Goal: Transaction & Acquisition: Purchase product/service

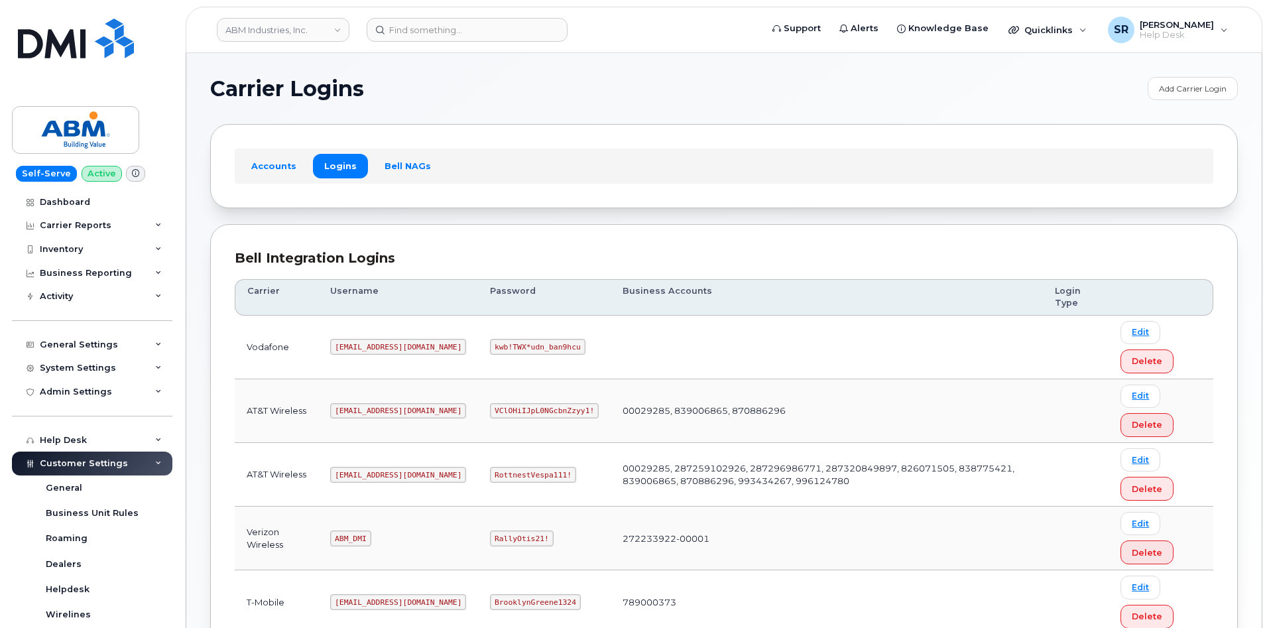
scroll to position [184, 0]
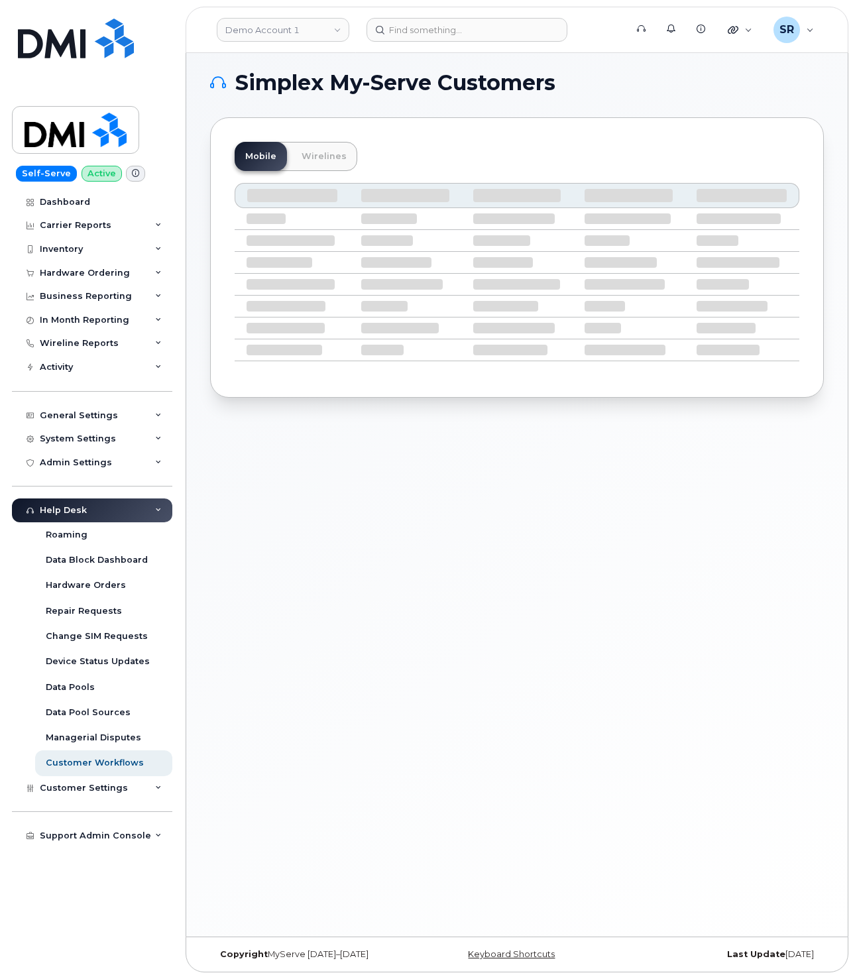
scroll to position [7, 0]
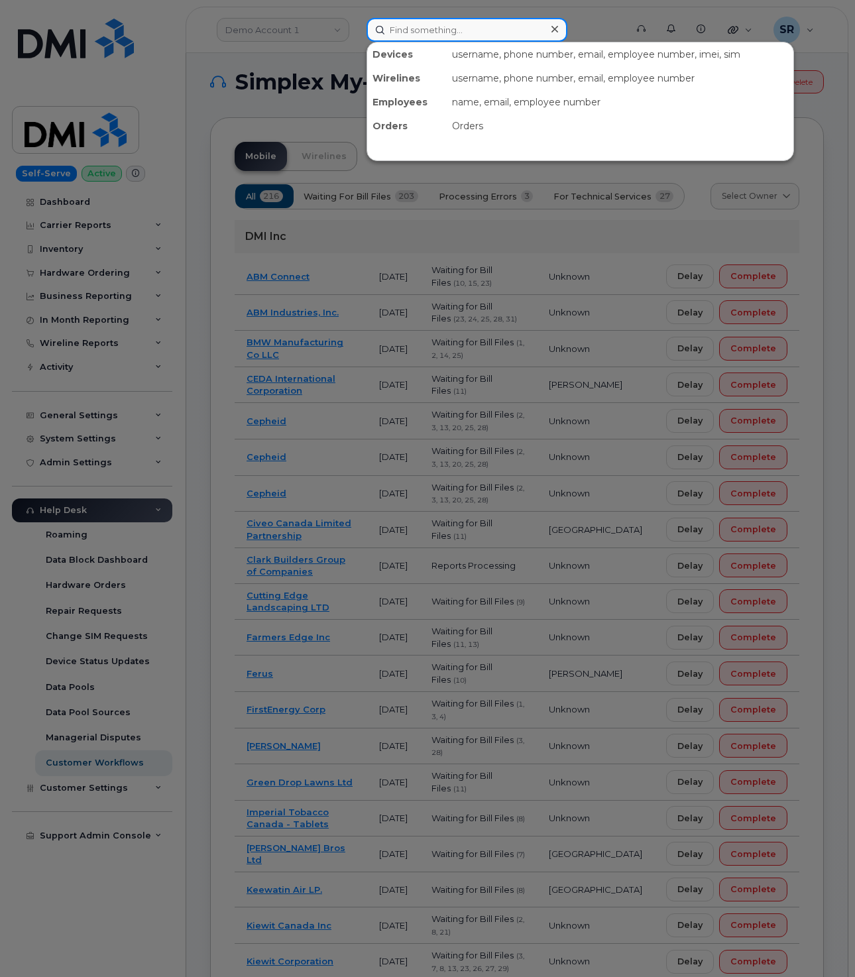
click at [464, 21] on input at bounding box center [467, 30] width 201 height 24
paste input "917-903-7673"
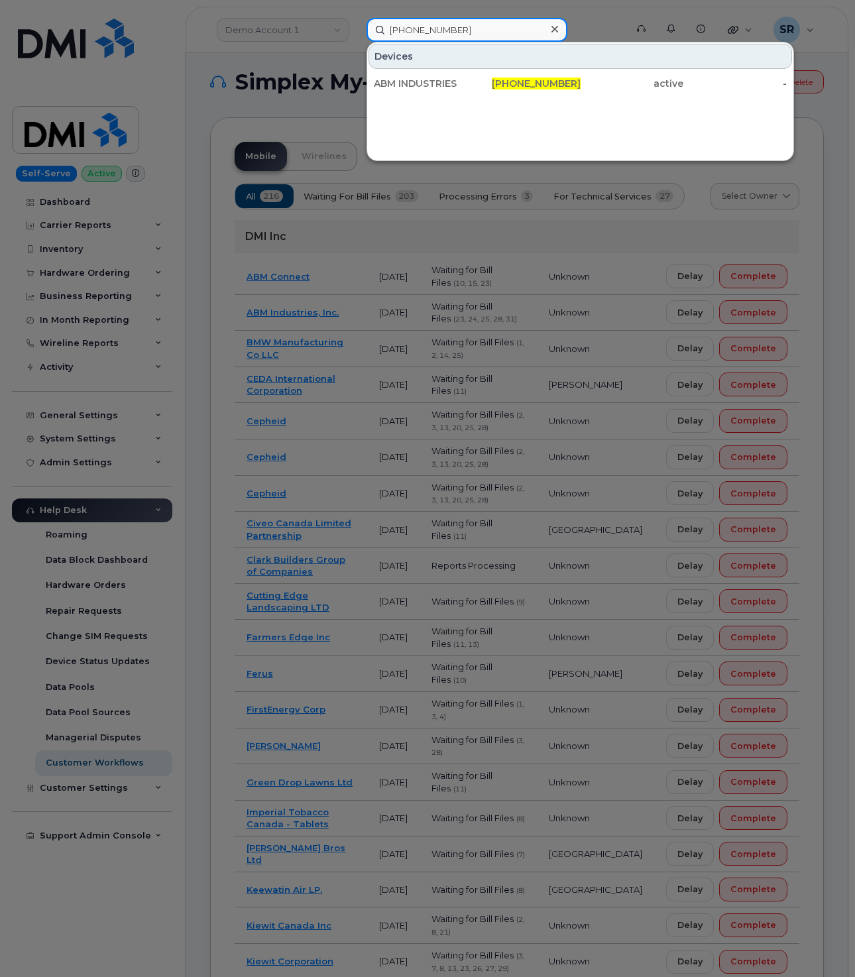
type input "917-903-7673"
click at [468, 96] on div "ABM INDUSTRIES 917-903-7673 active -" at bounding box center [580, 83] width 426 height 27
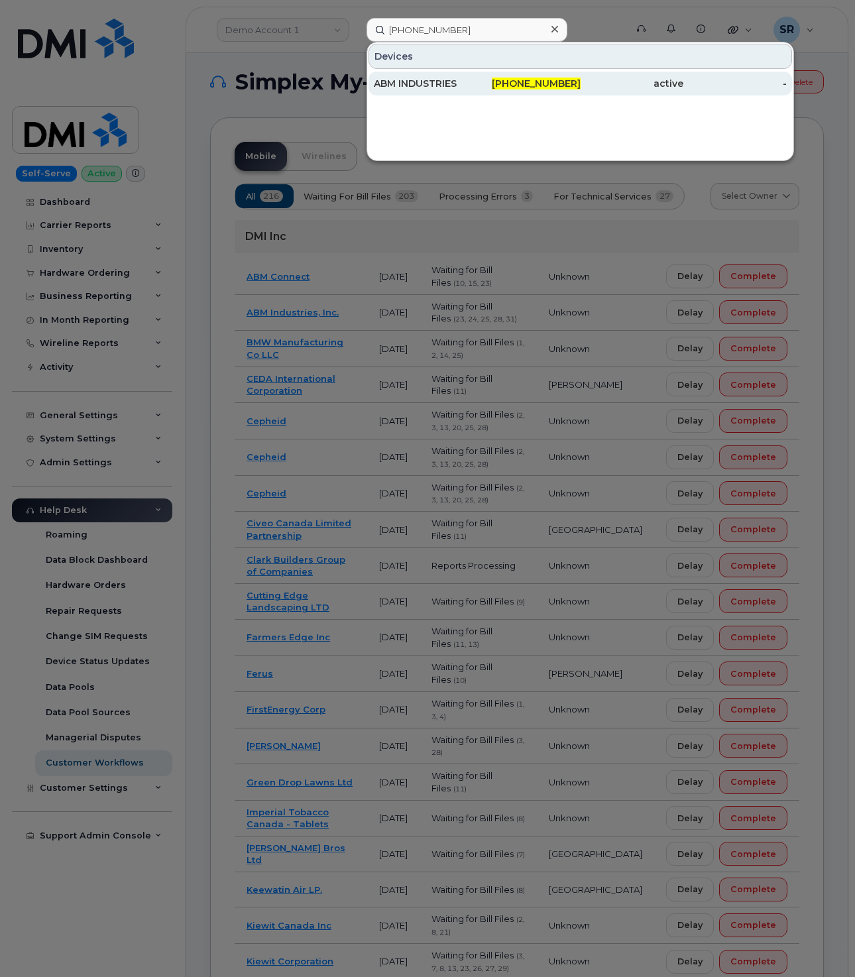
click at [468, 86] on div "ABM INDUSTRIES" at bounding box center [425, 83] width 103 height 13
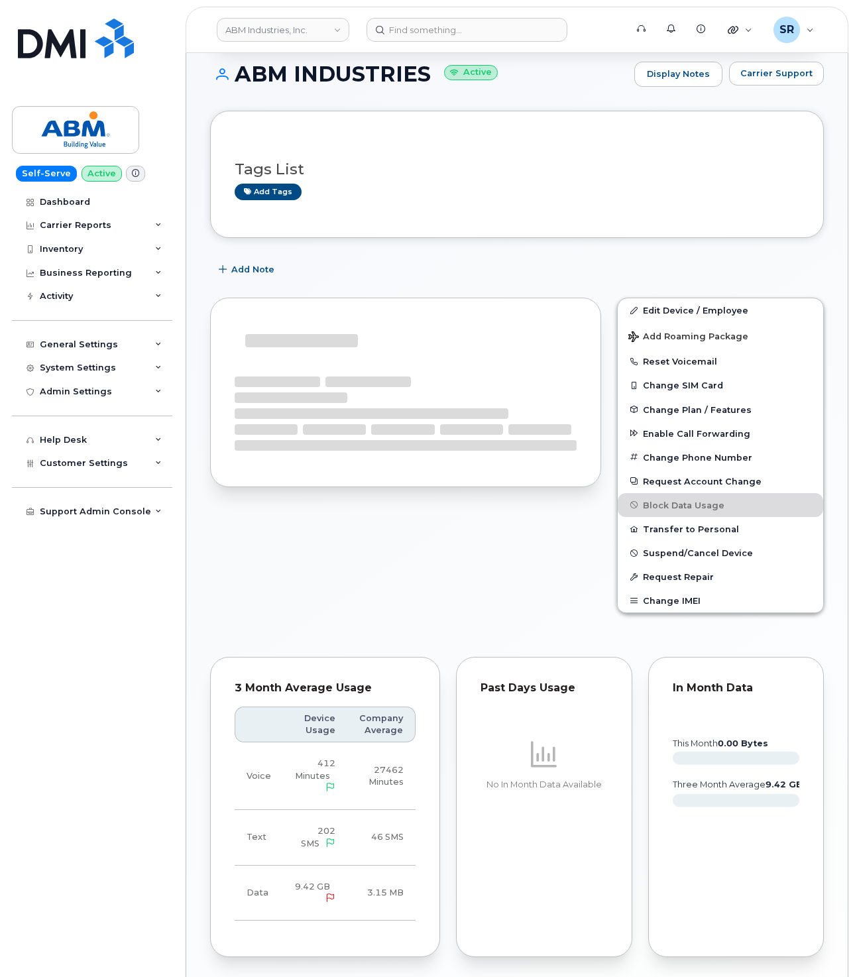
scroll to position [120, 0]
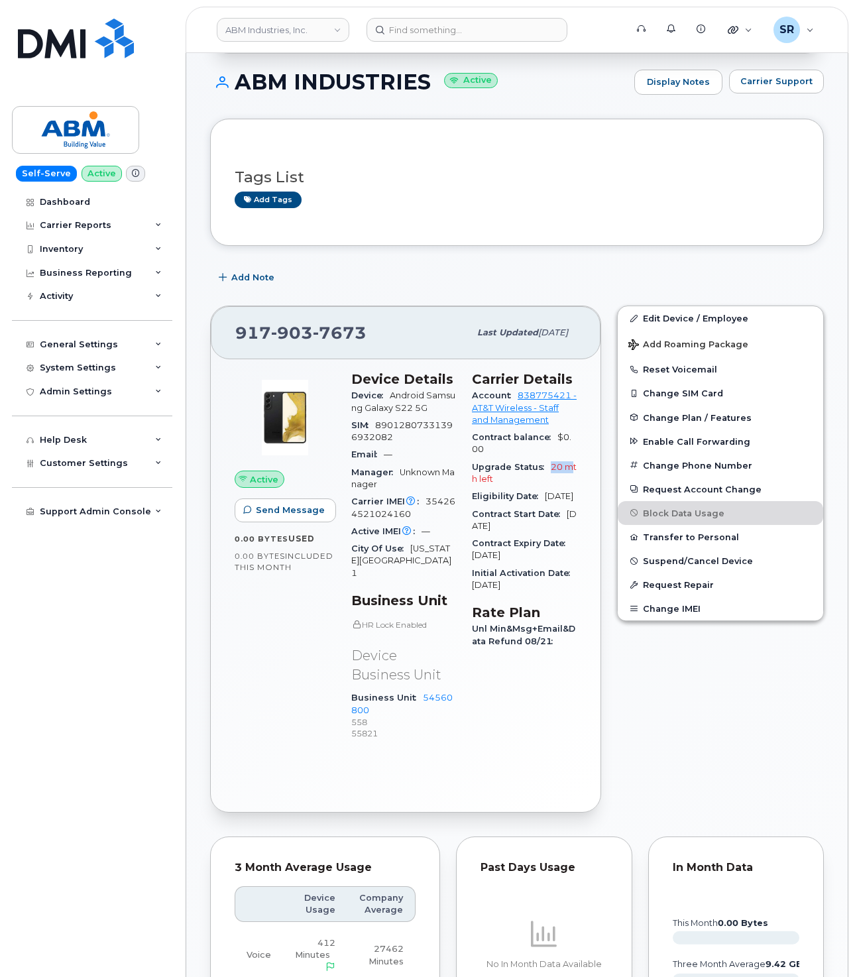
drag, startPoint x: 547, startPoint y: 476, endPoint x: 573, endPoint y: 476, distance: 25.9
click at [573, 476] on div "Upgrade Status 20 mth left" at bounding box center [524, 474] width 105 height 30
click at [572, 590] on div "Initial Activation Date Jul 31, 2025" at bounding box center [524, 580] width 105 height 30
drag, startPoint x: 550, startPoint y: 470, endPoint x: 560, endPoint y: 472, distance: 10.1
click at [560, 472] on span "20 mth left" at bounding box center [524, 473] width 105 height 22
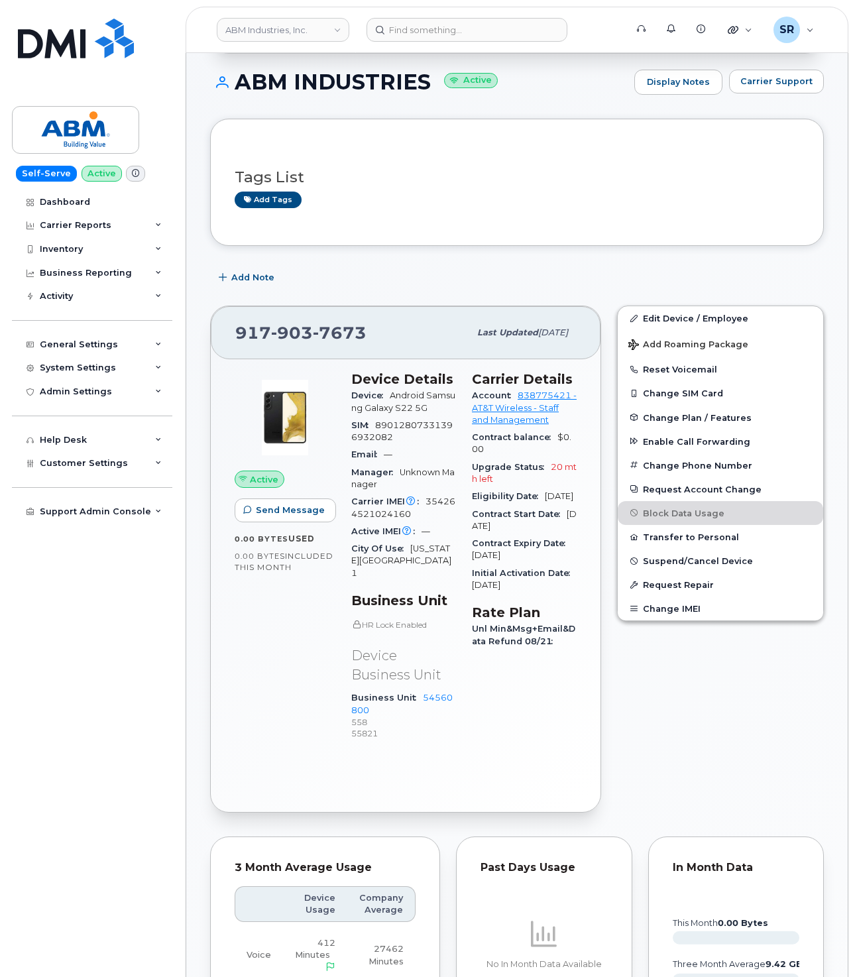
click at [544, 483] on div "Upgrade Status 20 mth left" at bounding box center [524, 474] width 105 height 30
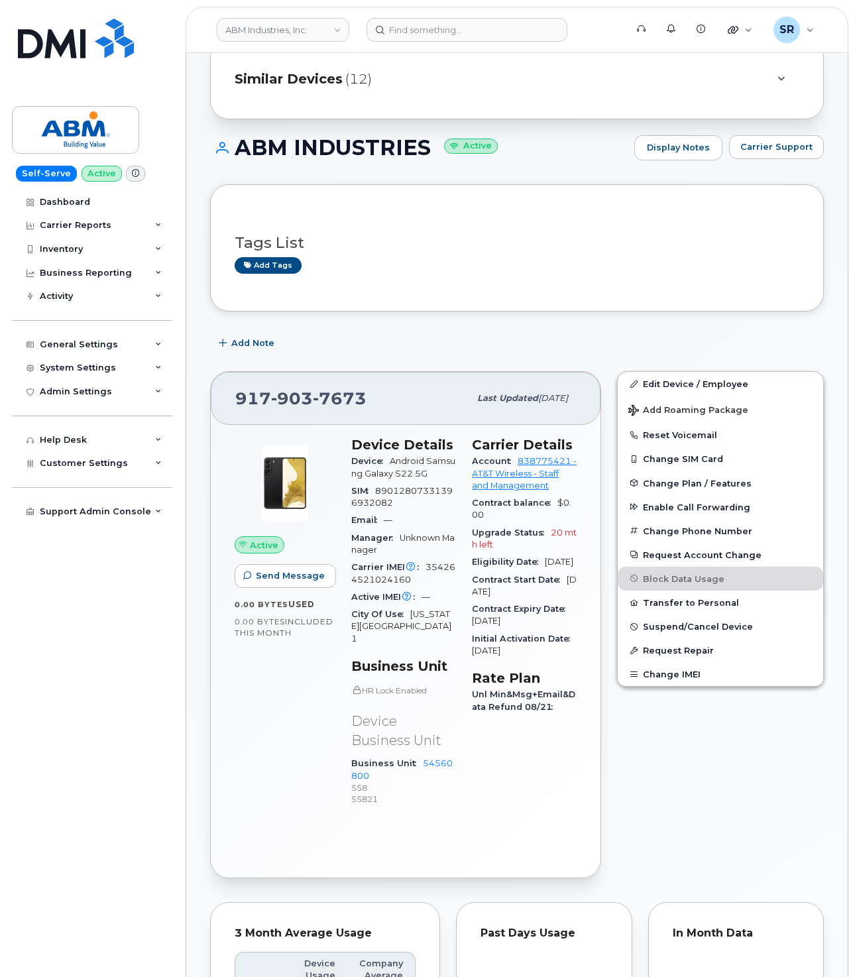
scroll to position [21, 0]
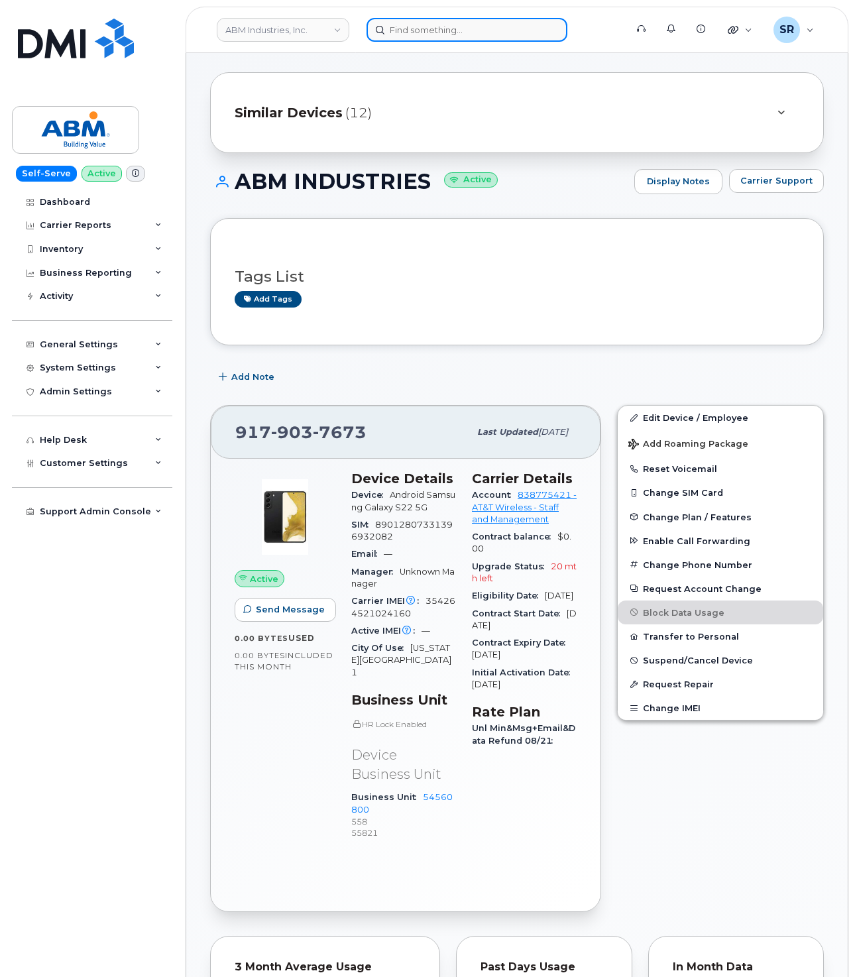
click at [424, 34] on input at bounding box center [467, 30] width 201 height 24
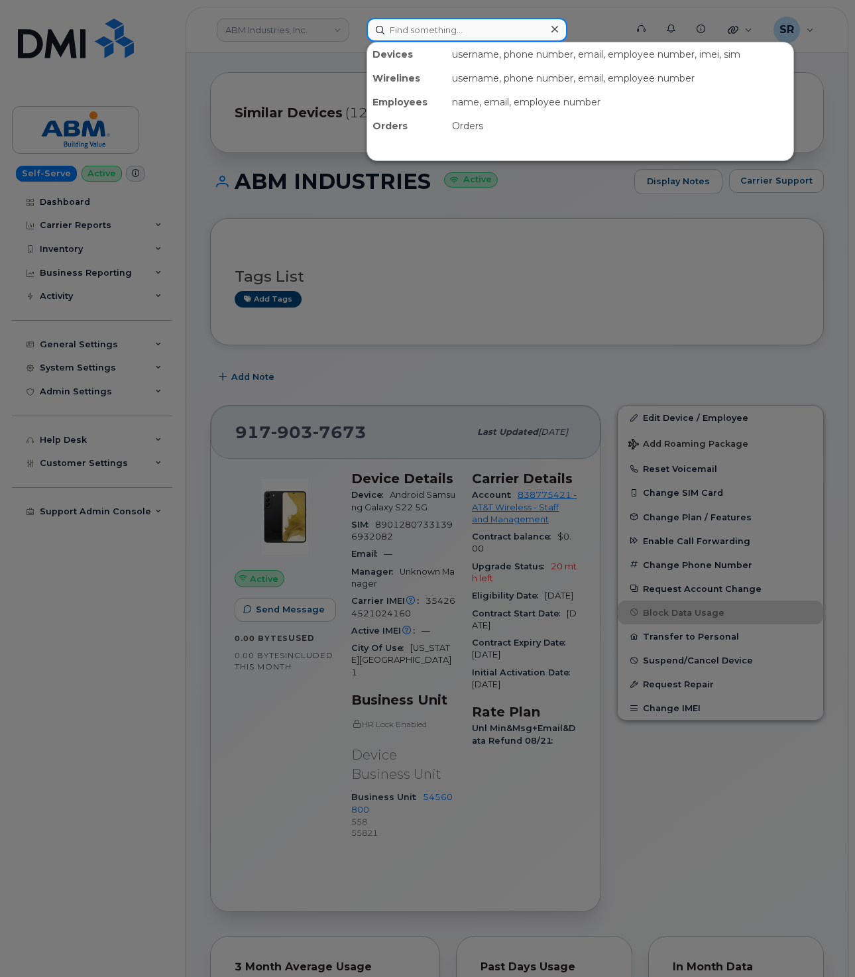
paste input "352991851024160"
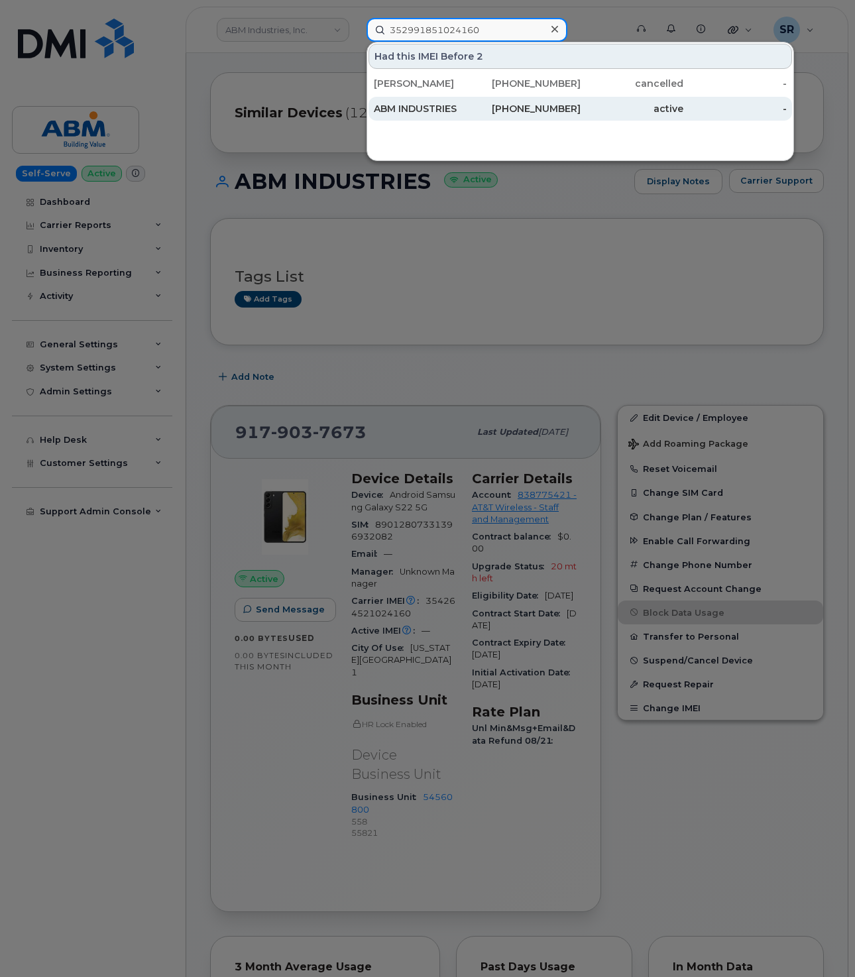
type input "352991851024160"
click at [466, 106] on div "ABM INDUSTRIES" at bounding box center [425, 108] width 103 height 13
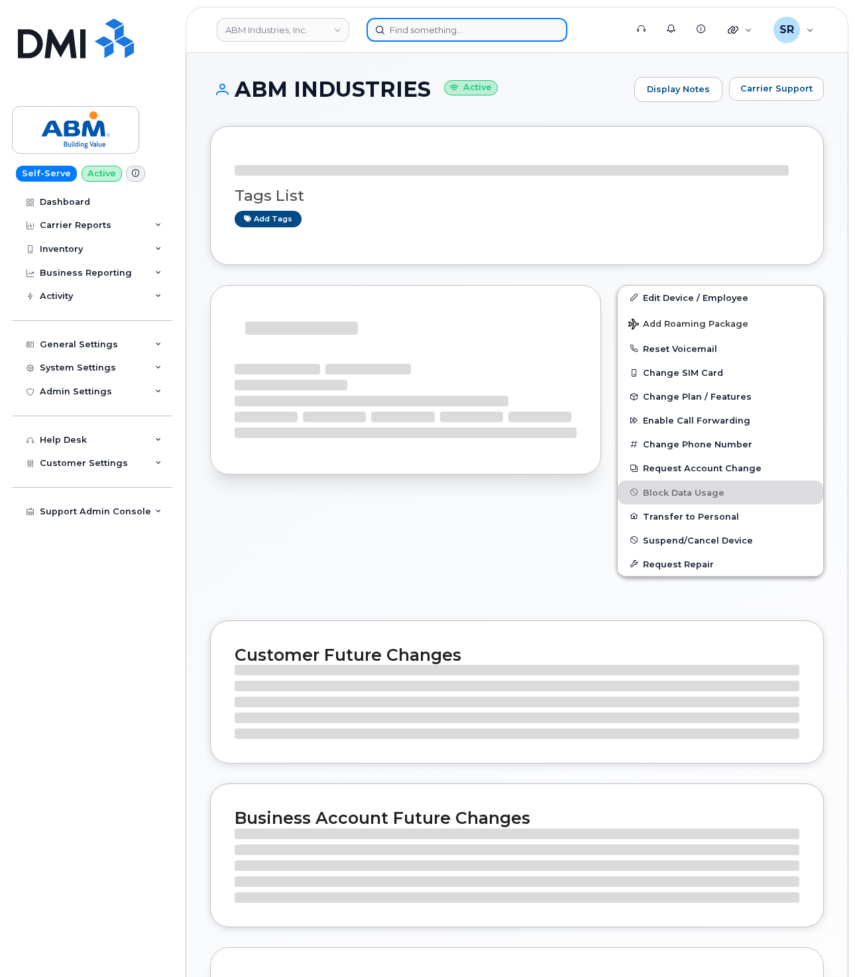
click at [458, 19] on input at bounding box center [467, 30] width 201 height 24
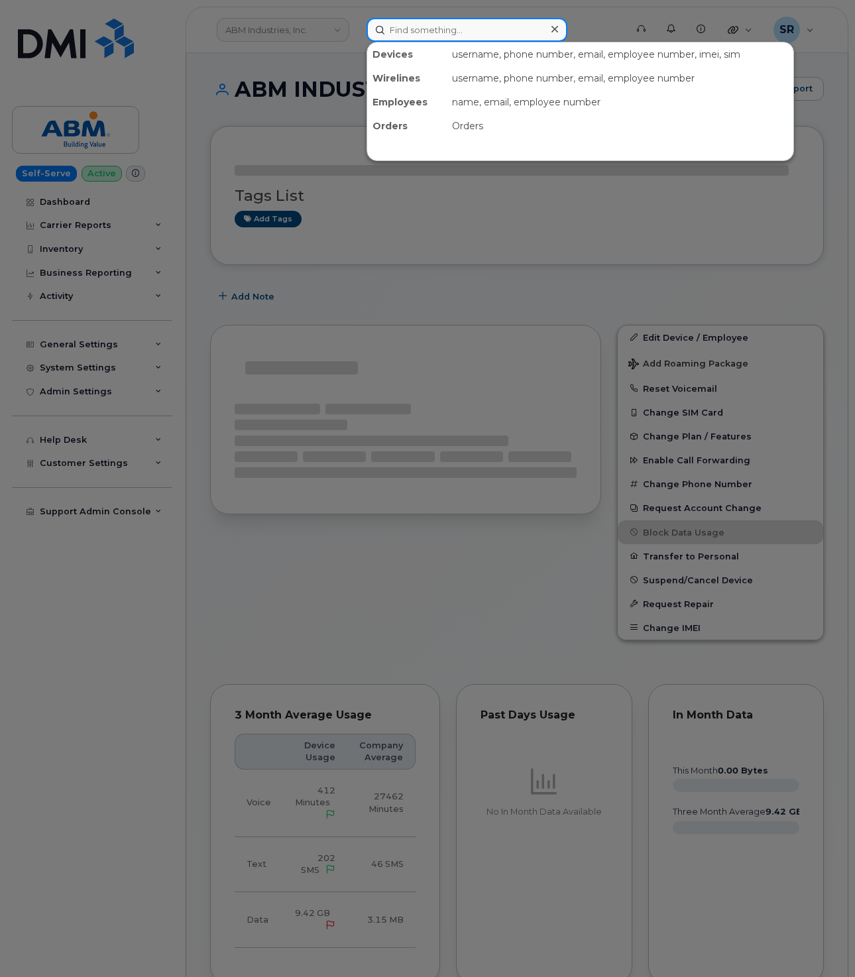
paste input "Matthew Gall"
type input "Matthew Gall"
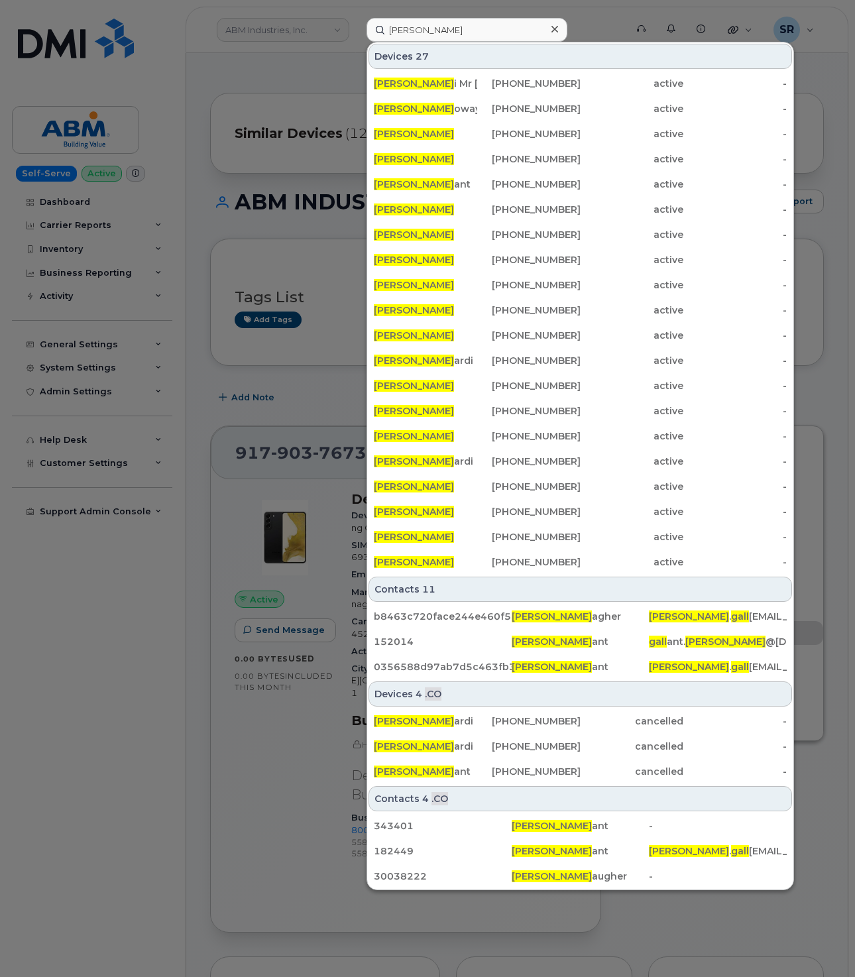
click at [271, 216] on div at bounding box center [427, 488] width 855 height 977
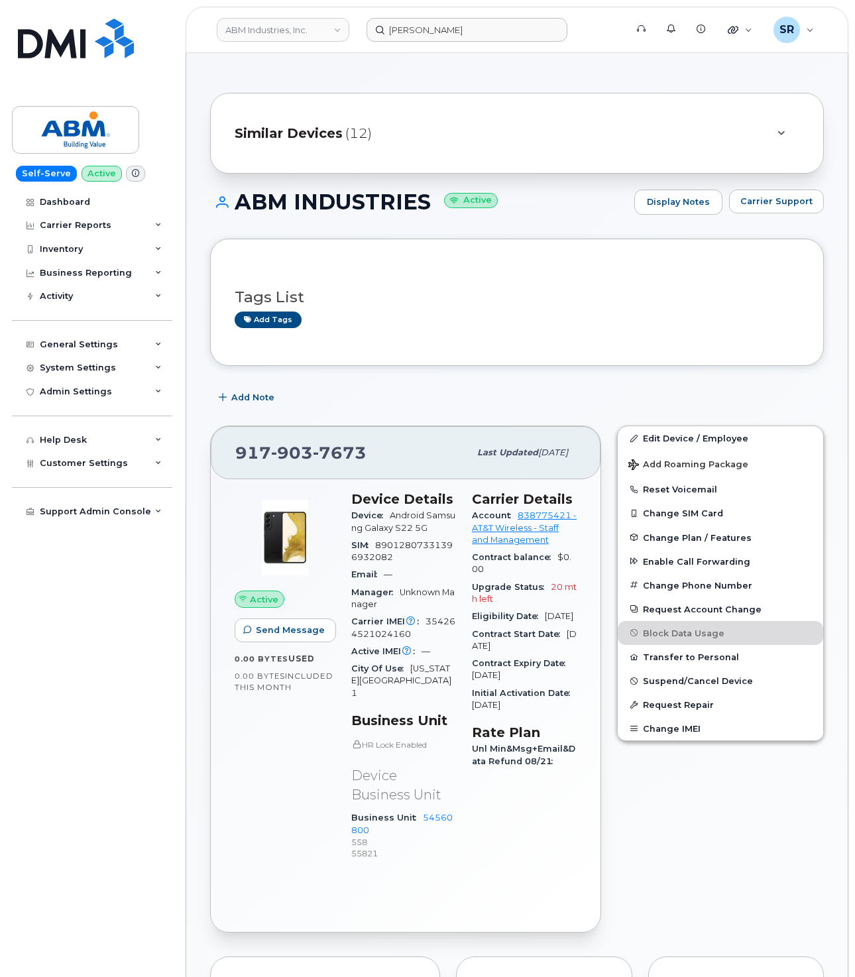
click at [777, 127] on div at bounding box center [781, 133] width 16 height 16
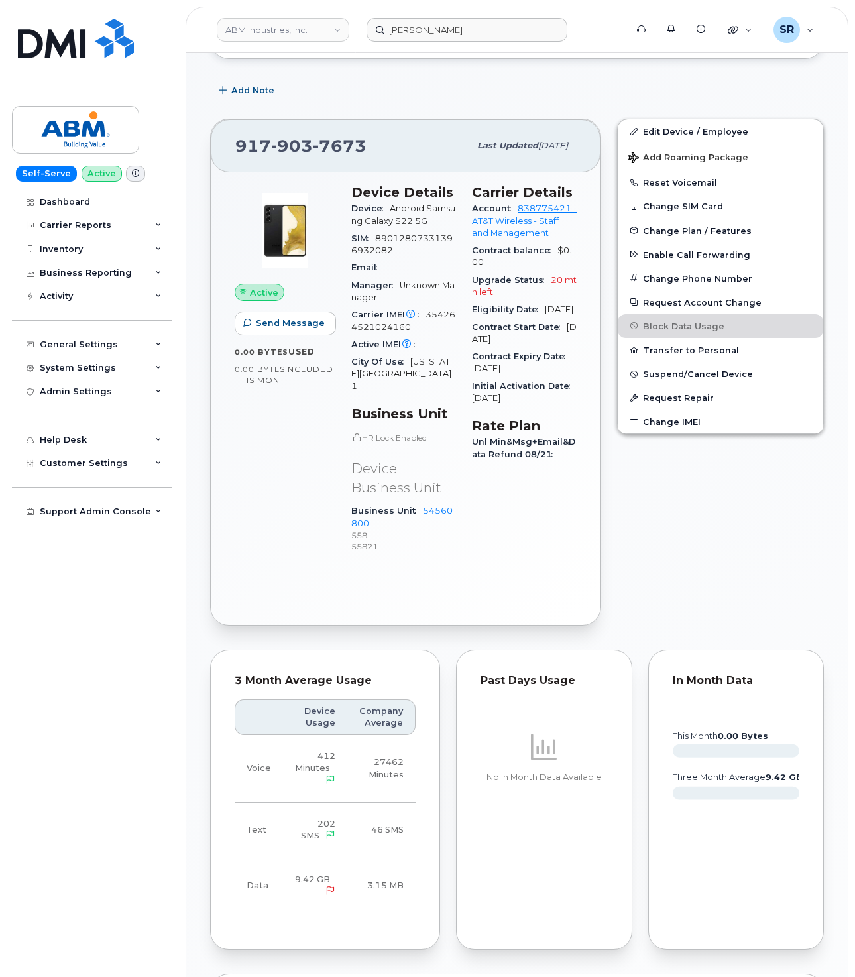
scroll to position [514, 0]
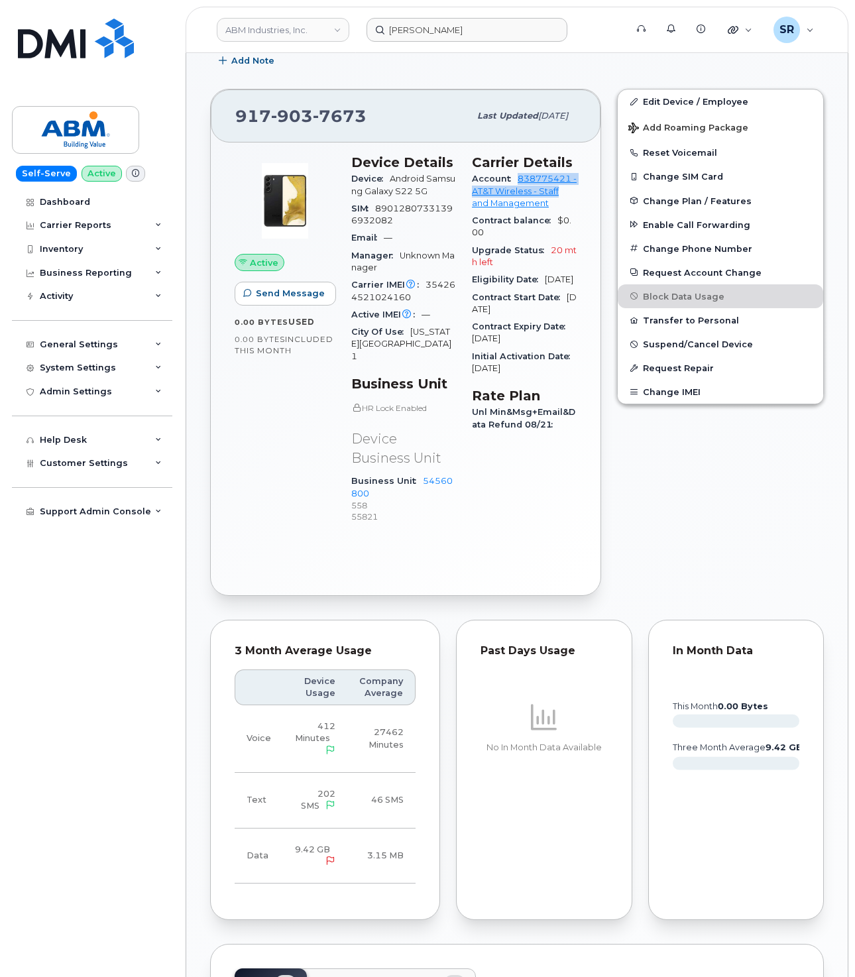
drag, startPoint x: 515, startPoint y: 175, endPoint x: 569, endPoint y: 186, distance: 54.8
click at [569, 186] on div "Account 838775421 - AT&T Wireless - Staff and Management" at bounding box center [524, 191] width 105 height 42
copy link "838775421 - AT&T Wireless - Staff"
click at [344, 500] on div "Device Details Device Android Samsung Galaxy S22 5G SIM 89012807331396932082 Em…" at bounding box center [404, 345] width 121 height 397
click at [88, 808] on div "Dashboard Carrier Reports Monthly Billing Data Daily Data Pooling Average Costi…" at bounding box center [94, 584] width 164 height 788
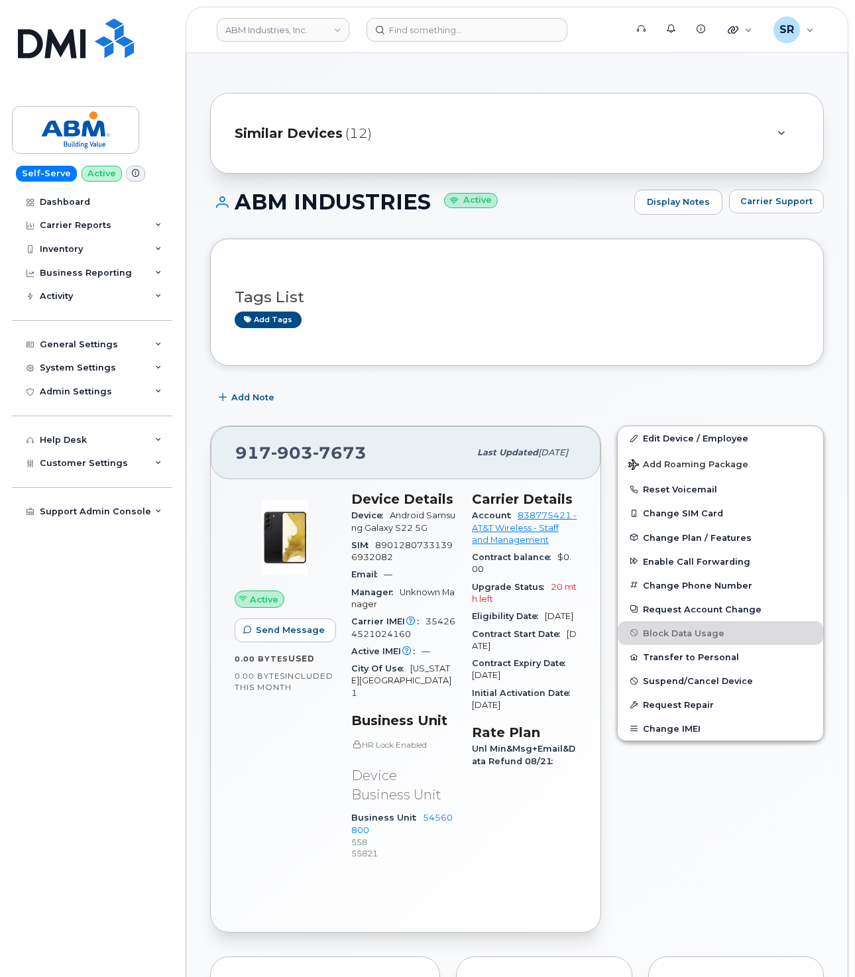
click at [267, 751] on div "Active Send Message 0.00 Bytes  used 0.00 Bytes  included this month" at bounding box center [285, 681] width 117 height 397
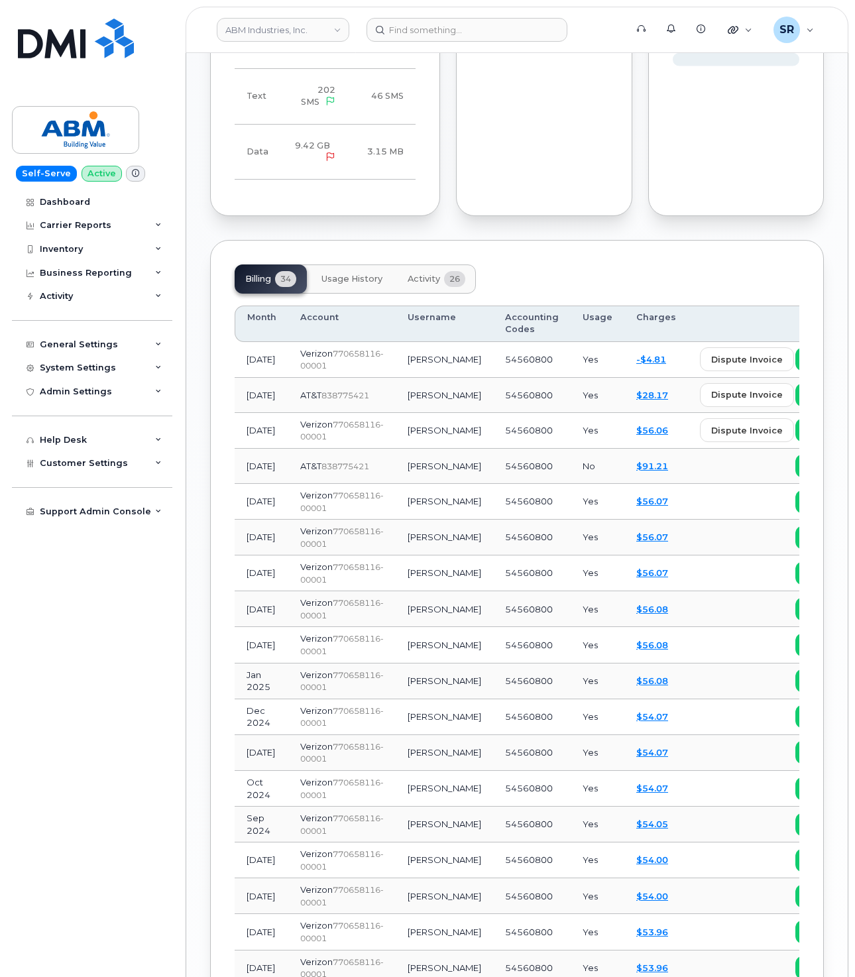
scroll to position [1038, 0]
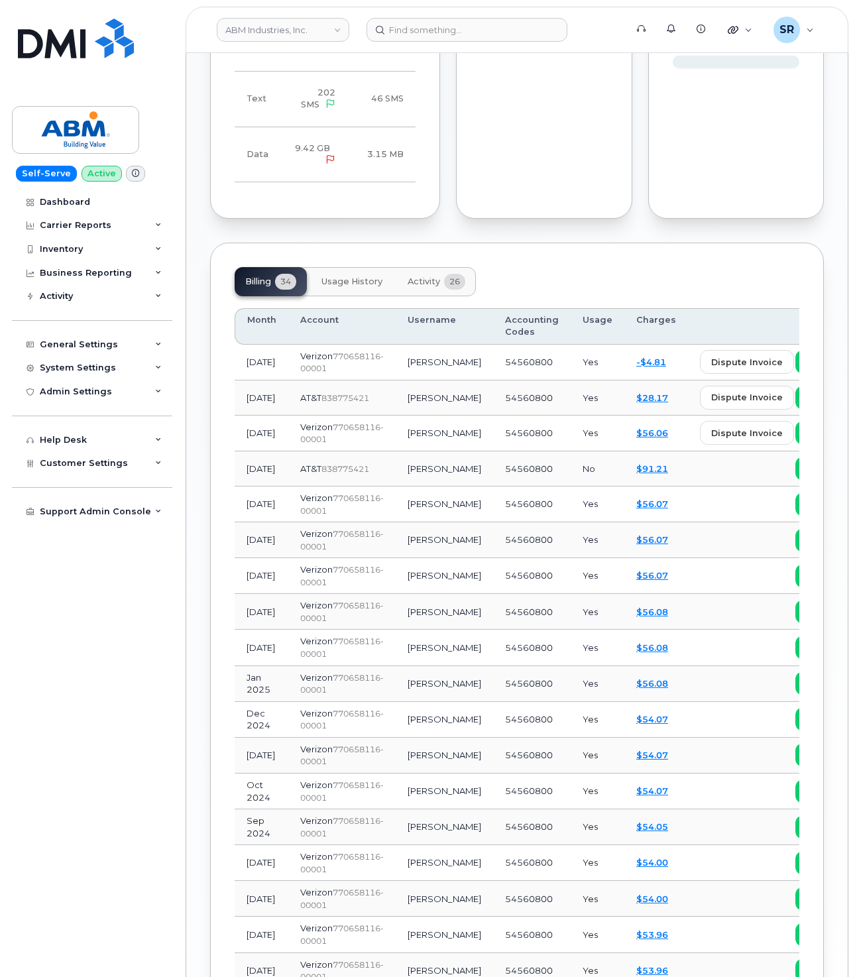
click at [450, 286] on button "Activity 26" at bounding box center [436, 281] width 79 height 29
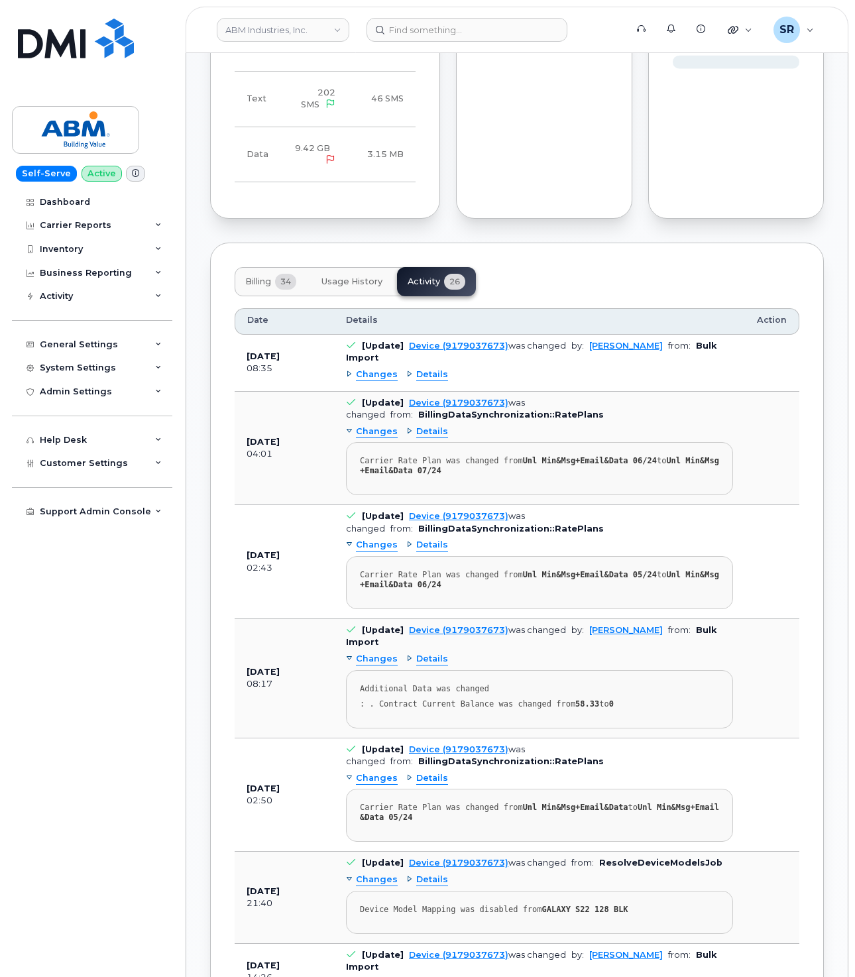
drag, startPoint x: 170, startPoint y: 964, endPoint x: 177, endPoint y: 967, distance: 8.0
click at [170, 964] on div "Dashboard Carrier Reports Monthly Billing Data Daily Data Pooling Average Costi…" at bounding box center [94, 584] width 164 height 788
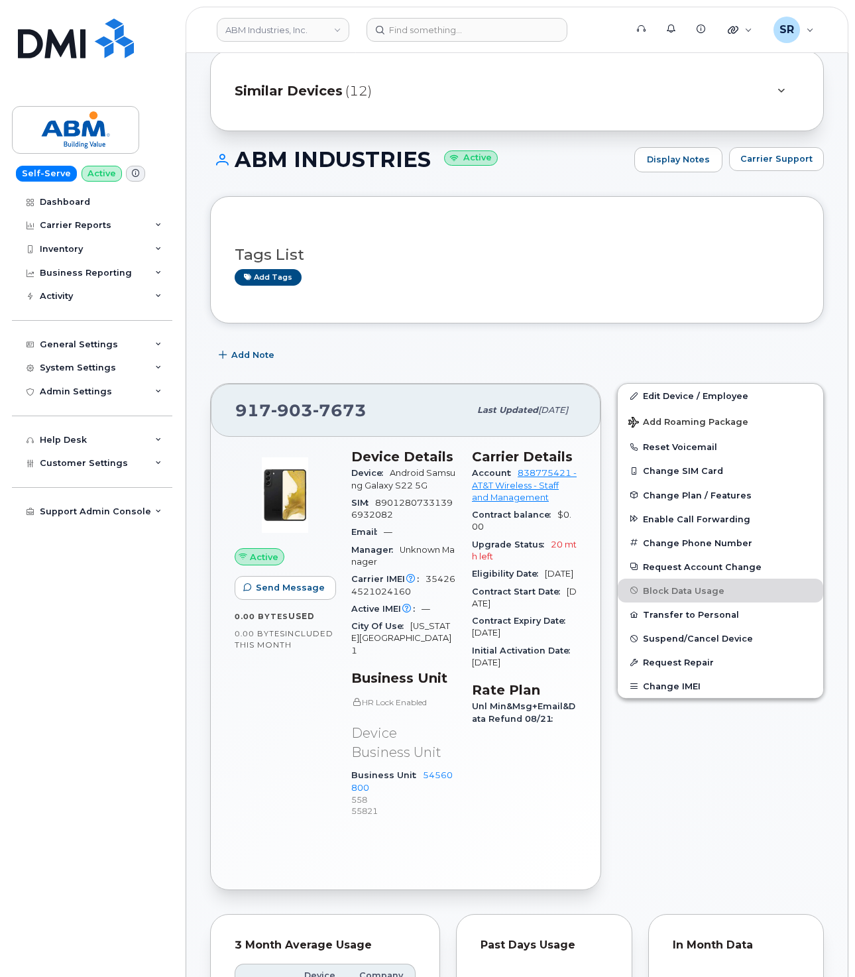
scroll to position [0, 0]
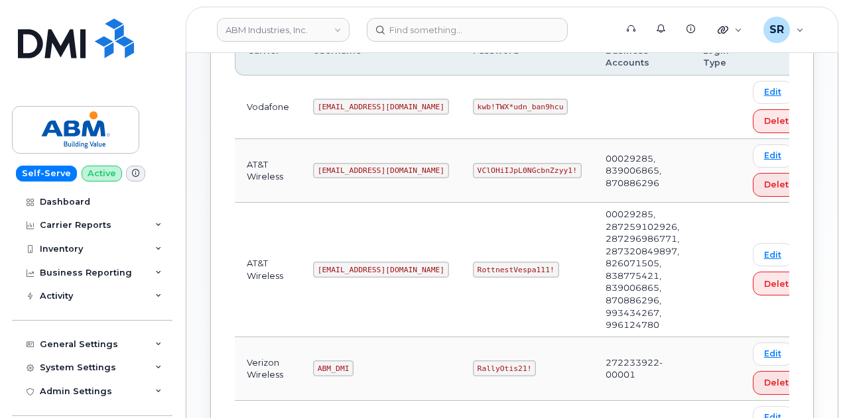
scroll to position [265, 0]
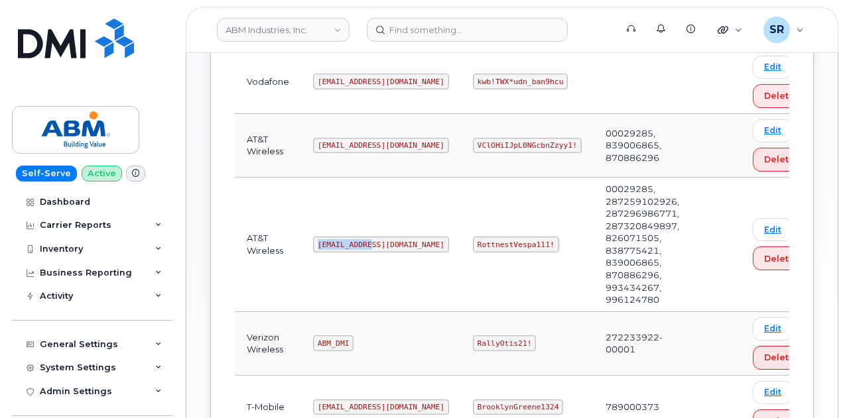
drag, startPoint x: 369, startPoint y: 240, endPoint x: 304, endPoint y: 240, distance: 65.0
click at [304, 240] on td "abm@dminc.com" at bounding box center [381, 245] width 160 height 135
click at [353, 243] on code "abm@dminc.com" at bounding box center [381, 245] width 136 height 16
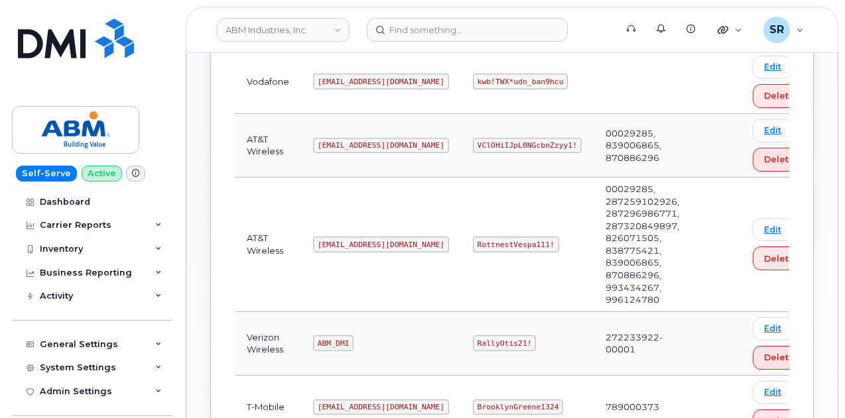
click at [473, 239] on code "RottnestVespa111!" at bounding box center [516, 245] width 86 height 16
click at [473, 241] on code "RottnestVespa111!" at bounding box center [516, 245] width 86 height 16
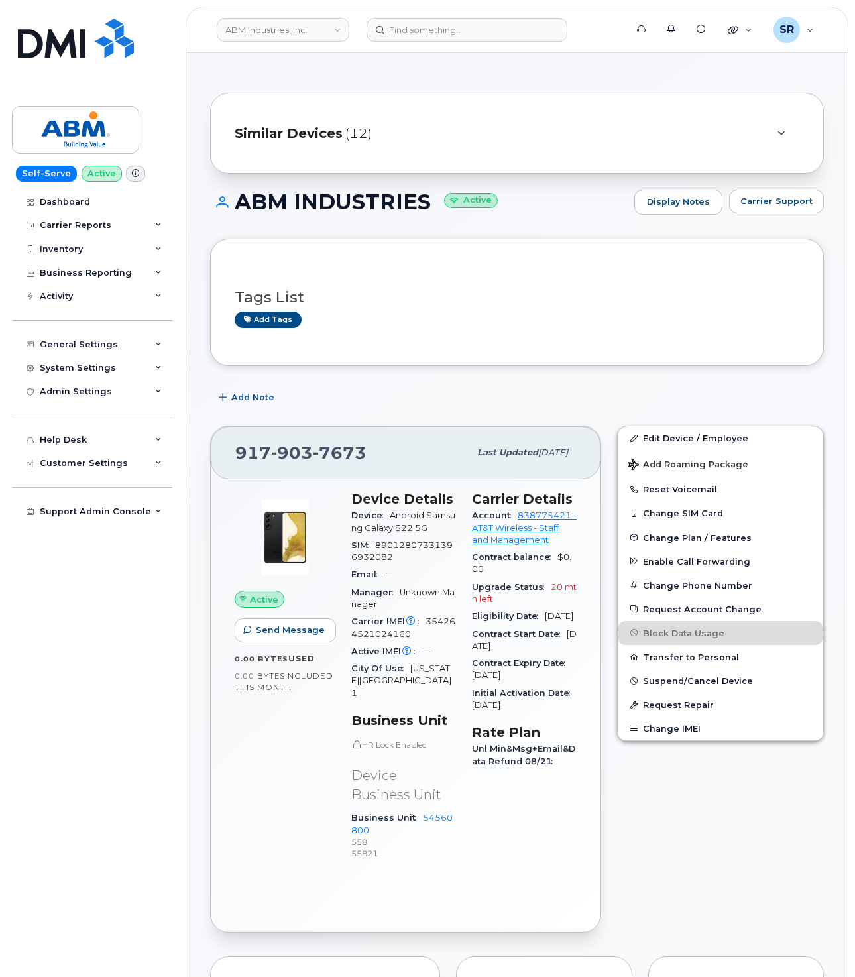
scroll to position [99, 0]
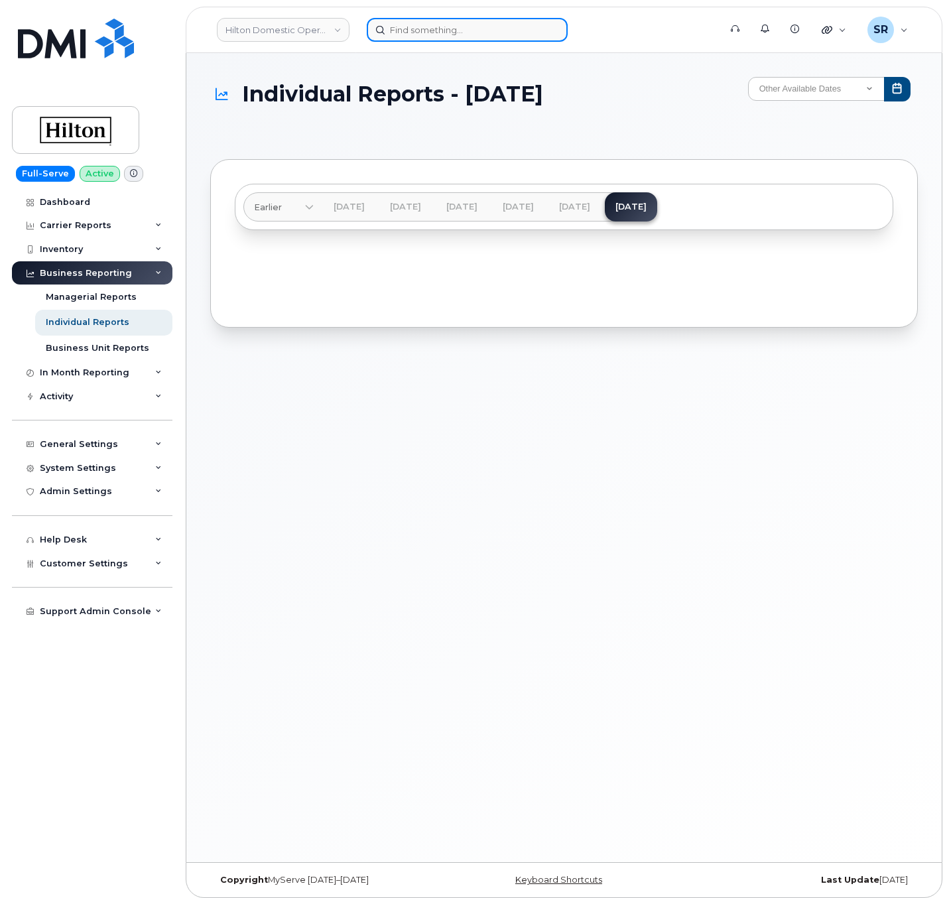
click at [454, 36] on input at bounding box center [467, 30] width 201 height 24
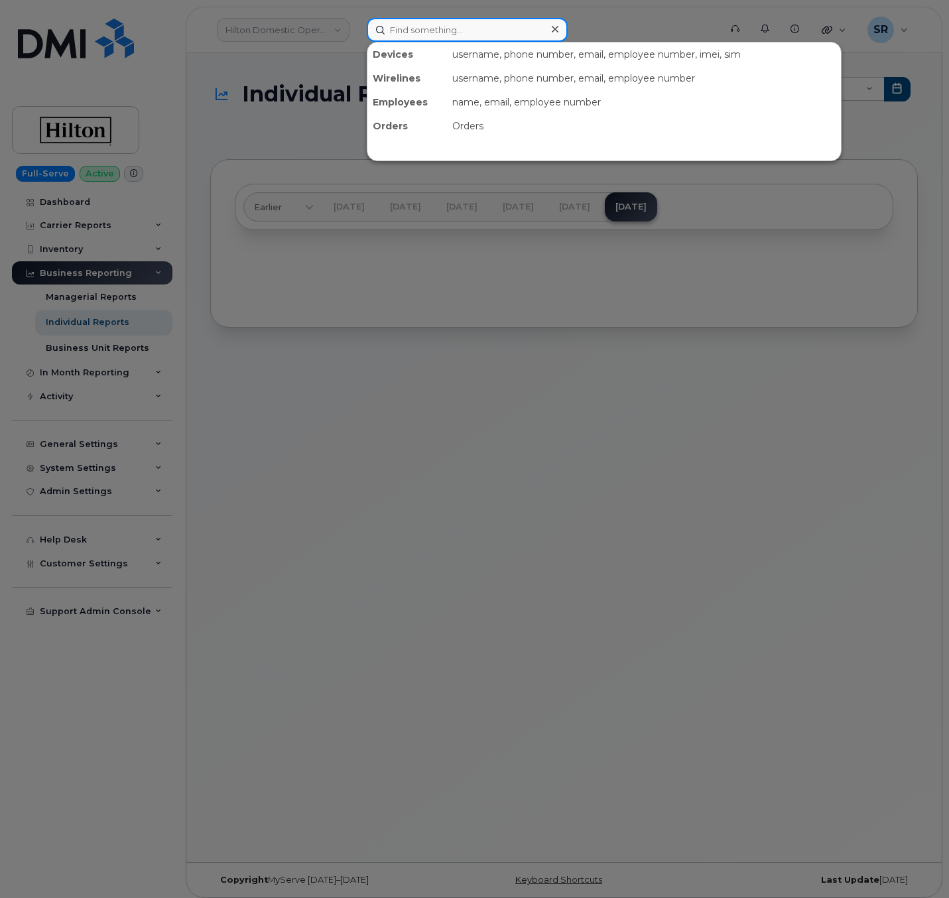
paste input "9196991857"
type input "9196991857"
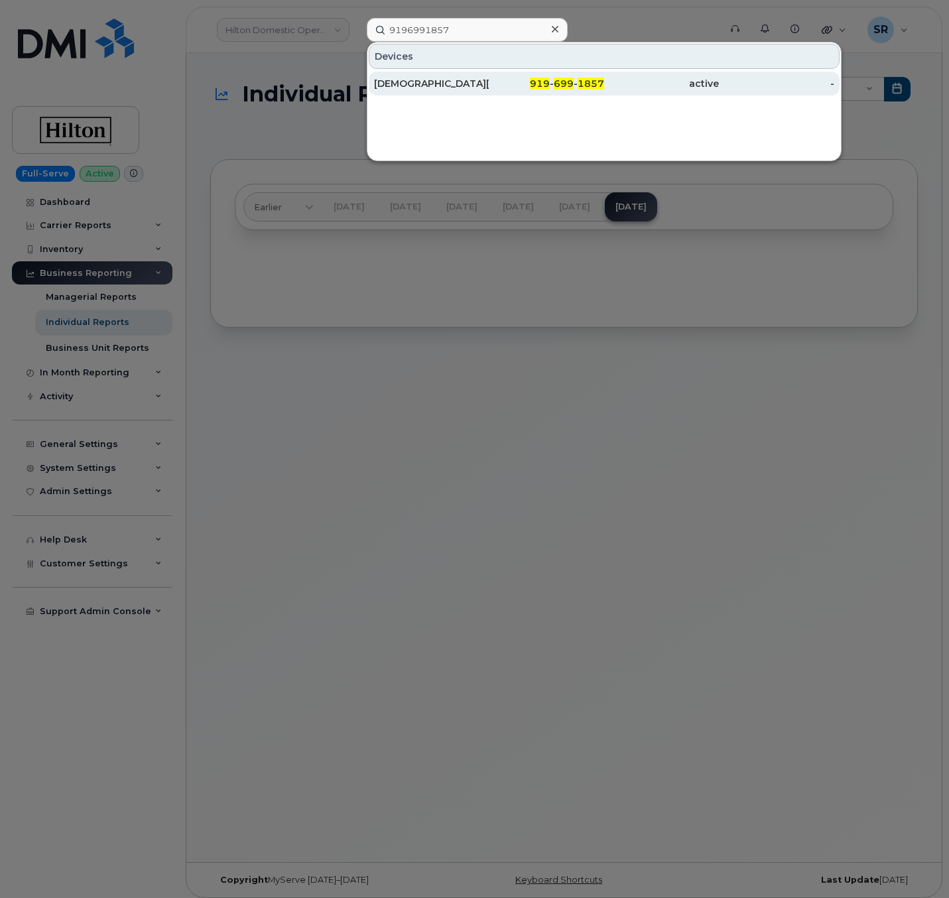
click at [505, 80] on div "919 - 699 - 1857" at bounding box center [546, 83] width 115 height 13
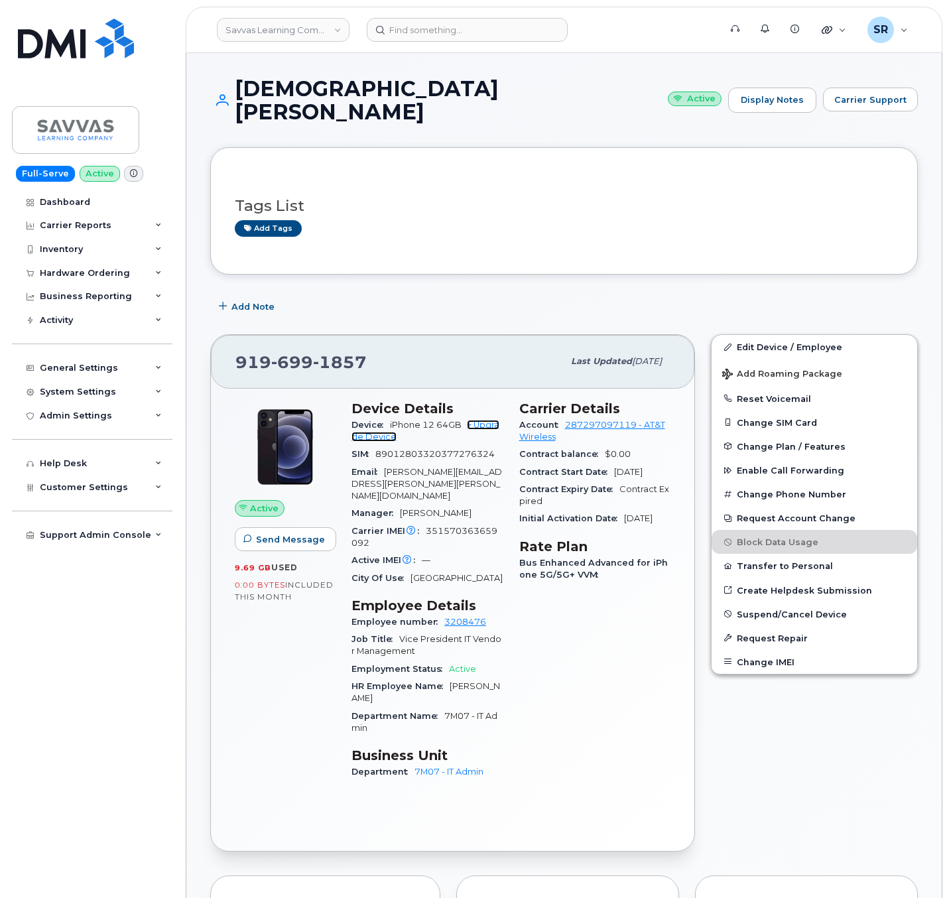
click at [483, 420] on link "+ Upgrade Device" at bounding box center [425, 431] width 148 height 22
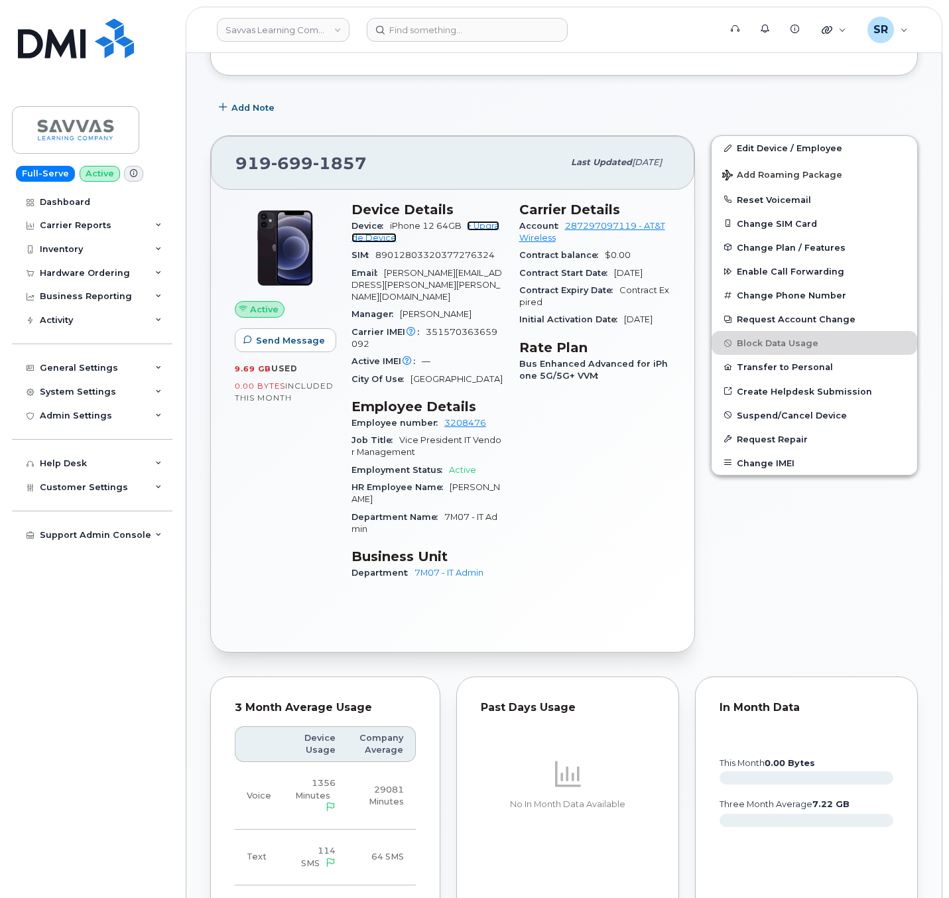
scroll to position [259, 0]
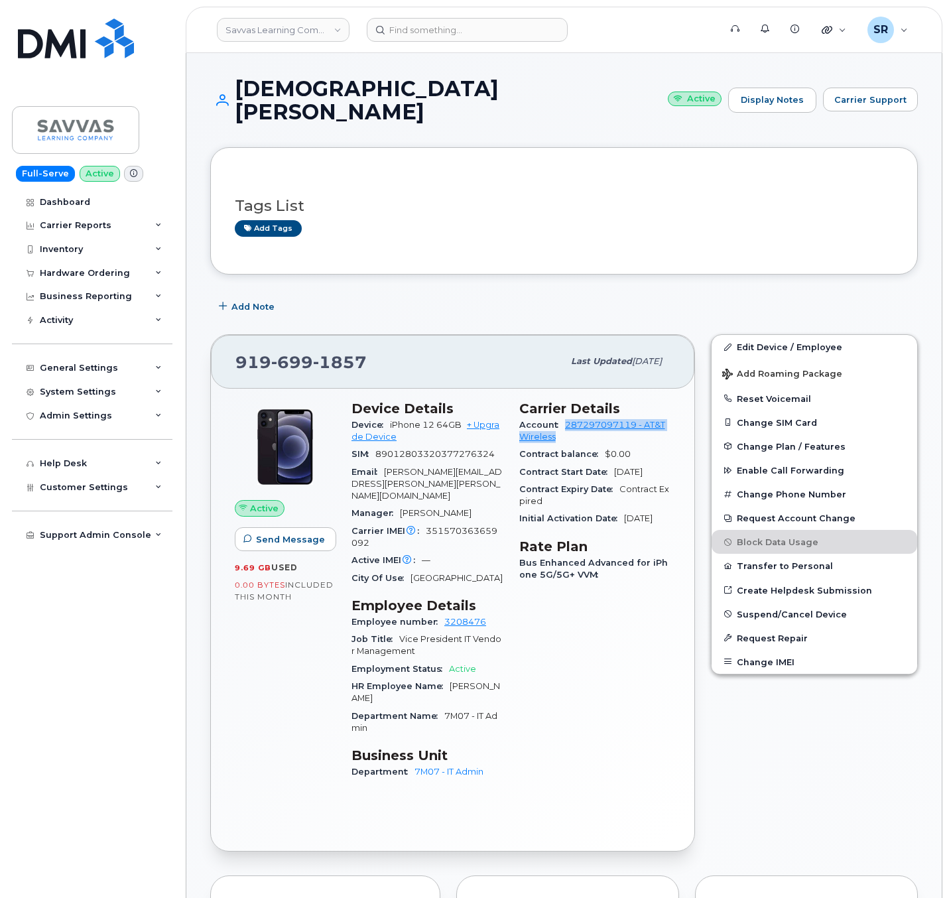
drag, startPoint x: 563, startPoint y: 420, endPoint x: 565, endPoint y: 406, distance: 14.7
click at [565, 416] on div "Account 287297097119 - AT&T Wireless" at bounding box center [595, 431] width 152 height 30
copy link "287297097119 - AT&T Wireless"
click at [586, 641] on div "Carrier Details Account 287297097119 - AT&T Wireless Contract balance $0.00 Con…" at bounding box center [595, 596] width 168 height 407
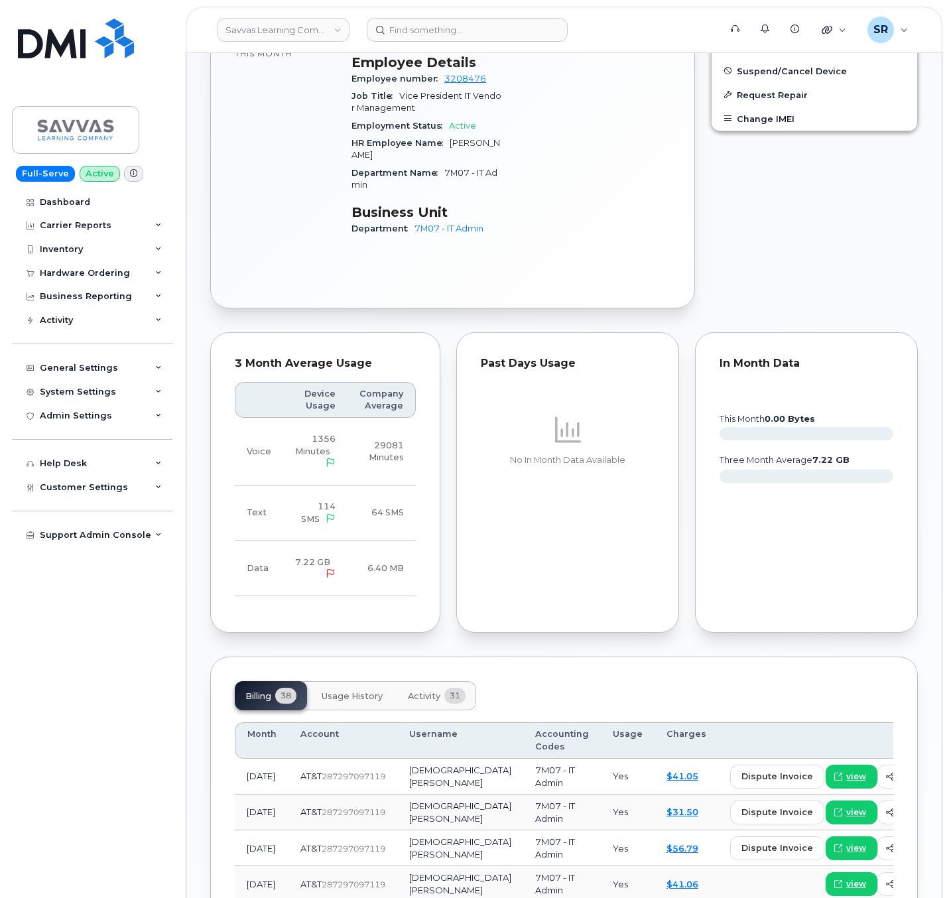
scroll to position [796, 0]
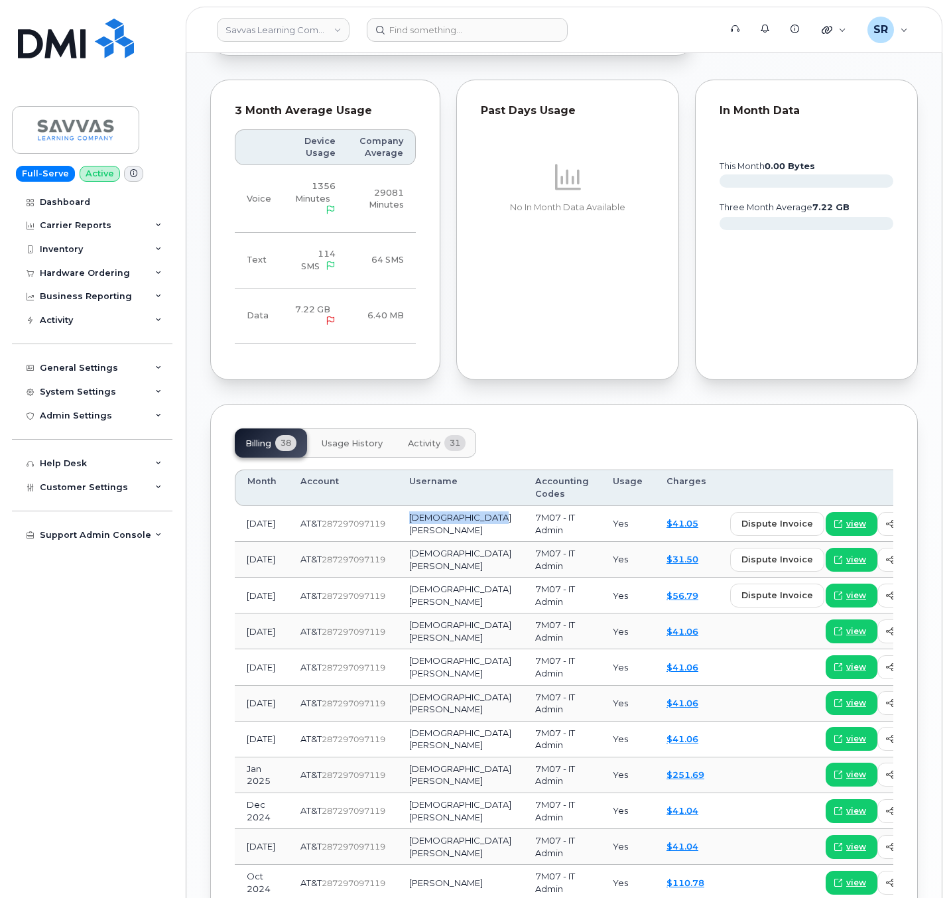
drag, startPoint x: 391, startPoint y: 490, endPoint x: 444, endPoint y: 504, distance: 55.5
click at [444, 506] on td "[DEMOGRAPHIC_DATA][PERSON_NAME]" at bounding box center [460, 524] width 126 height 36
copy td "[DEMOGRAPHIC_DATA][PERSON_NAME]"
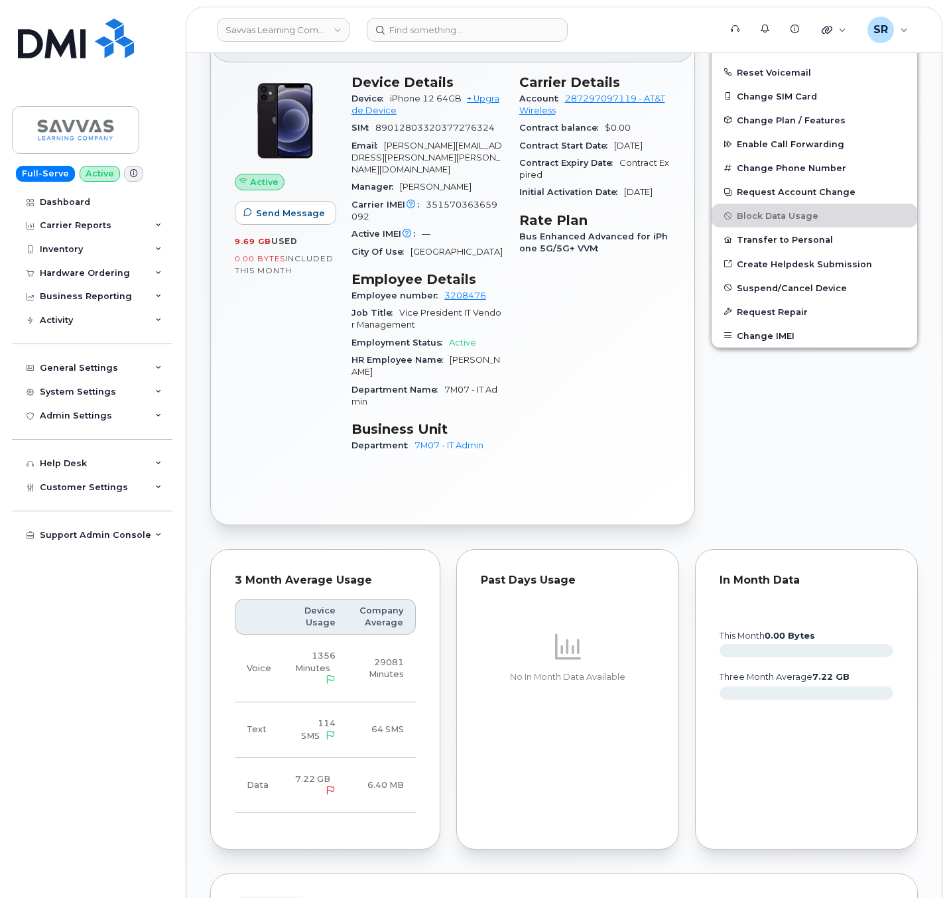
scroll to position [199, 0]
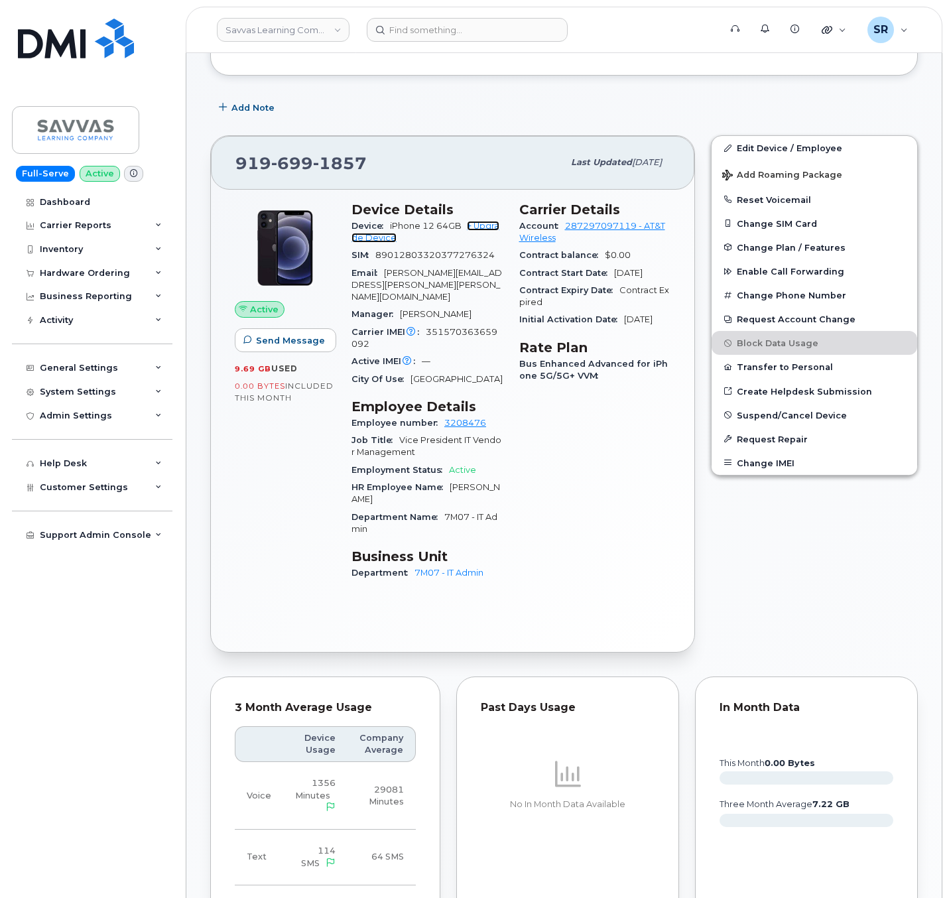
click at [484, 221] on link "+ Upgrade Device" at bounding box center [425, 232] width 148 height 22
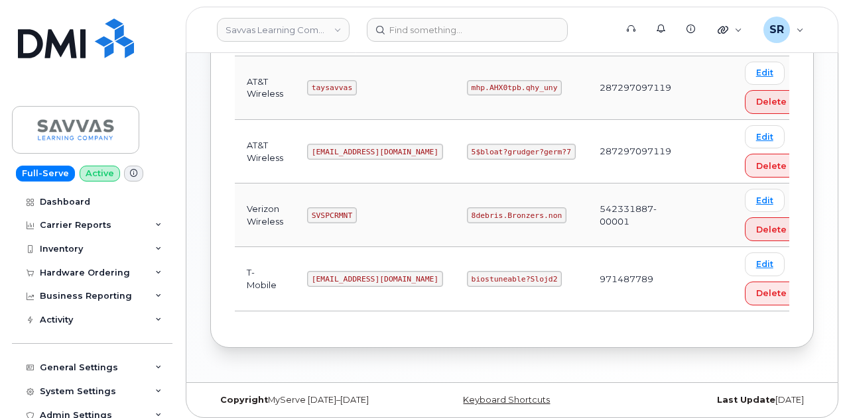
scroll to position [190, 0]
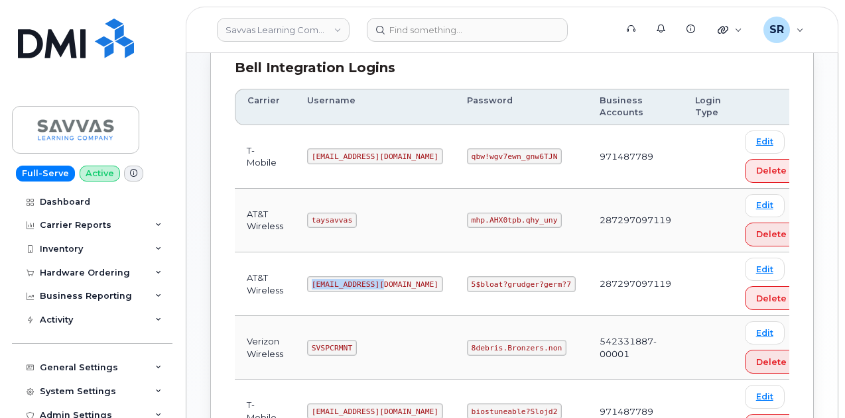
drag, startPoint x: 322, startPoint y: 283, endPoint x: 407, endPoint y: 282, distance: 84.9
click at [407, 282] on td "[EMAIL_ADDRESS][DOMAIN_NAME]" at bounding box center [375, 285] width 160 height 64
copy code "[EMAIL_ADDRESS][DOMAIN_NAME]"
click at [467, 281] on code "5$bloat?grudger?germ?7" at bounding box center [521, 285] width 109 height 16
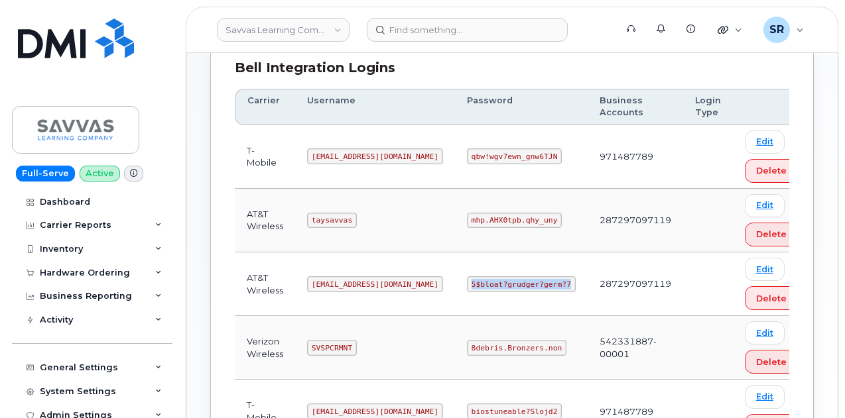
click at [467, 281] on code "5$bloat?grudger?germ?7" at bounding box center [521, 285] width 109 height 16
copy code "5$bloat?grudger?germ?7"
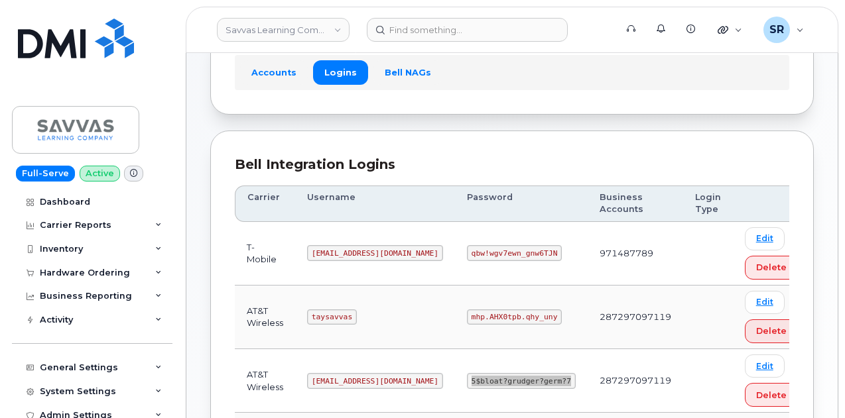
scroll to position [265, 0]
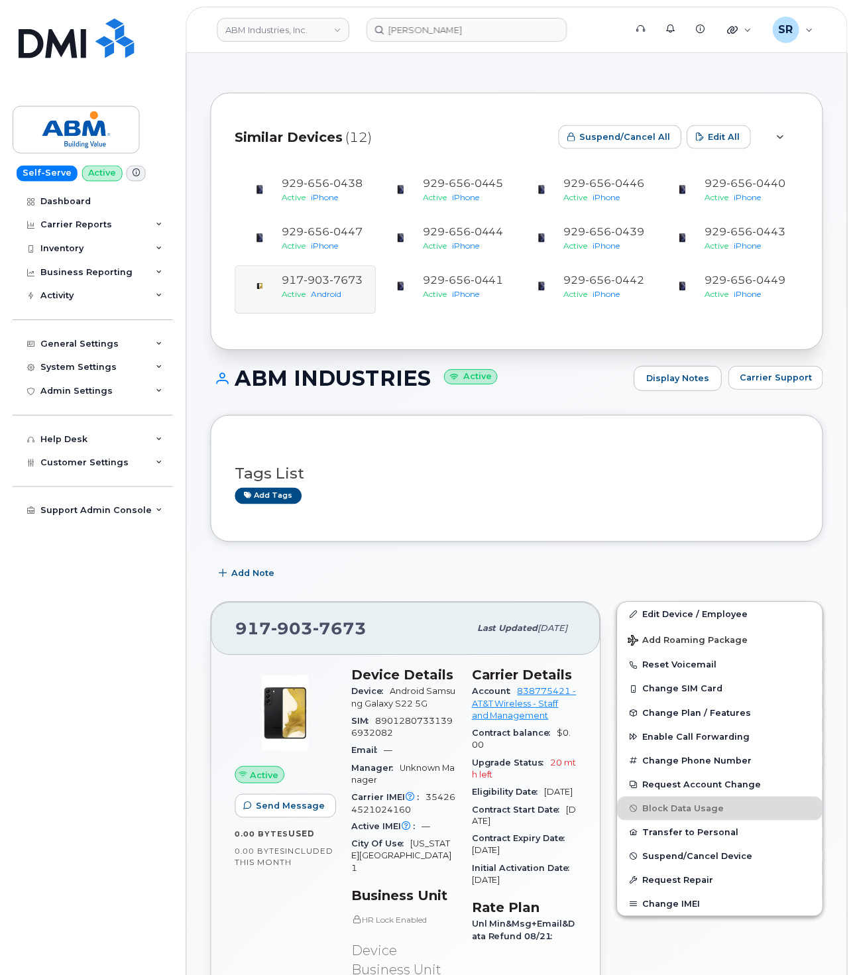
scroll to position [514, 0]
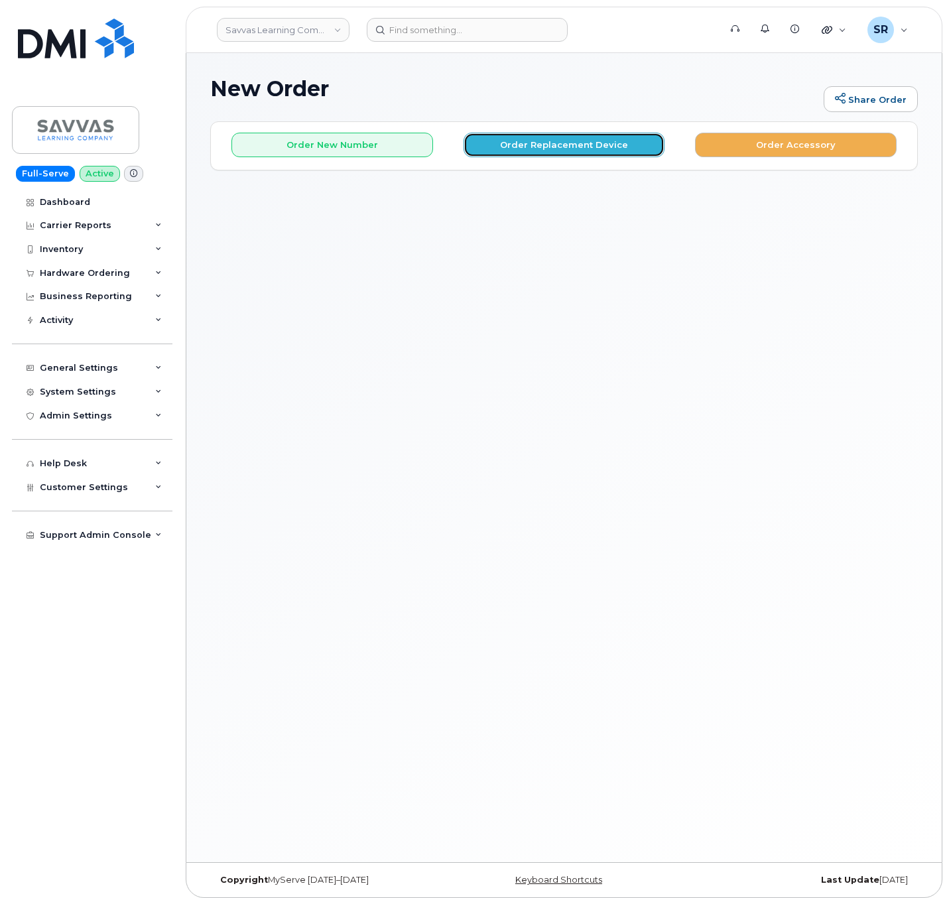
click at [637, 152] on button "Order Replacement Device" at bounding box center [565, 145] width 202 height 25
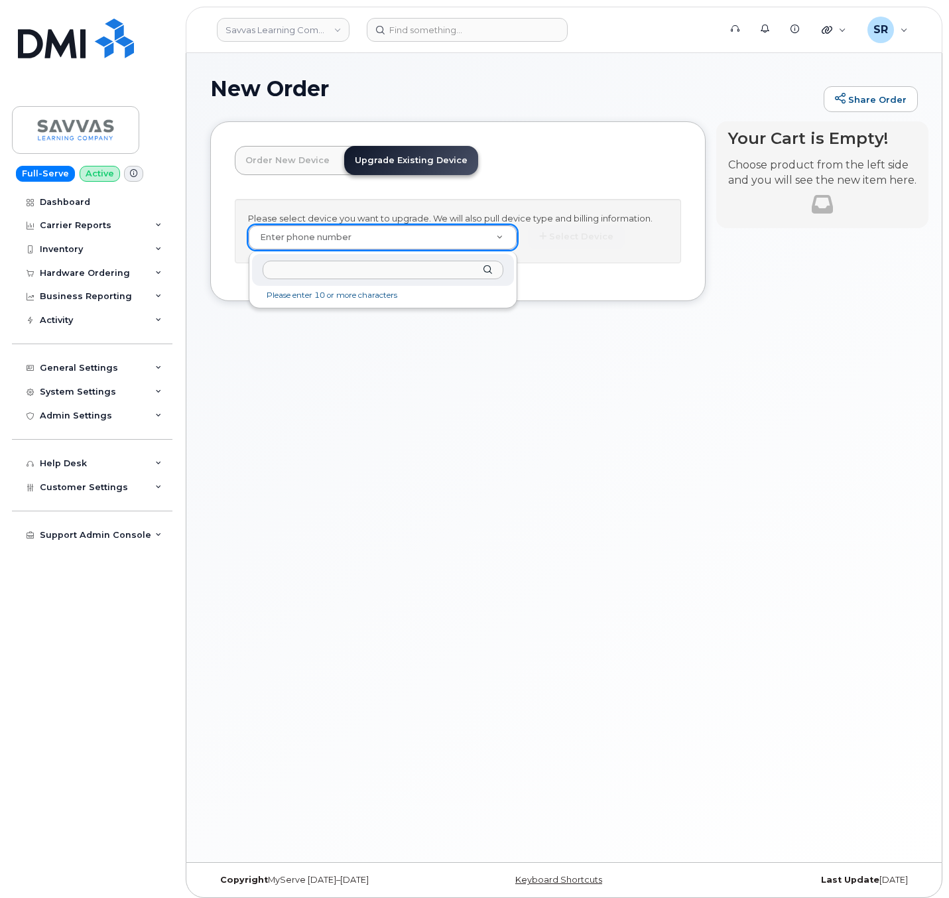
click at [348, 265] on input "text" at bounding box center [383, 270] width 240 height 19
paste input "[PHONE_NUMBER]"
type input "[PHONE_NUMBER]"
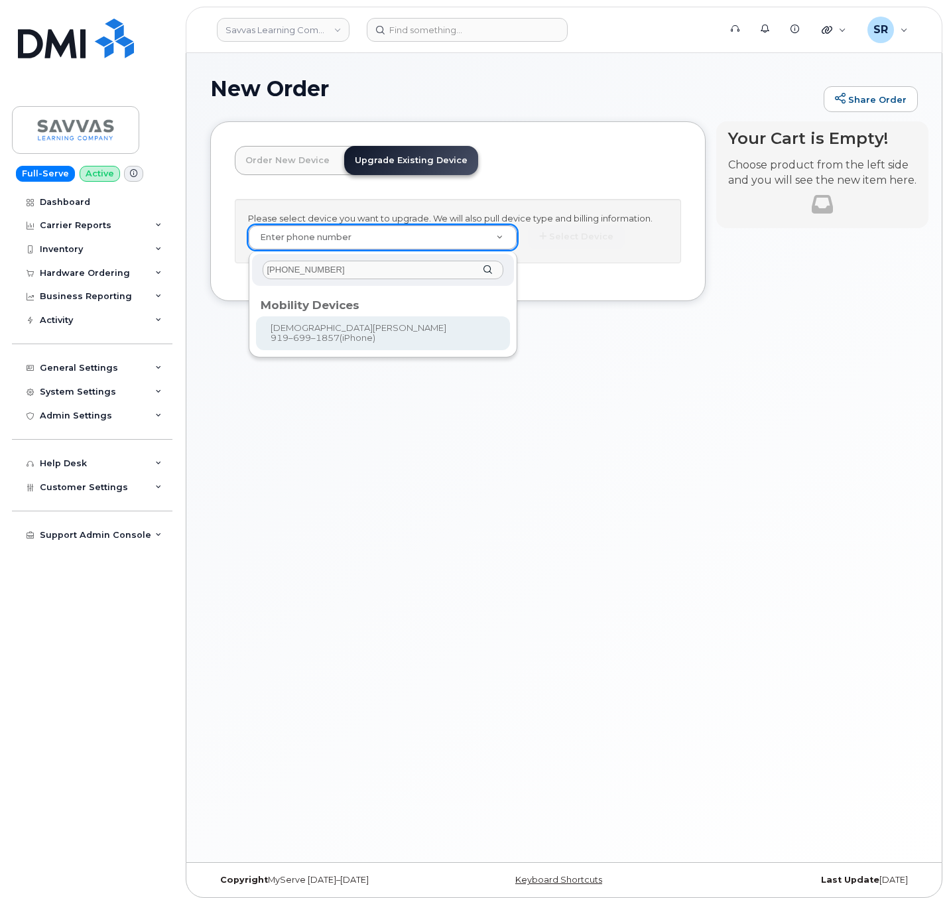
type input "867343"
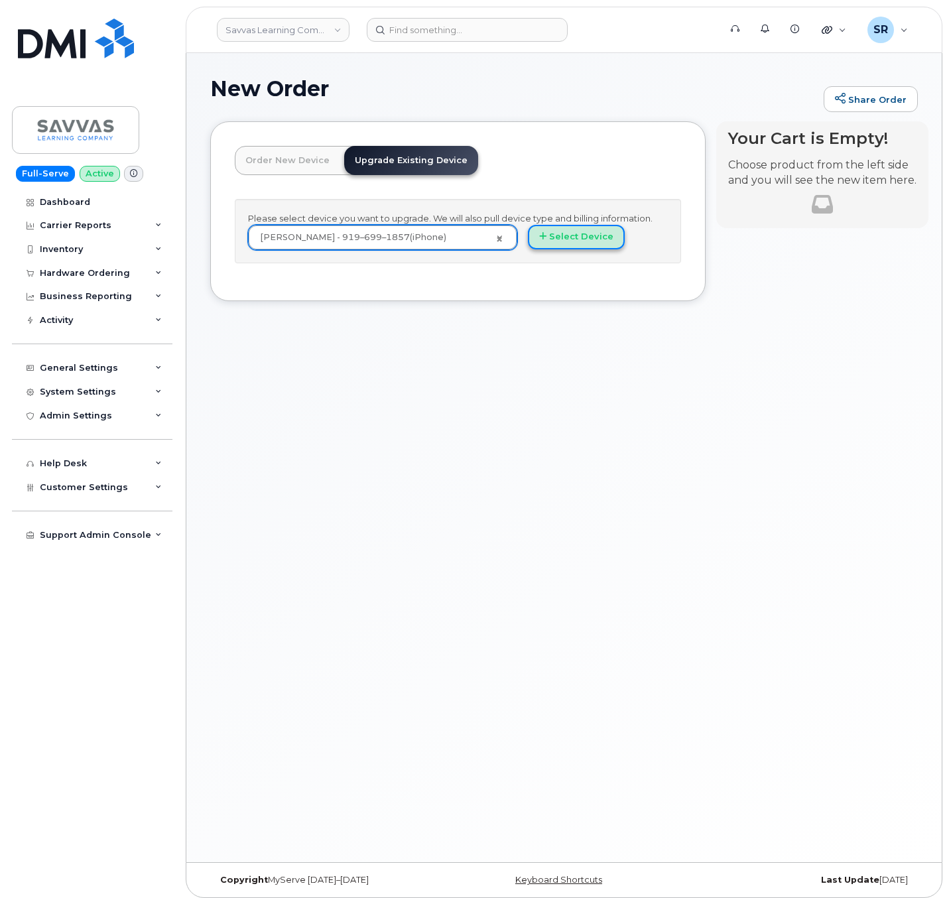
click at [607, 243] on button "Select Device" at bounding box center [576, 237] width 97 height 25
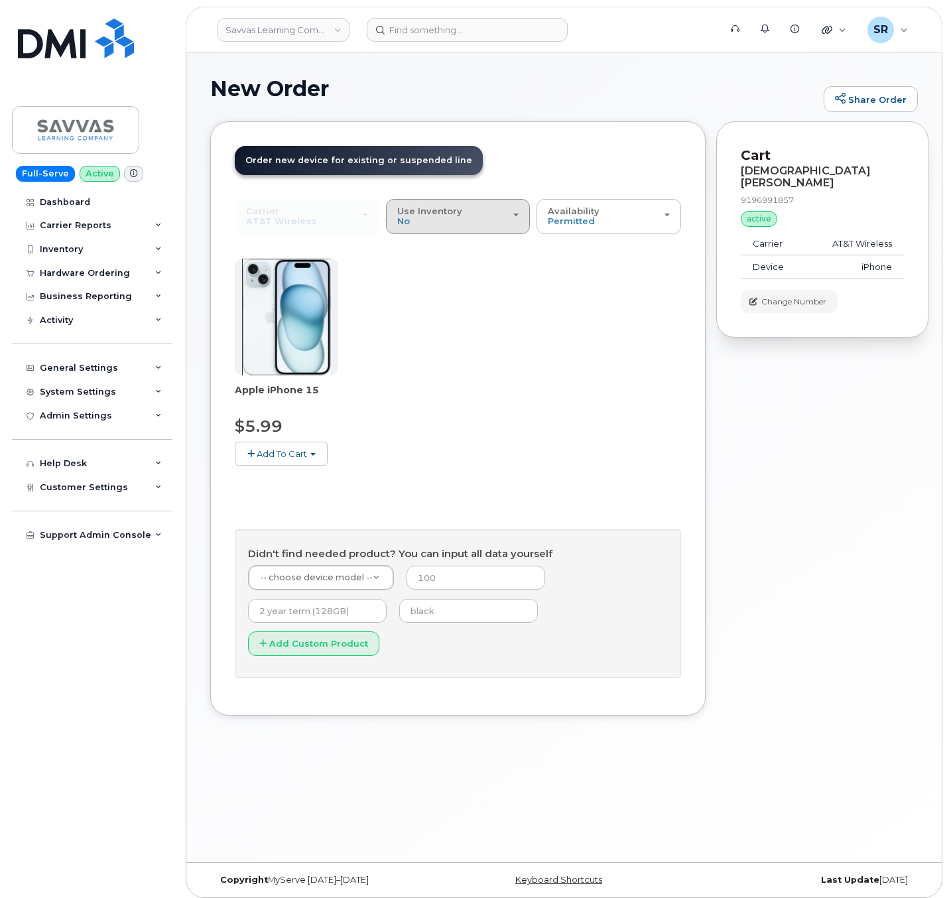
click at [508, 223] on div "Use Inventory No" at bounding box center [458, 216] width 122 height 21
click at [506, 214] on div "Use Inventory No" at bounding box center [458, 216] width 122 height 21
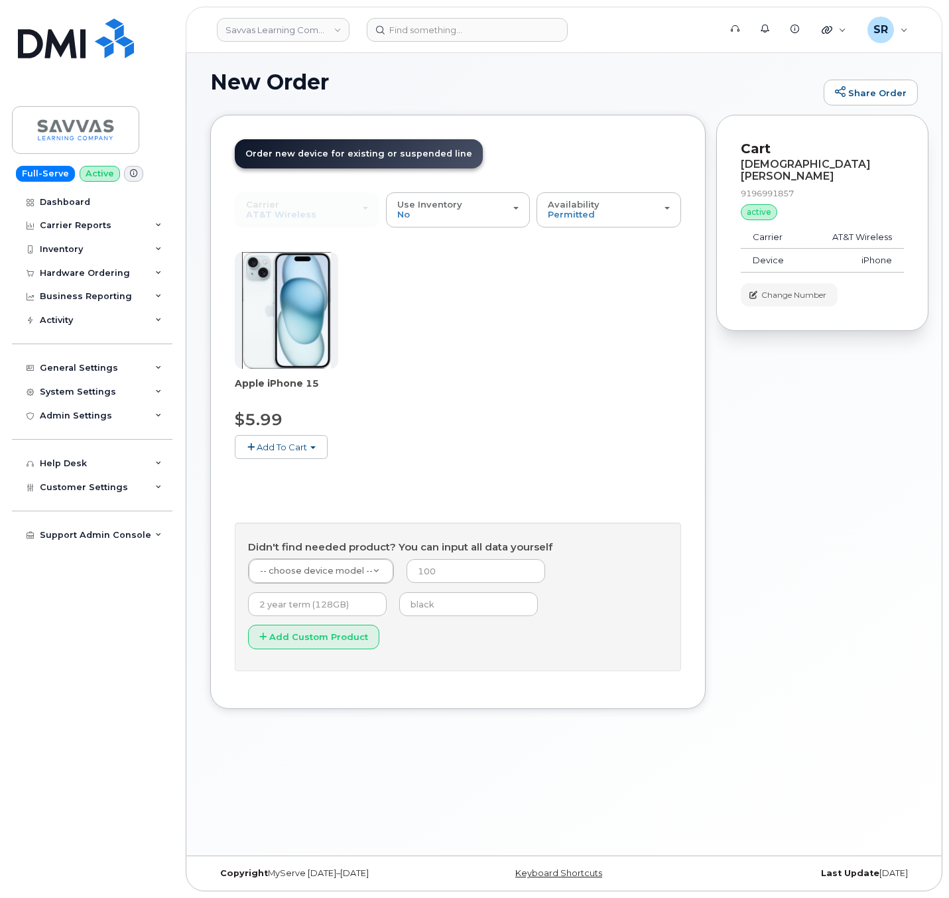
click at [281, 448] on span "Add To Cart" at bounding box center [282, 447] width 50 height 11
click at [454, 430] on div "Apple iPhone 15 $5.99 Add To Cart $5.99 - 3 Year Upgrade (128GB)" at bounding box center [458, 366] width 446 height 228
click at [312, 440] on button "Add To Cart" at bounding box center [281, 446] width 93 height 23
click at [323, 473] on link "$5.99 - 3 Year Upgrade (128GB)" at bounding box center [321, 472] width 166 height 17
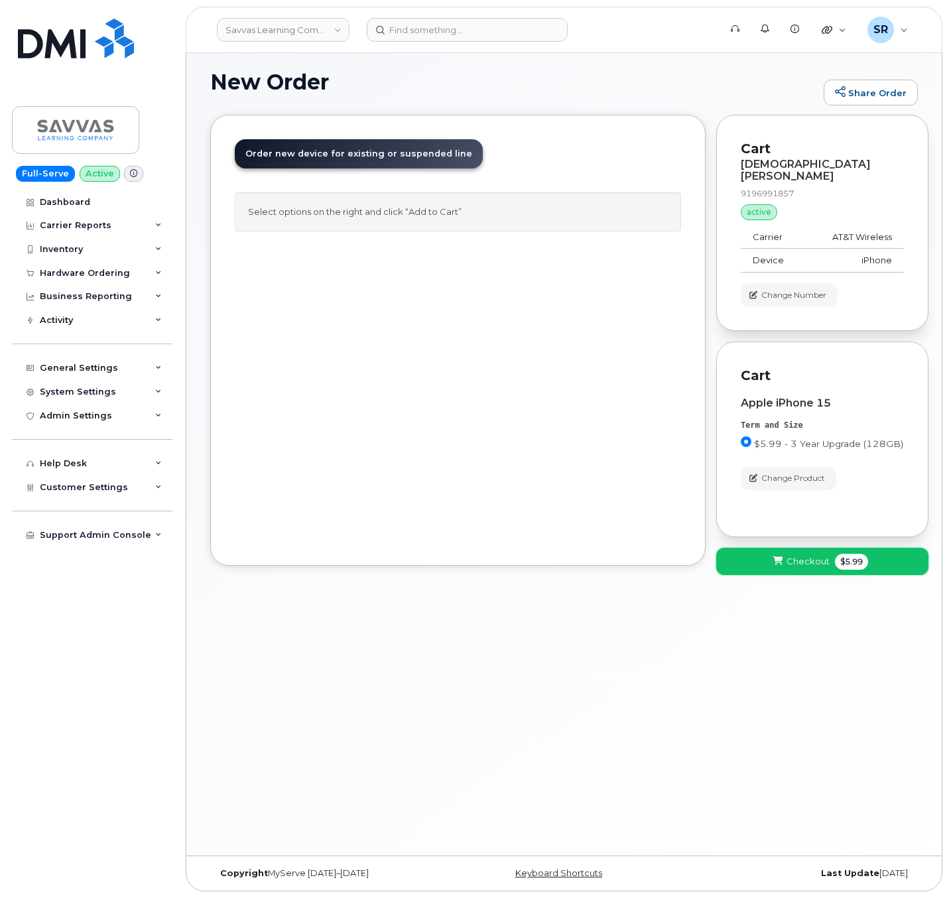
click at [824, 555] on span "Checkout" at bounding box center [807, 561] width 43 height 13
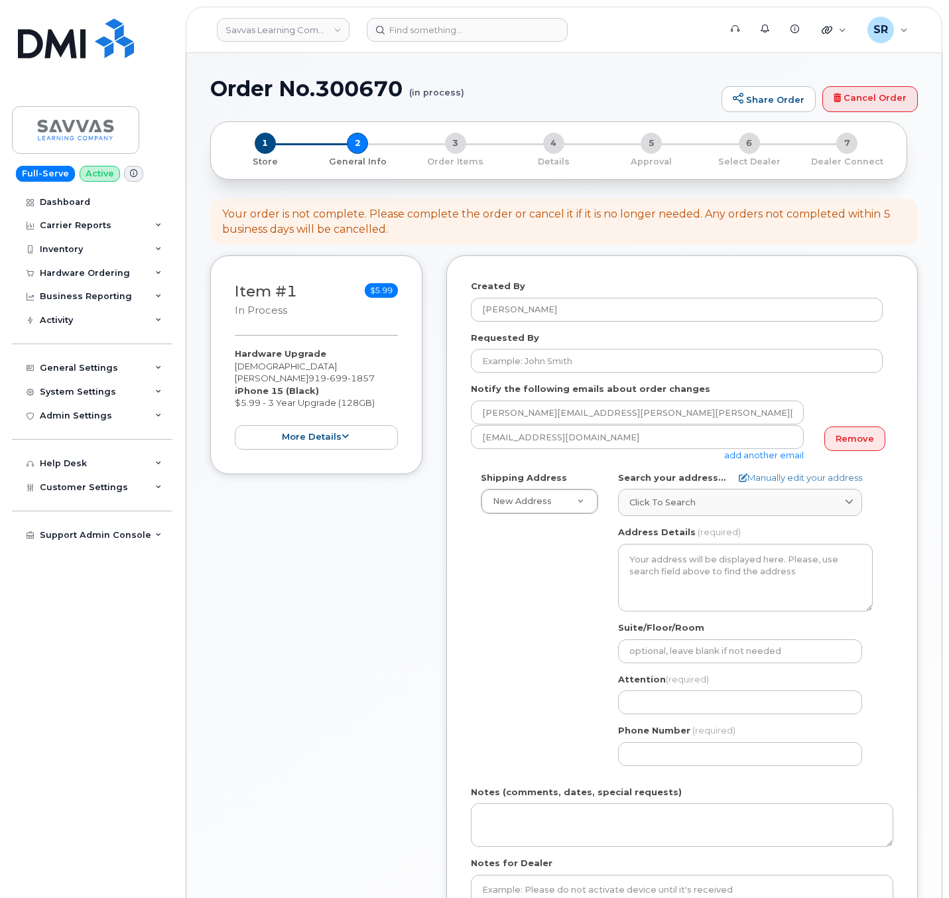
select select
drag, startPoint x: 237, startPoint y: 365, endPoint x: 328, endPoint y: 369, distance: 91.6
click at [328, 369] on div "Hardware Upgrade [PERSON_NAME] [PHONE_NUMBER] iPhone 15 (Black) $5.99 - 3 Year …" at bounding box center [316, 398] width 163 height 102
copy div "[DEMOGRAPHIC_DATA][PERSON_NAME]"
click at [541, 351] on input "Requested By" at bounding box center [677, 361] width 412 height 24
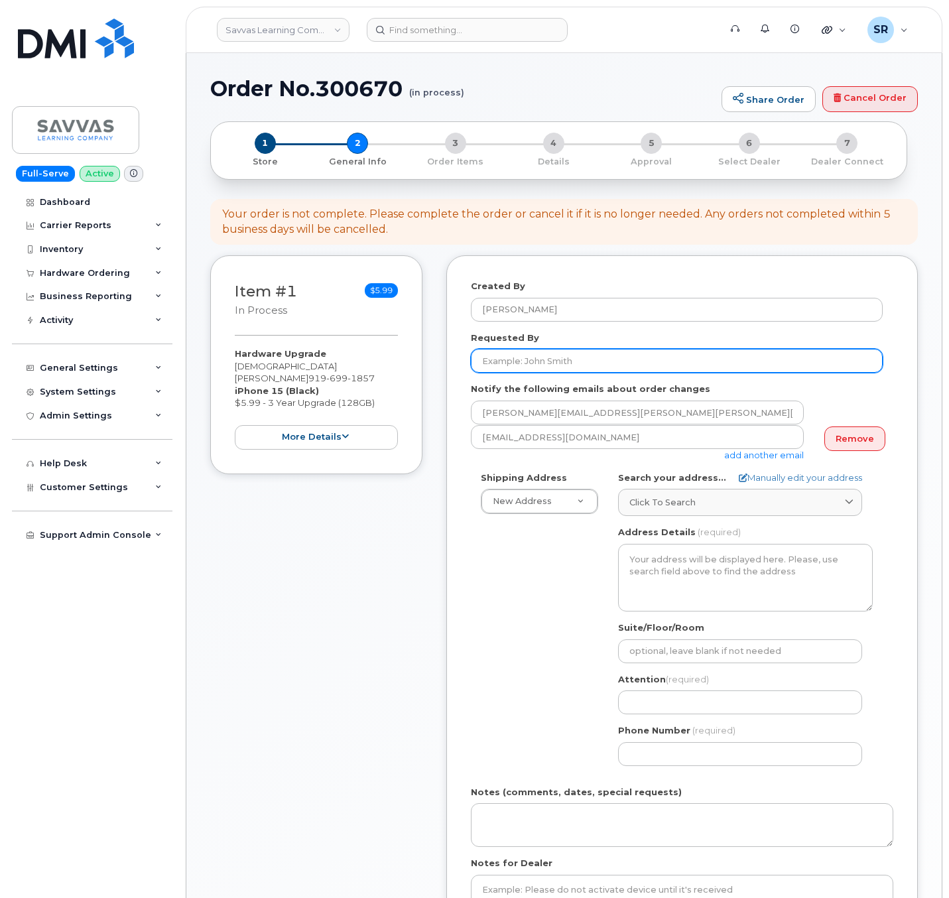
paste input "[DEMOGRAPHIC_DATA][PERSON_NAME]"
type input "[DEMOGRAPHIC_DATA][PERSON_NAME]"
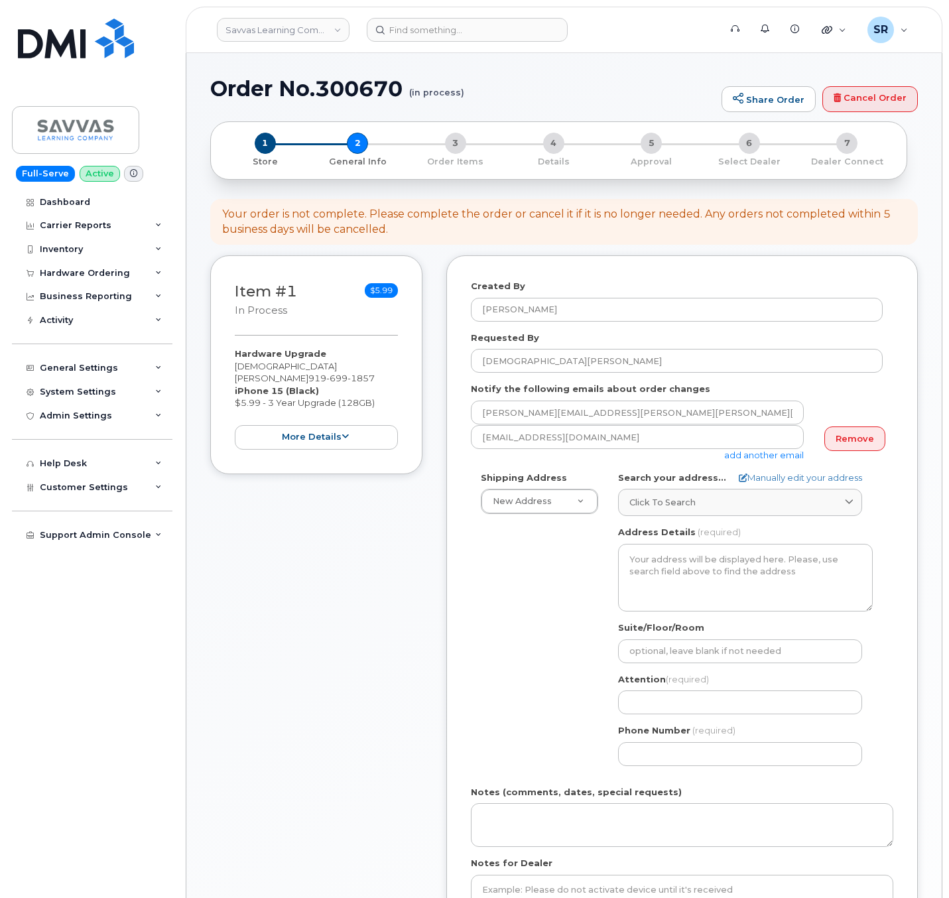
click at [609, 327] on form "Created By [PERSON_NAME] Requested By [PERSON_NAME] Notify the following emails…" at bounding box center [682, 616] width 422 height 672
click at [493, 639] on div "Shipping Address New Address New Address [STREET_ADDRESS][GEOGRAPHIC_DATA] AB S…" at bounding box center [677, 623] width 412 height 304
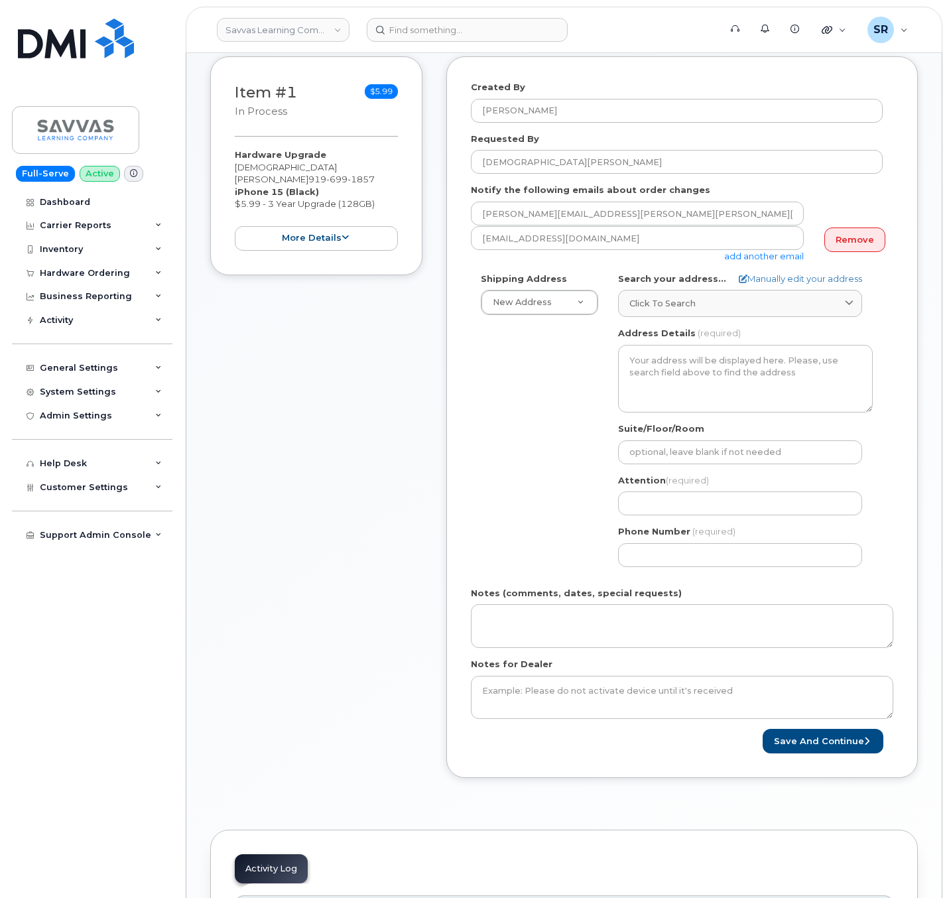
scroll to position [99, 0]
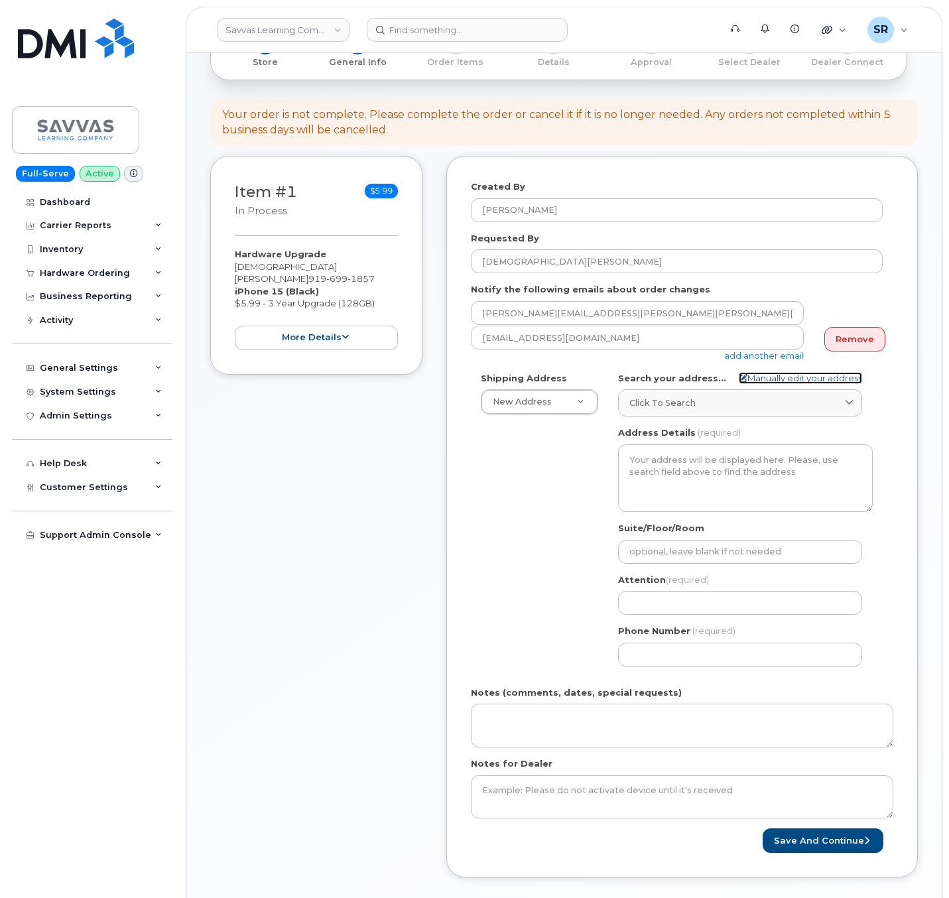
click at [818, 382] on link "Manually edit your address" at bounding box center [800, 378] width 123 height 13
select select
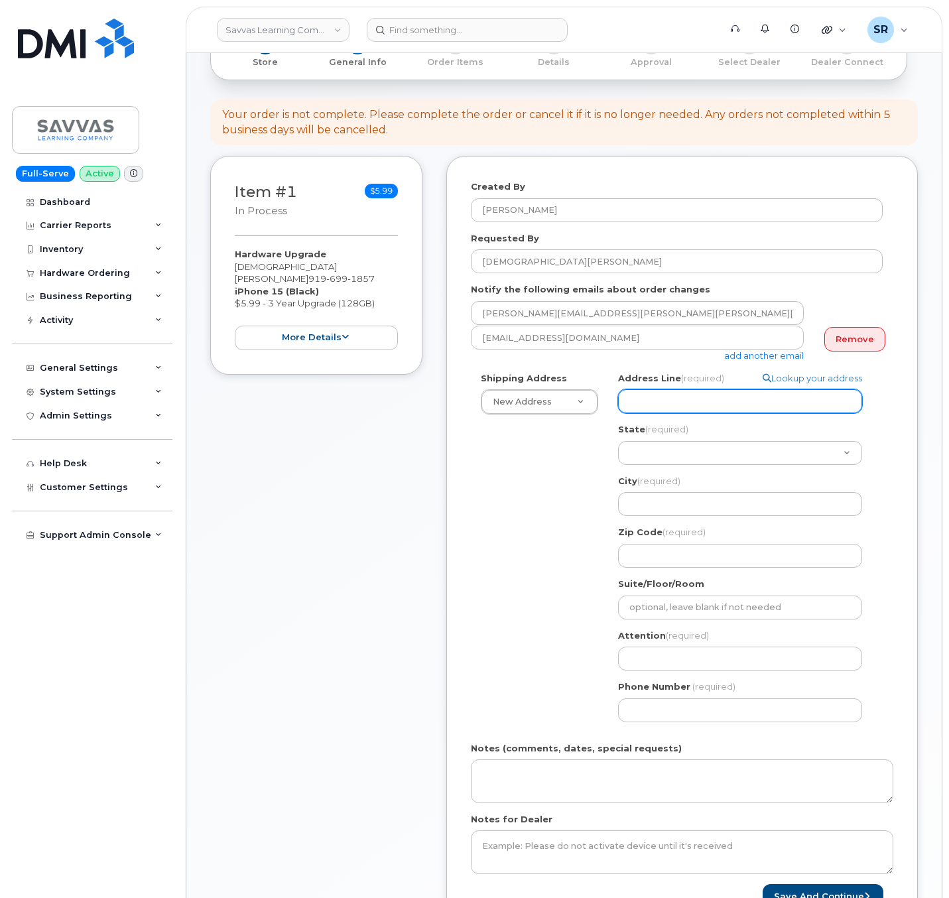
click at [729, 396] on input "Address Line (required)" at bounding box center [740, 401] width 244 height 24
select select
type input "2"
select select
type input "20"
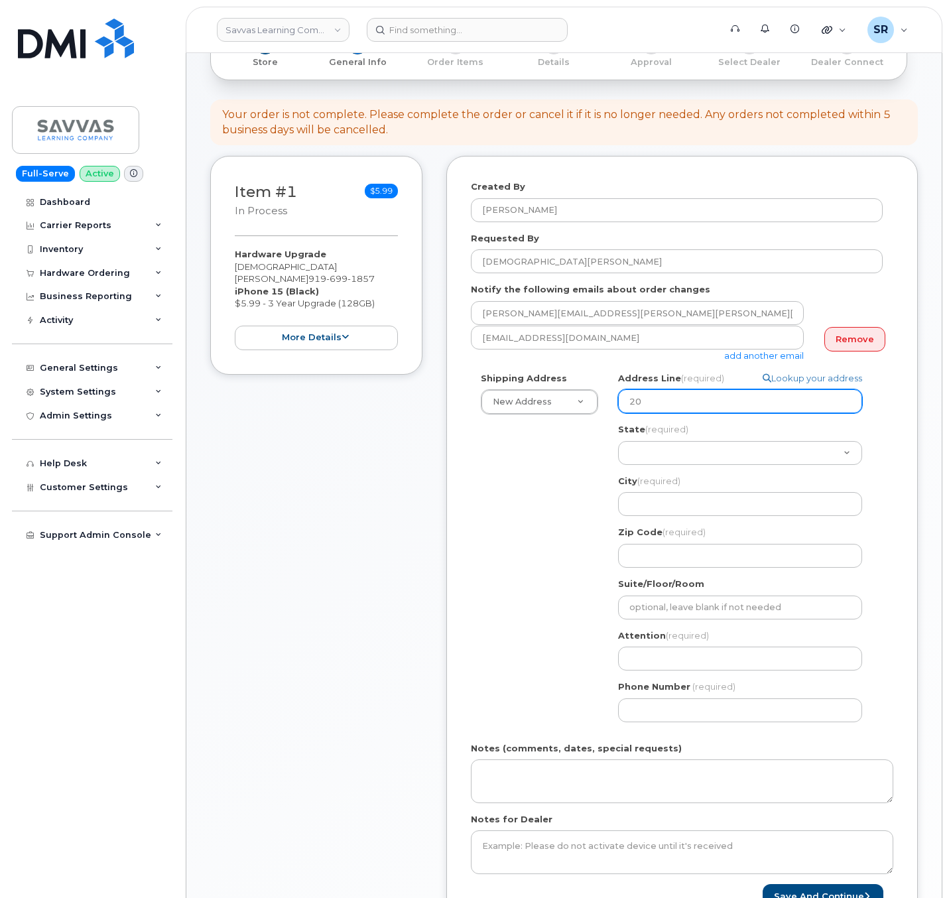
select select
type input "201"
select select
type input "2017"
select select
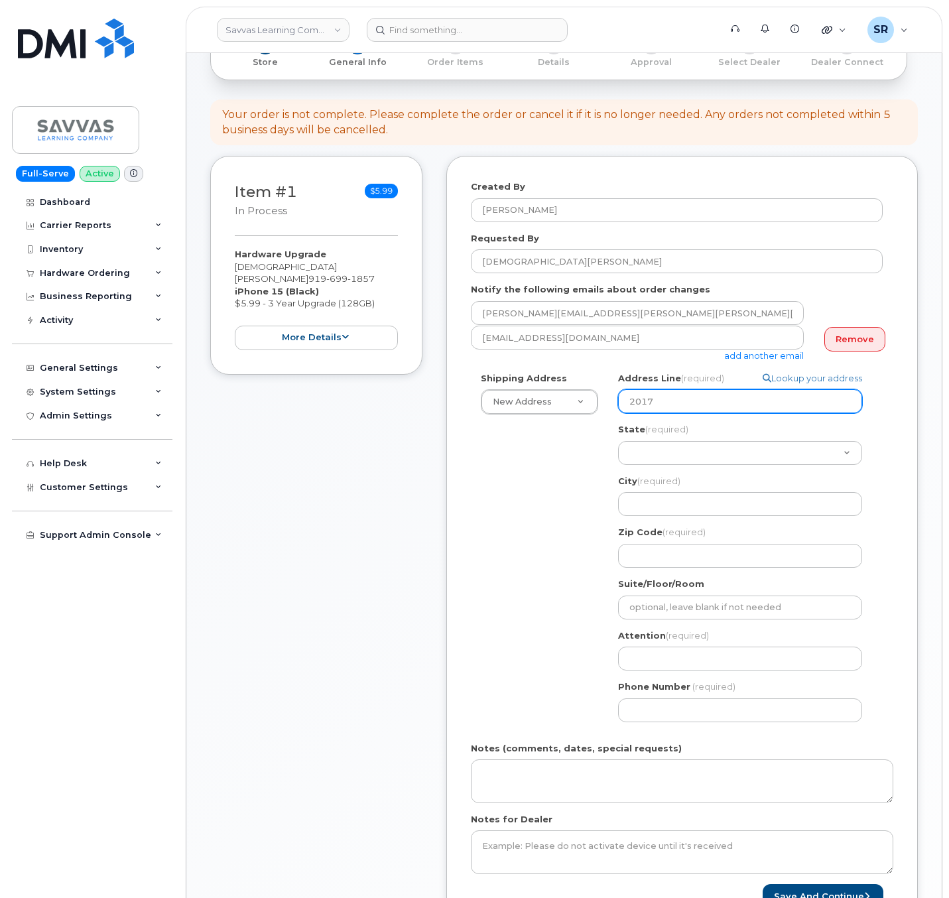
type input "2017 k"
select select
type input "2017 ki"
select select
type input "2017 kin"
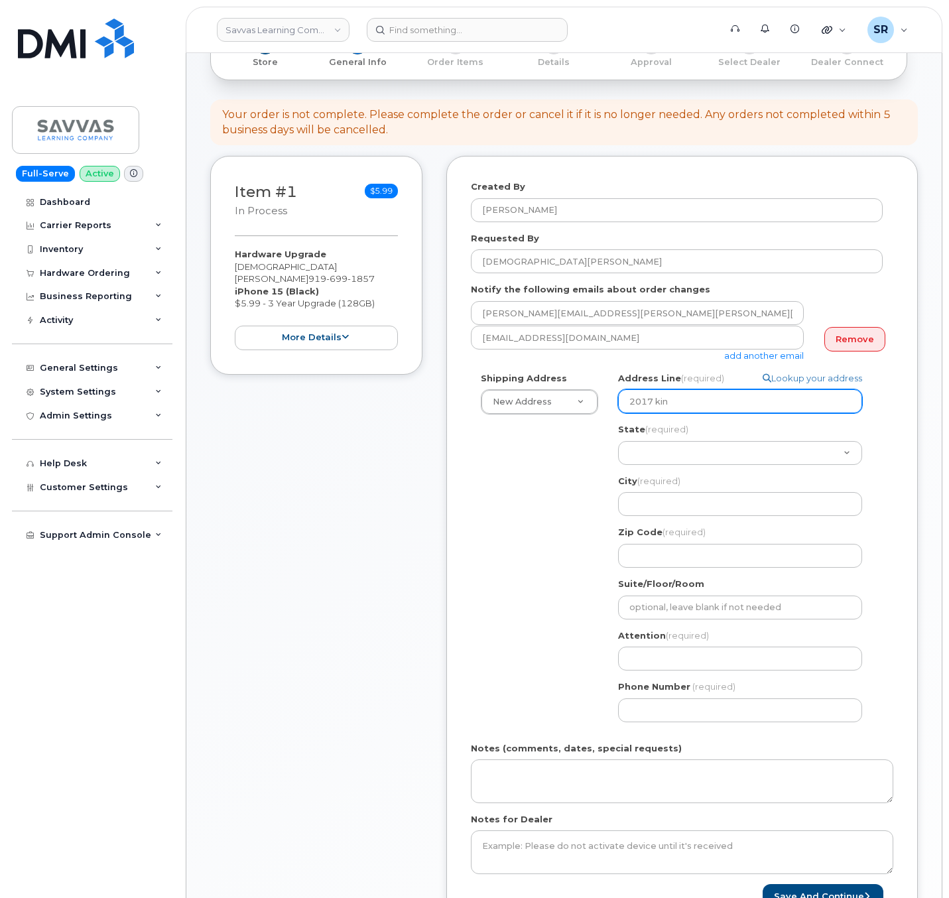
select select
type input "2017 king"
select select
type input "2017 kingm"
select select
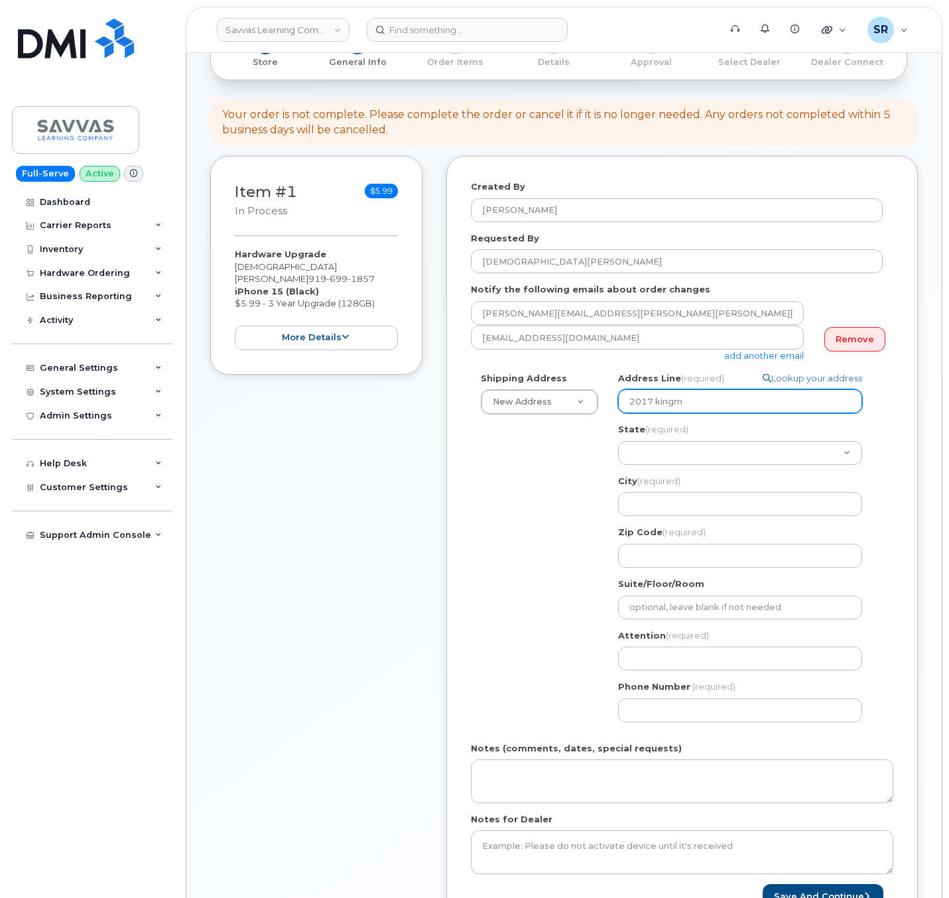
type input "2017 kingma"
select select
type input "2017 kingman"
select select
type input "2017 kingman r"
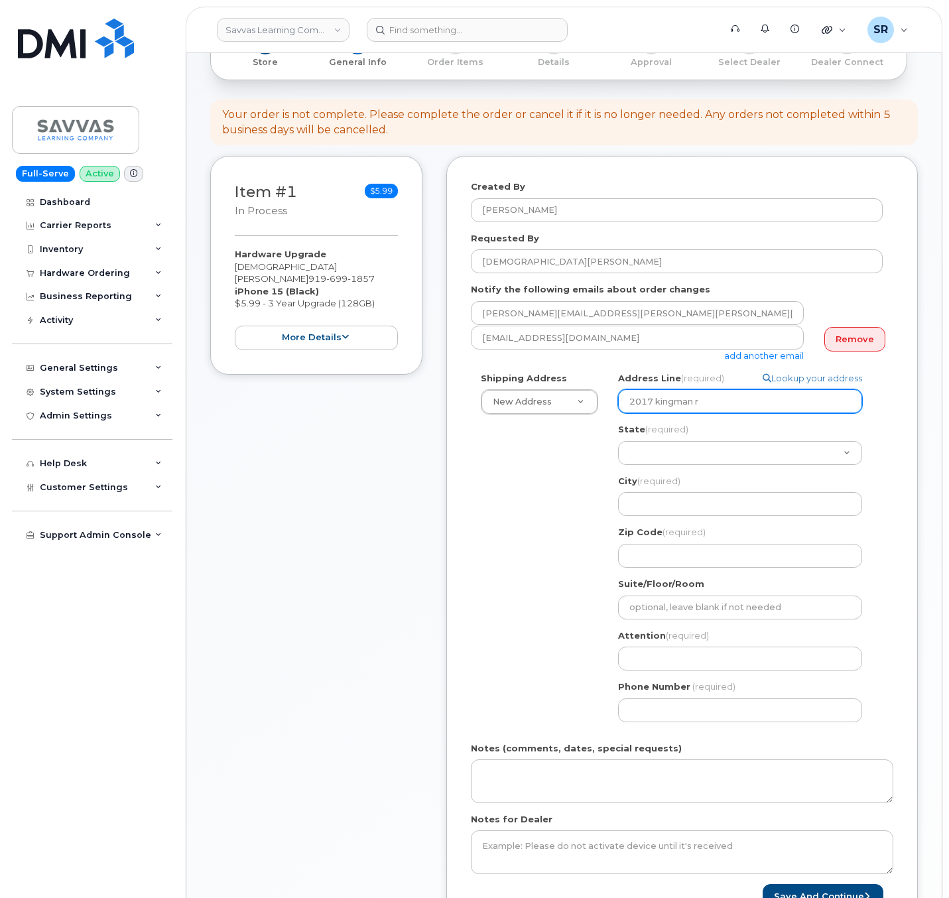
select select
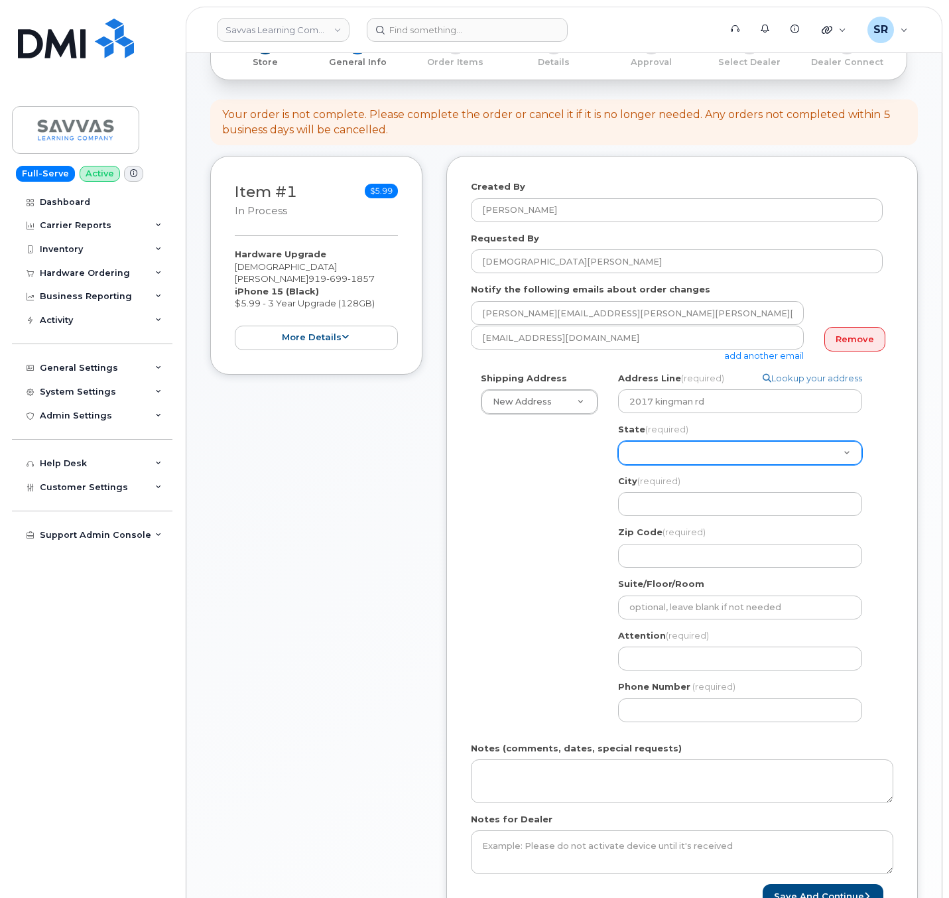
click at [724, 462] on select "Alabama Alaska American Samoa Arizona Arkansas California Colorado Connecticut …" at bounding box center [740, 453] width 244 height 24
click at [529, 458] on div "Shipping Address New Address New Address 1667 Crestline Drive, Atlanta, GA 3034…" at bounding box center [677, 552] width 412 height 360
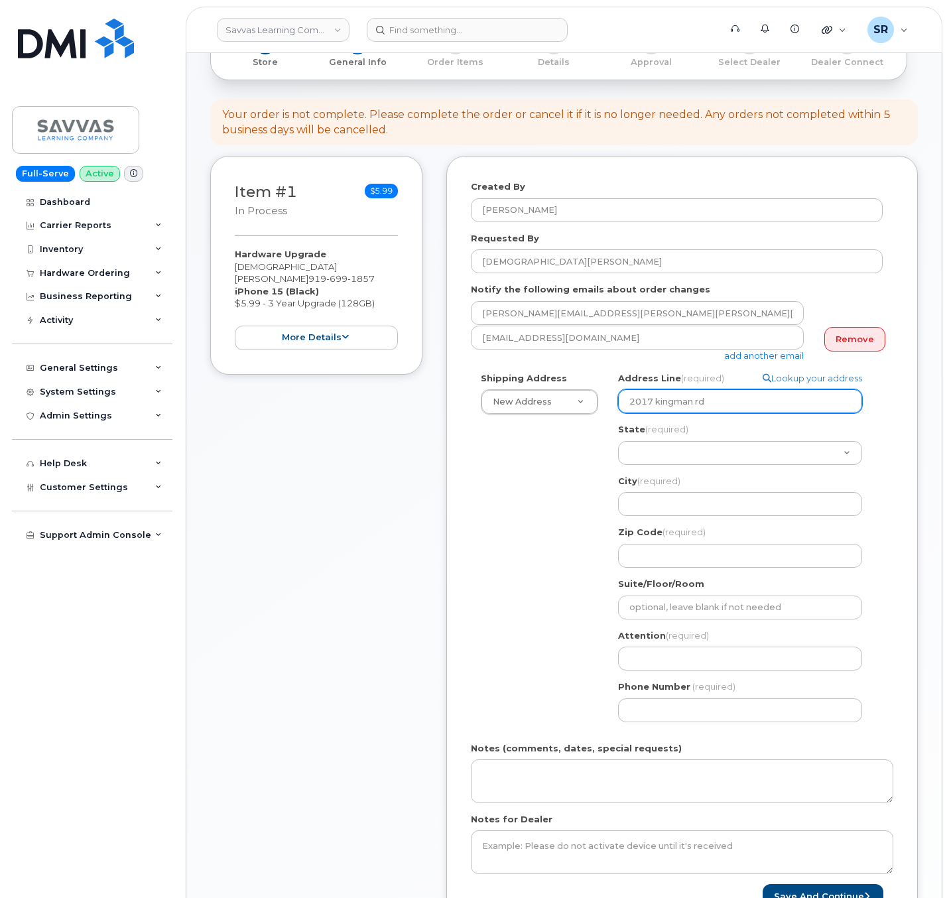
click at [732, 408] on input "2017 kingman rd" at bounding box center [740, 401] width 244 height 24
type input "2017 kingman rd"
select select
type input "2017 kingman rd d"
select select
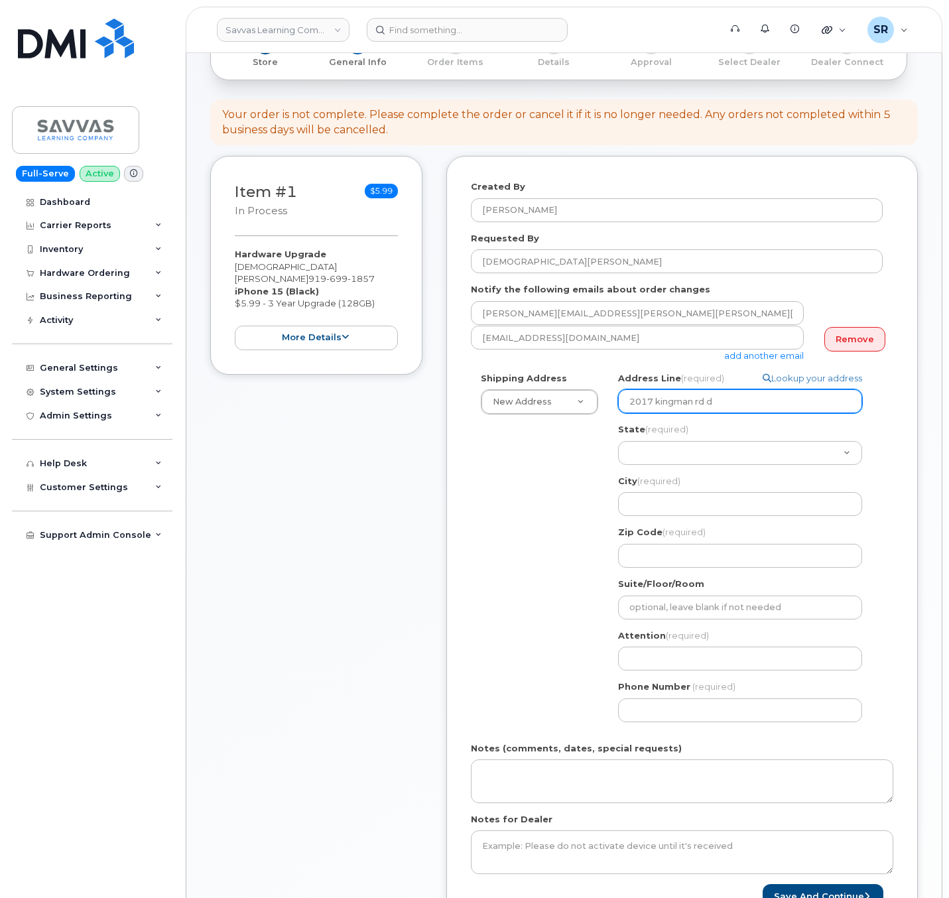
type input "2017 kingman rd du"
select select
type input "2017 kingman rd dur"
select select
type input "2017 kingman rd durh"
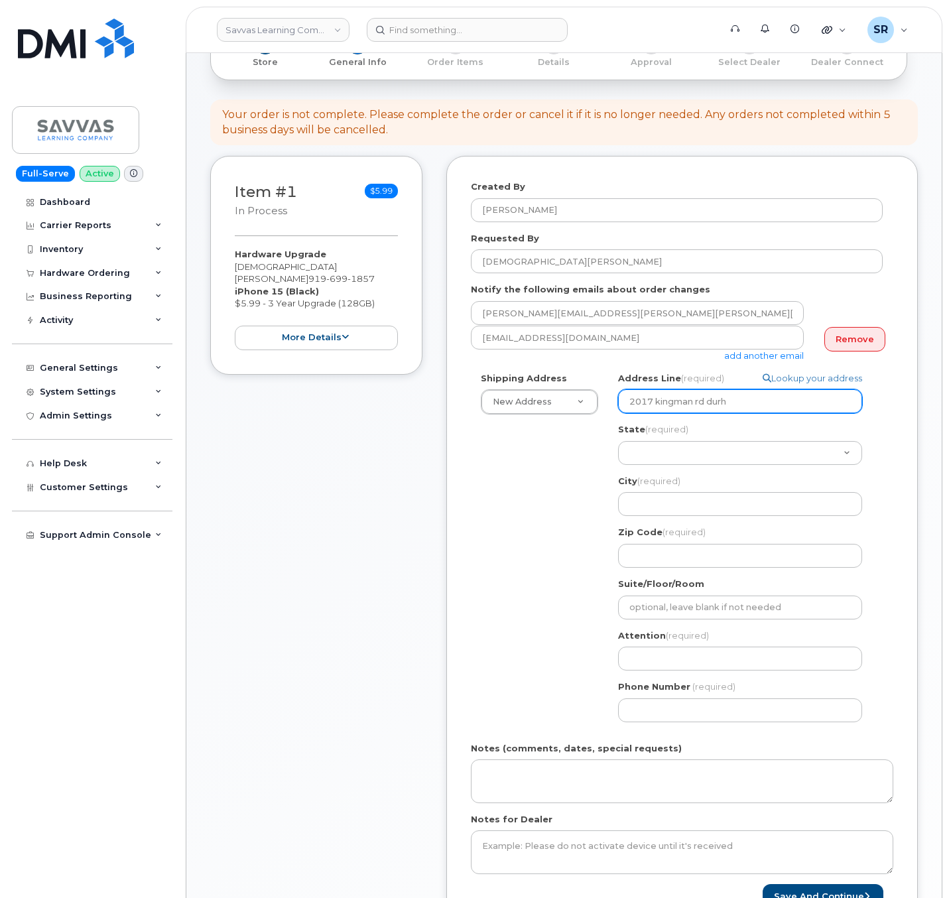
select select
type input "2017 kingman rd durha"
select select
type input "2017 kingman rd durham"
drag, startPoint x: 763, startPoint y: 406, endPoint x: 708, endPoint y: 406, distance: 54.4
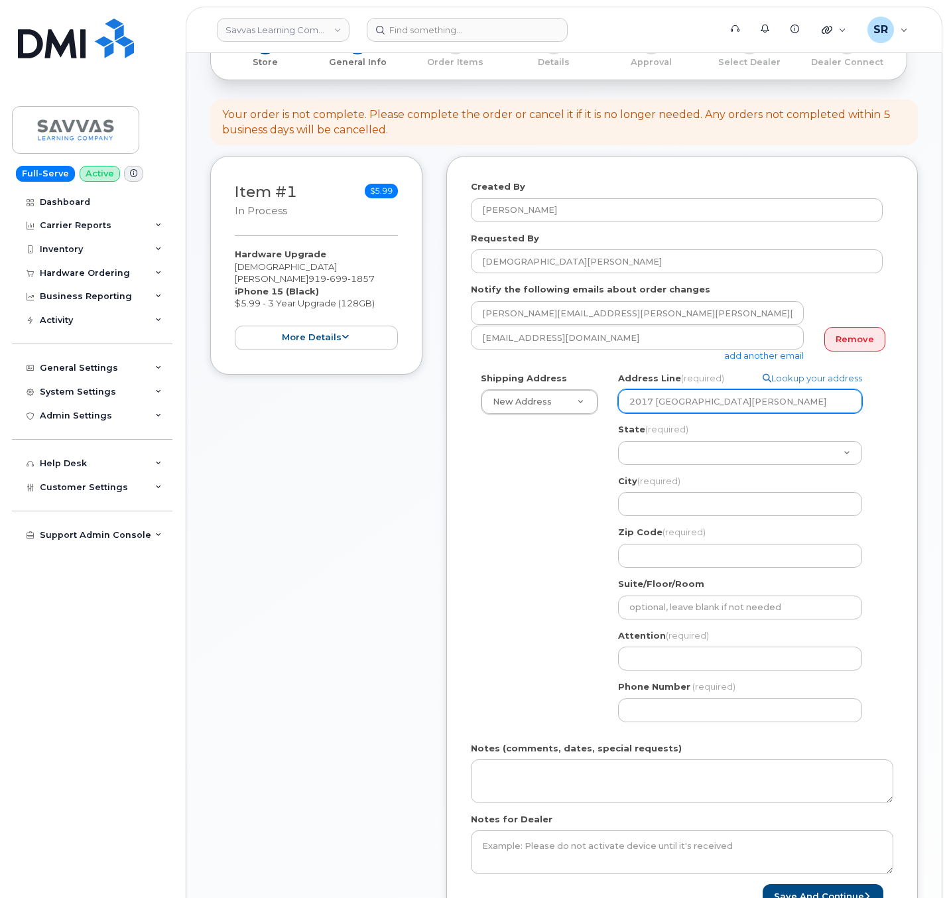
click at [708, 406] on input "2017 kingman rd durham" at bounding box center [740, 401] width 244 height 24
select select
type input "2017 kingman rd"
click at [726, 406] on input "2017 kingman rd" at bounding box center [740, 401] width 244 height 24
drag, startPoint x: 735, startPoint y: 400, endPoint x: 599, endPoint y: 410, distance: 136.3
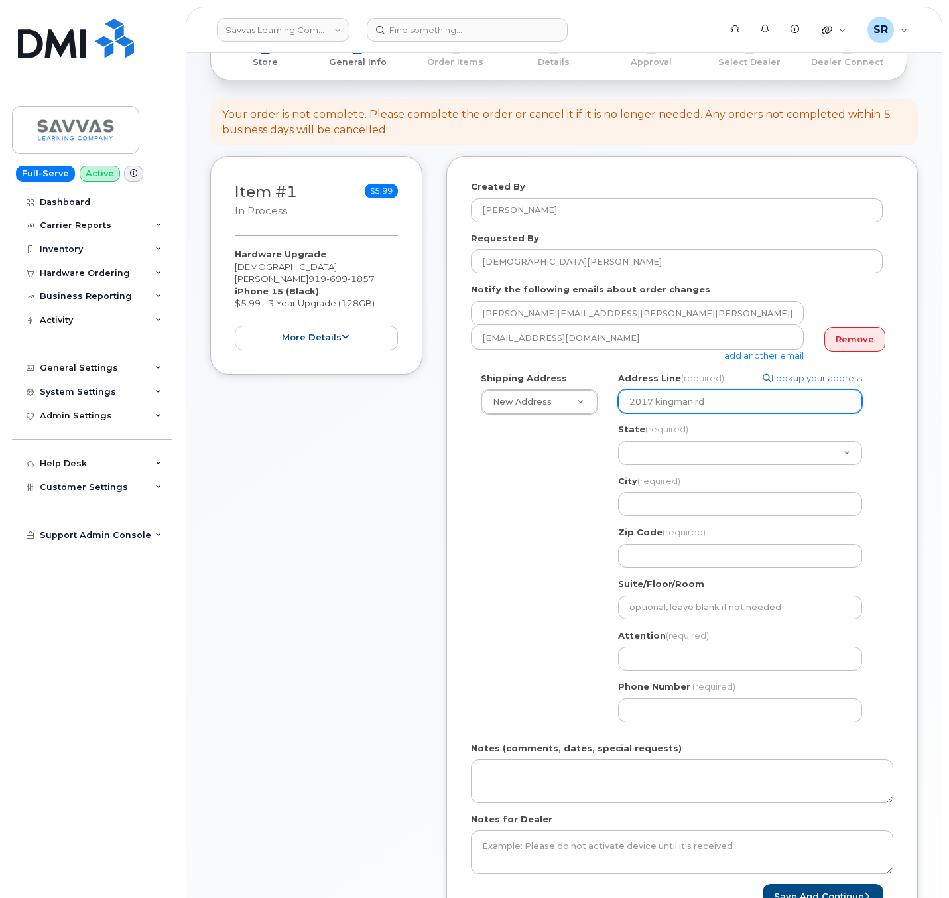
click at [599, 410] on div "Shipping Address New Address New Address 1667 Crestline Drive, Atlanta, GA 3034…" at bounding box center [677, 552] width 412 height 360
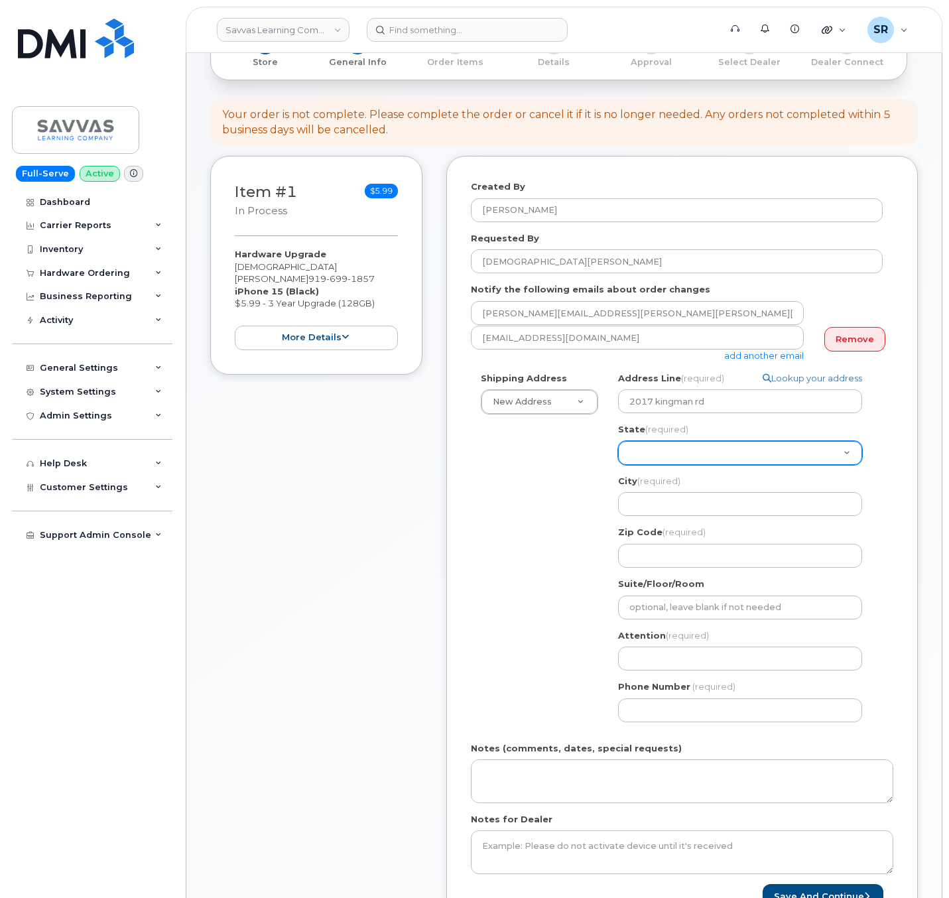
click at [727, 454] on select "Alabama Alaska American Samoa Arizona Arkansas California Colorado Connecticut …" at bounding box center [740, 453] width 244 height 24
select select "NC"
click at [618, 442] on select "Alabama Alaska American Samoa Arizona Arkansas California Colorado Connecticut …" at bounding box center [740, 453] width 244 height 24
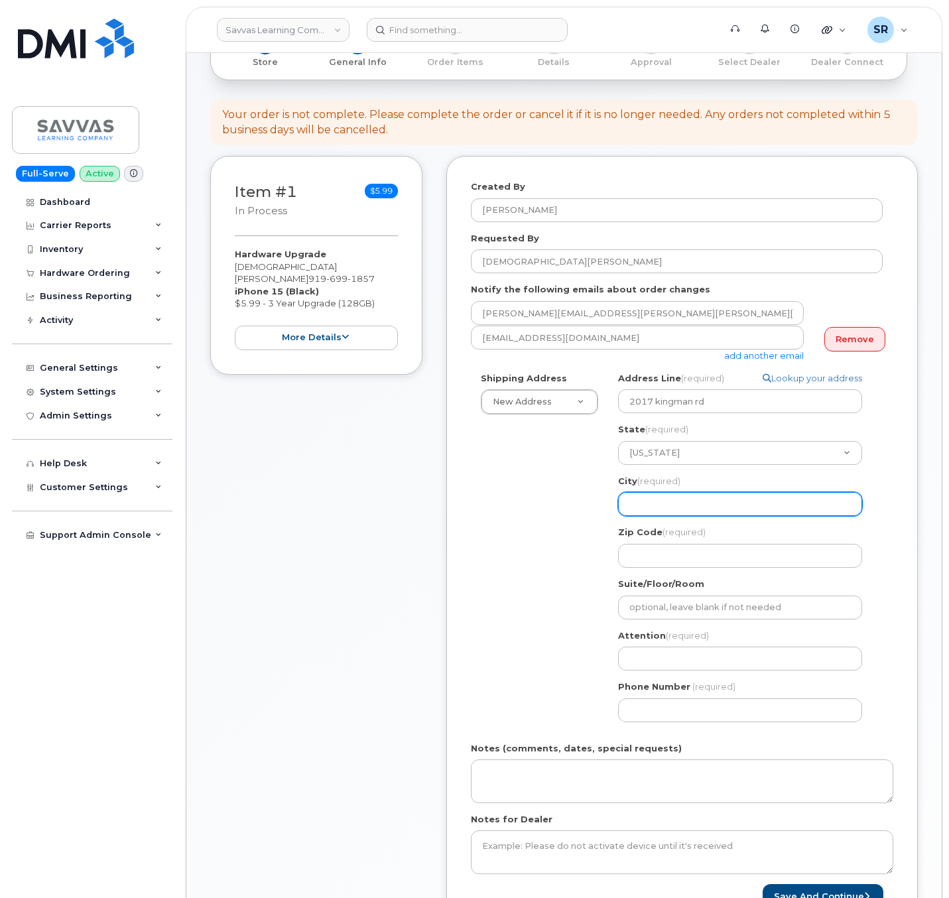
click at [723, 504] on input "City (required)" at bounding box center [740, 504] width 244 height 24
select select
type input "D"
select select
type input "Du"
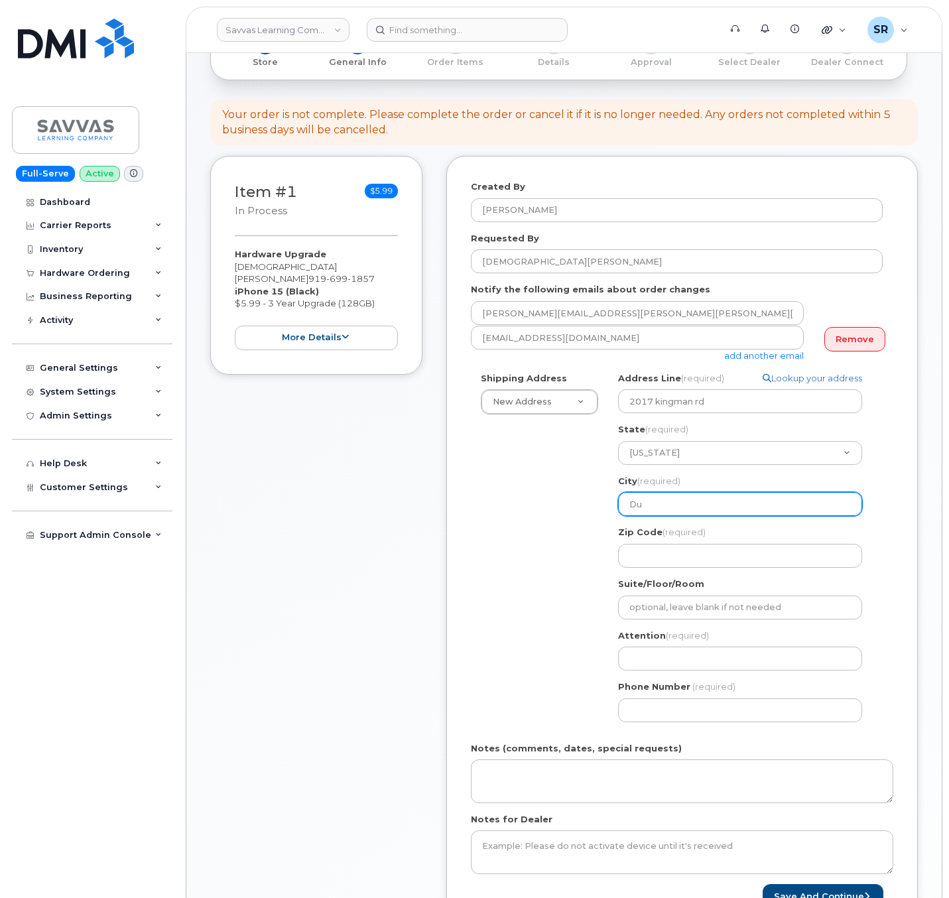
select select
type input "Dur"
select select
type input "Durh"
select select
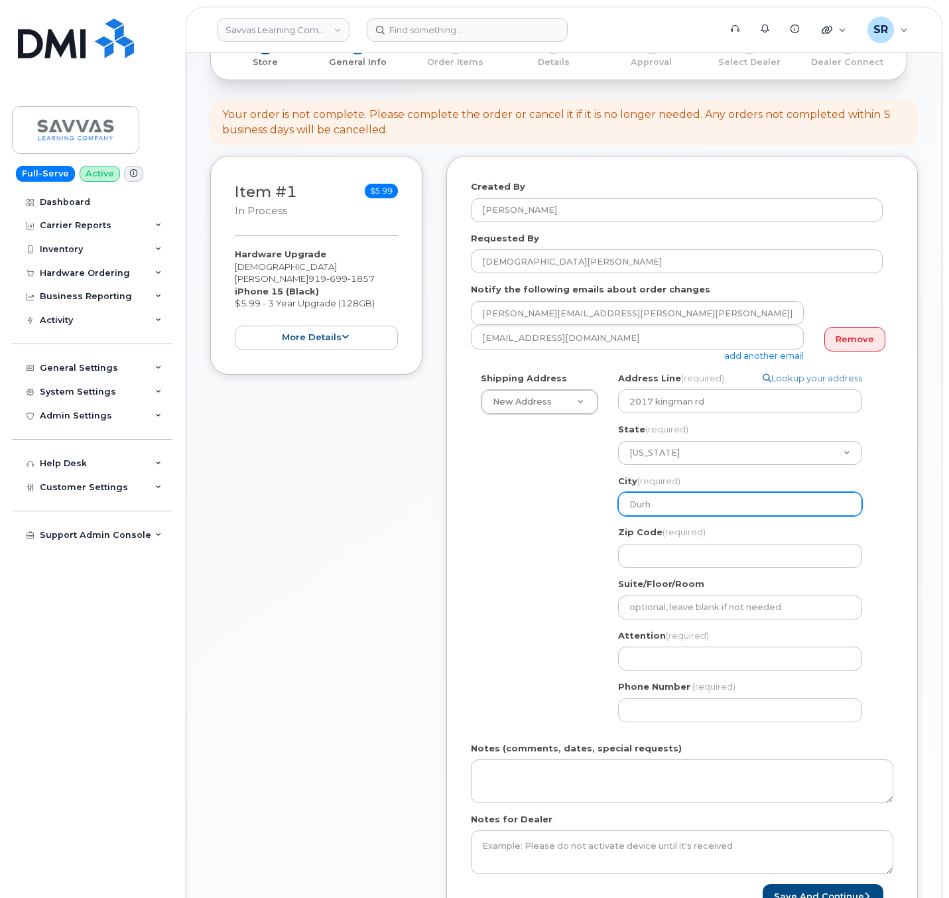
type input "Durha"
select select
type input "Durham"
click at [554, 539] on div "Shipping Address New Address New Address 1667 Crestline Drive, Atlanta, GA 3034…" at bounding box center [677, 552] width 412 height 360
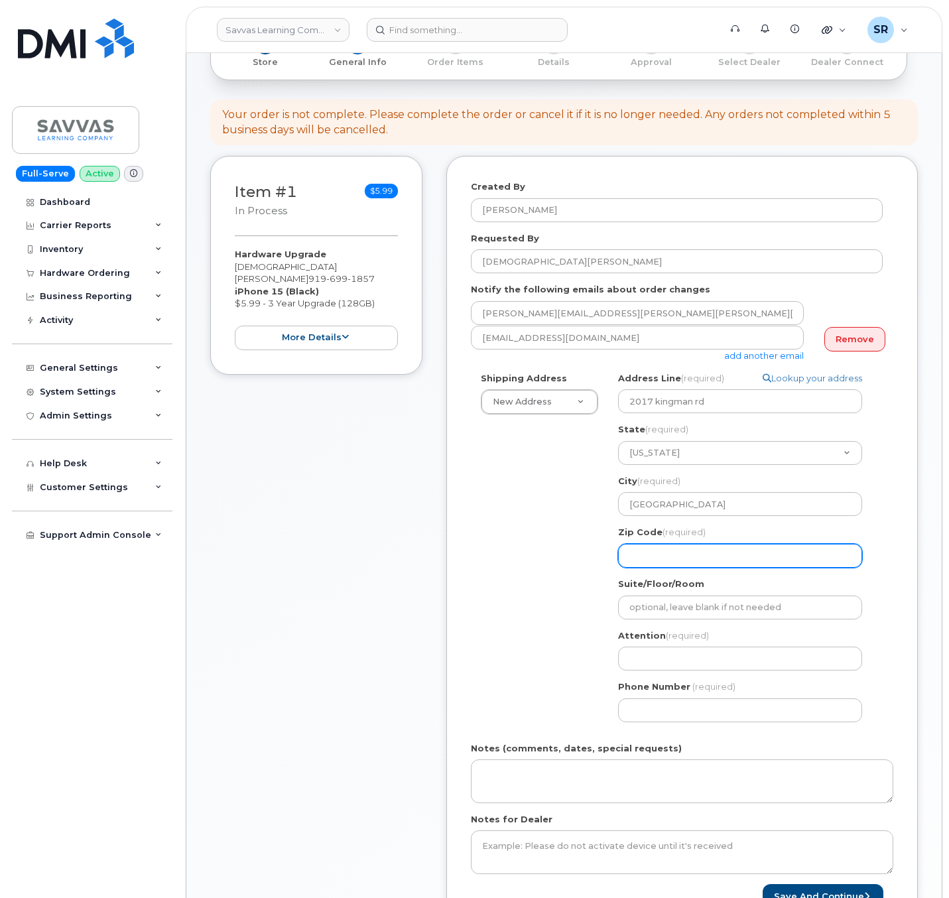
click at [706, 566] on input "Zip Code (required)" at bounding box center [740, 556] width 244 height 24
select select
type input "2"
select select
type input "27"
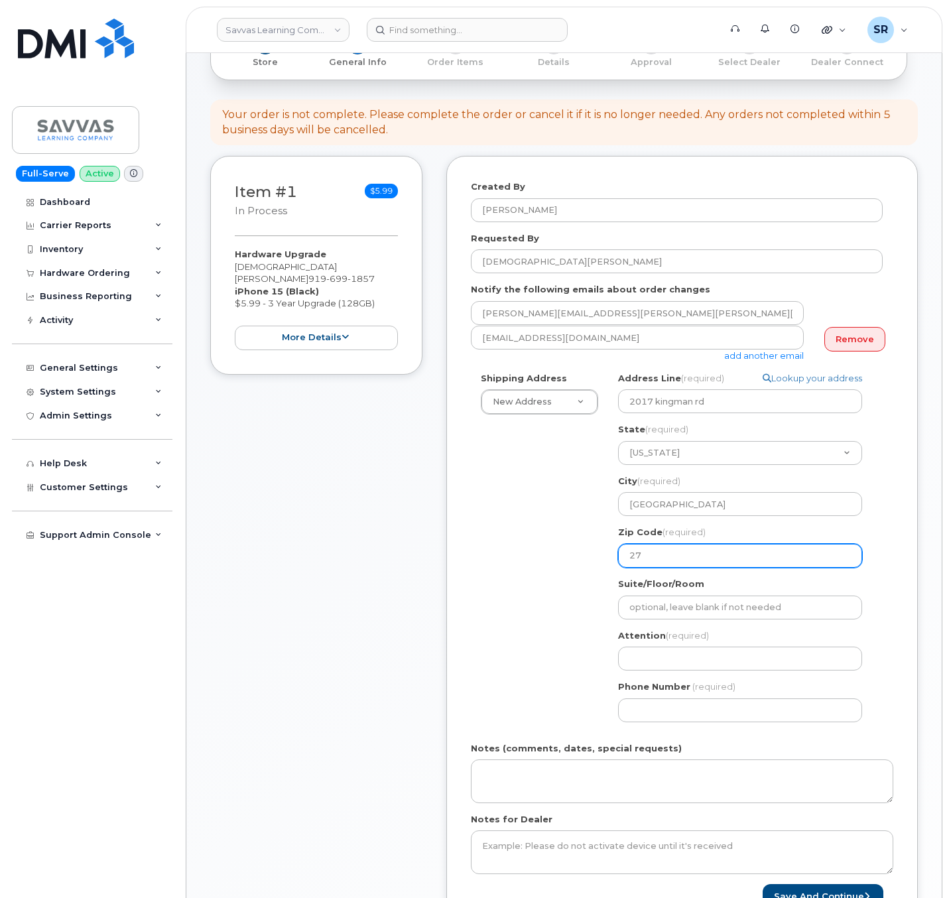
select select
type input "277"
select select
type input "2771"
select select
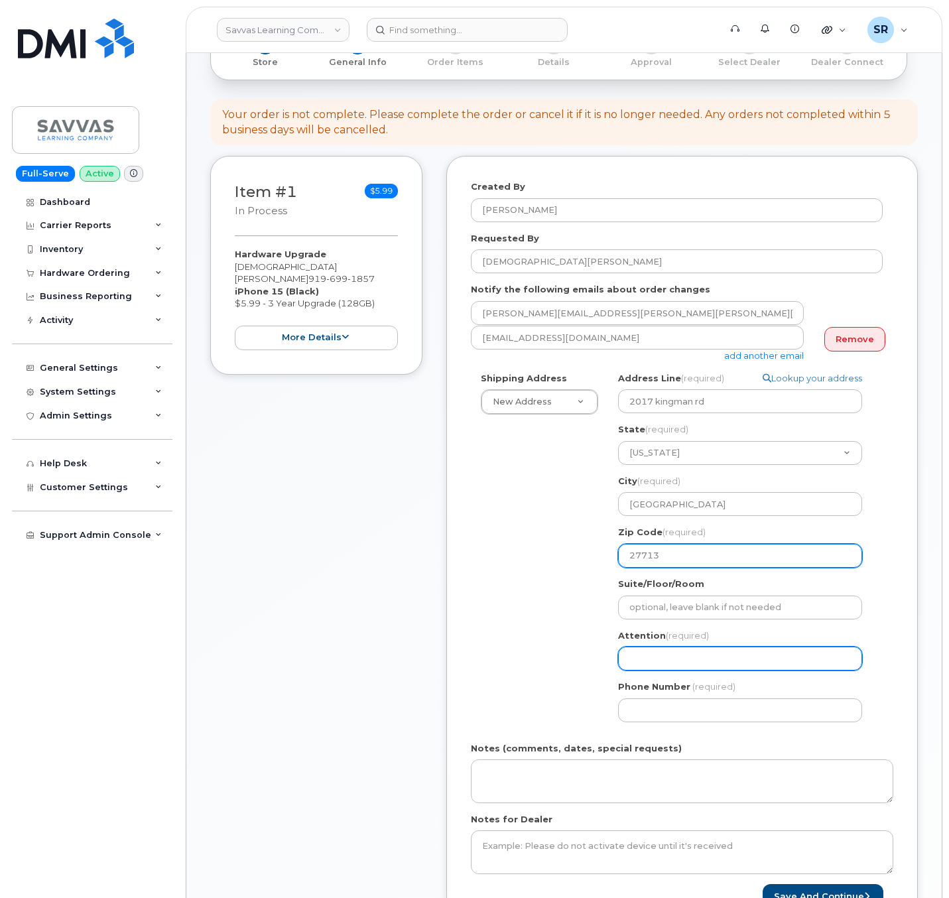
type input "27713"
click at [703, 653] on input "Attention (required)" at bounding box center [740, 659] width 244 height 24
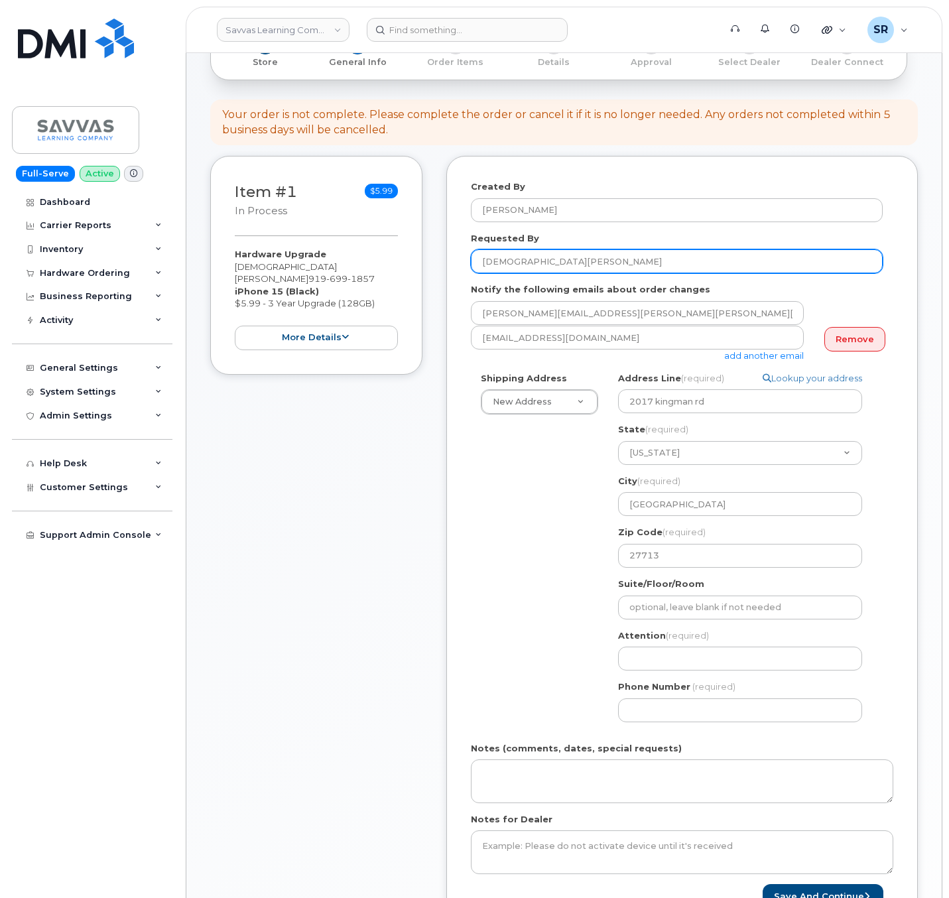
click at [478, 267] on input "[DEMOGRAPHIC_DATA][PERSON_NAME]" at bounding box center [677, 261] width 412 height 24
drag, startPoint x: 619, startPoint y: 255, endPoint x: 414, endPoint y: 251, distance: 204.3
click at [414, 251] on div "Item #1 in process $5.99 Hardware Upgrade KRISHNA NATARAJAN 919 699 1857 iPhone…" at bounding box center [564, 554] width 708 height 796
type input "[PERSON_NAME]"
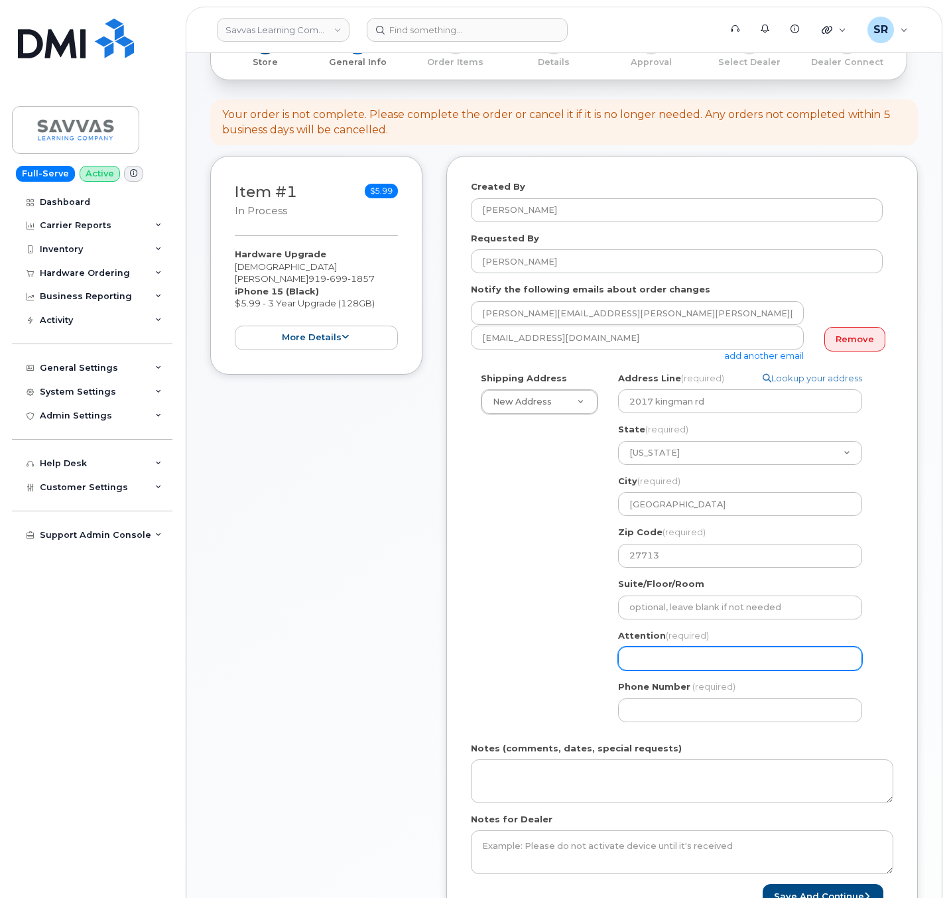
click at [721, 647] on input "Attention (required)" at bounding box center [740, 659] width 244 height 24
paste input "[PERSON_NAME]"
select select
type input "[PERSON_NAME]"
click at [551, 659] on div "Shipping Address New Address New Address 1667 Crestline Drive, Atlanta, GA 3034…" at bounding box center [677, 552] width 412 height 360
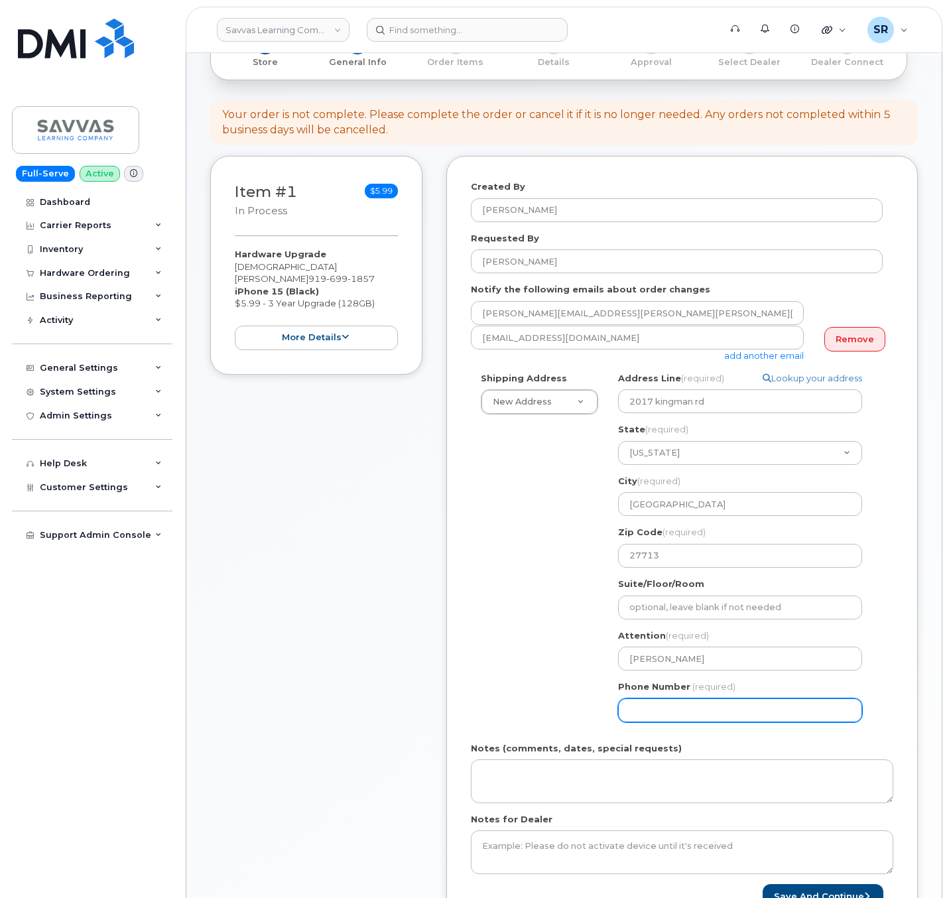
click at [665, 707] on input "Phone Number" at bounding box center [740, 710] width 244 height 24
click at [694, 717] on input "Phone Number" at bounding box center [740, 710] width 244 height 24
paste input "9196991857"
select select
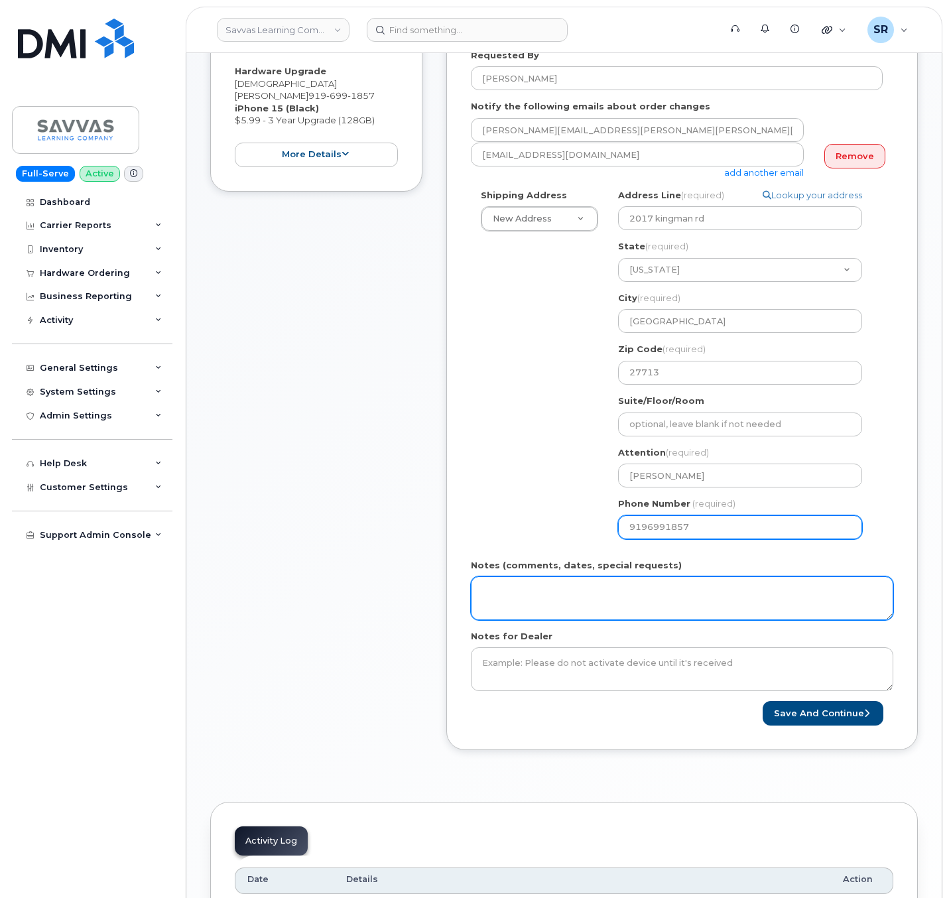
scroll to position [298, 0]
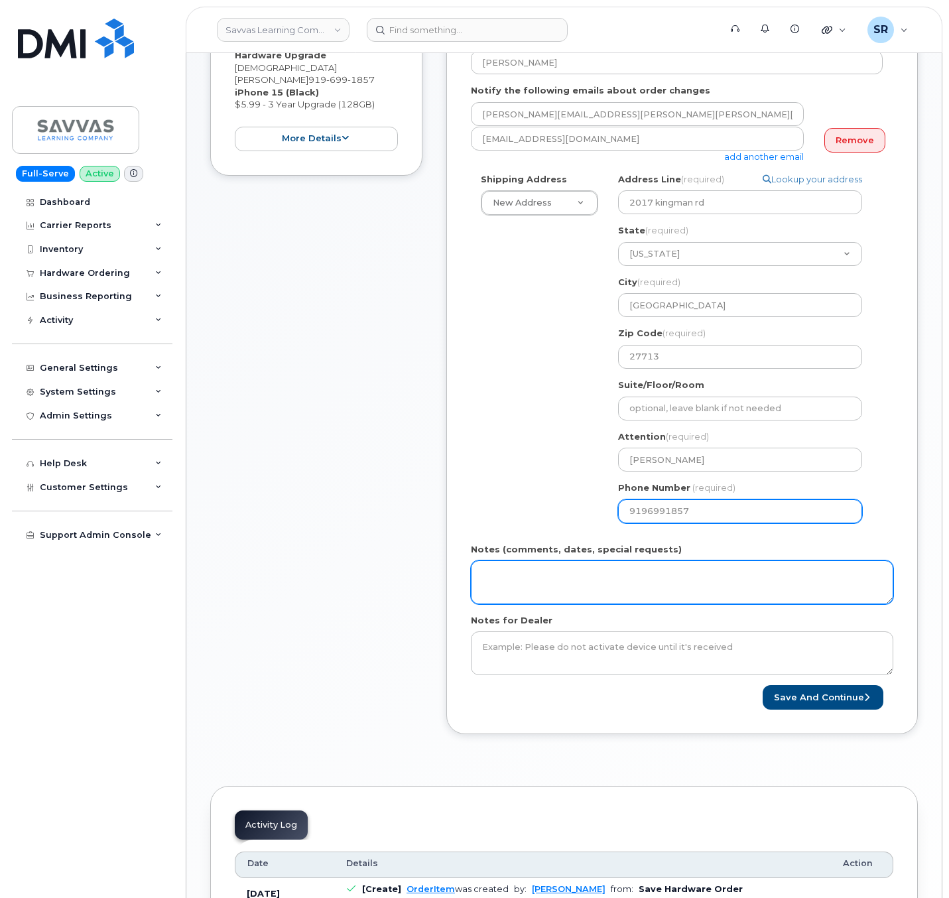
type input "9196991857"
click at [677, 593] on textarea "Notes (comments, dates, special requests)" at bounding box center [682, 582] width 422 height 44
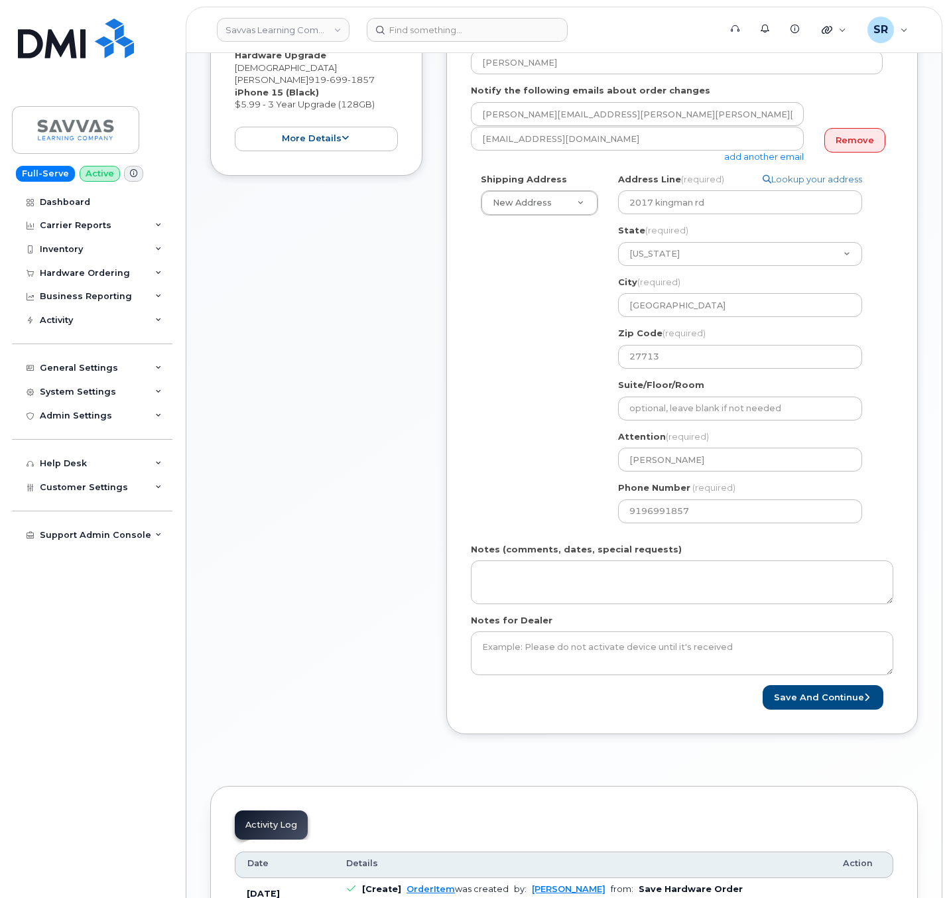
click at [432, 717] on div "Item #1 in process $5.99 Hardware Upgrade KRISHNA NATARAJAN 919 699 1857 iPhone…" at bounding box center [564, 355] width 708 height 796
click at [820, 700] on button "Save and Continue" at bounding box center [823, 697] width 121 height 25
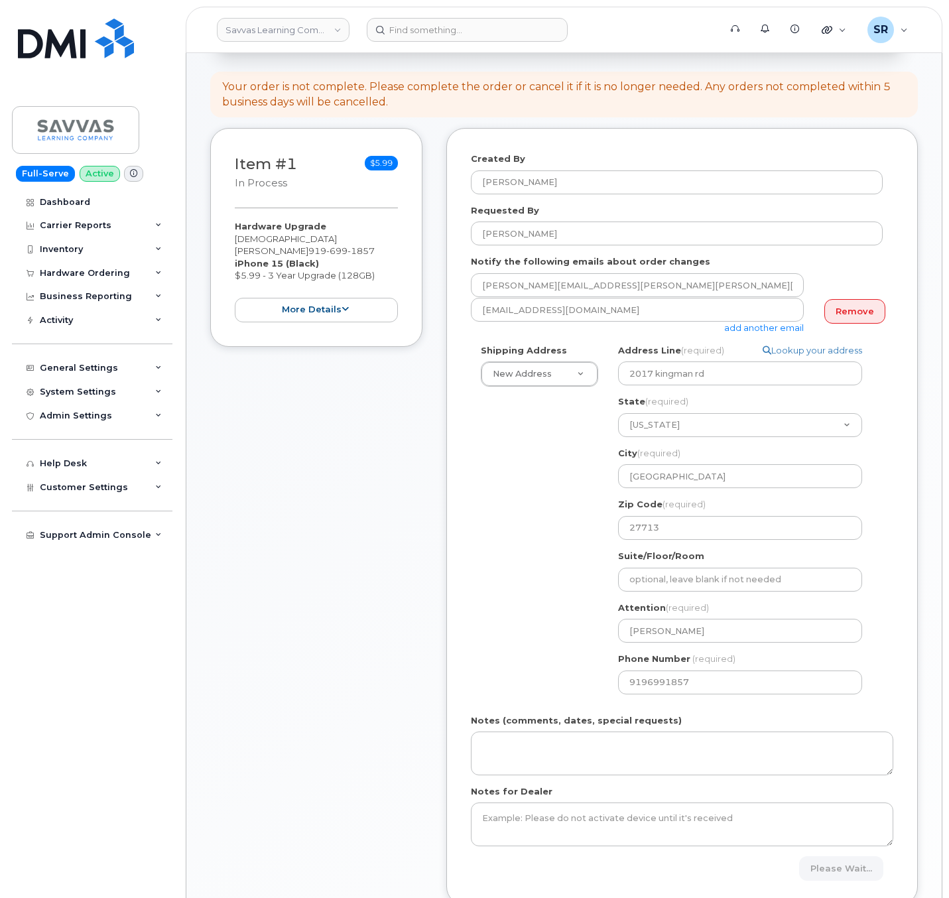
scroll to position [99, 0]
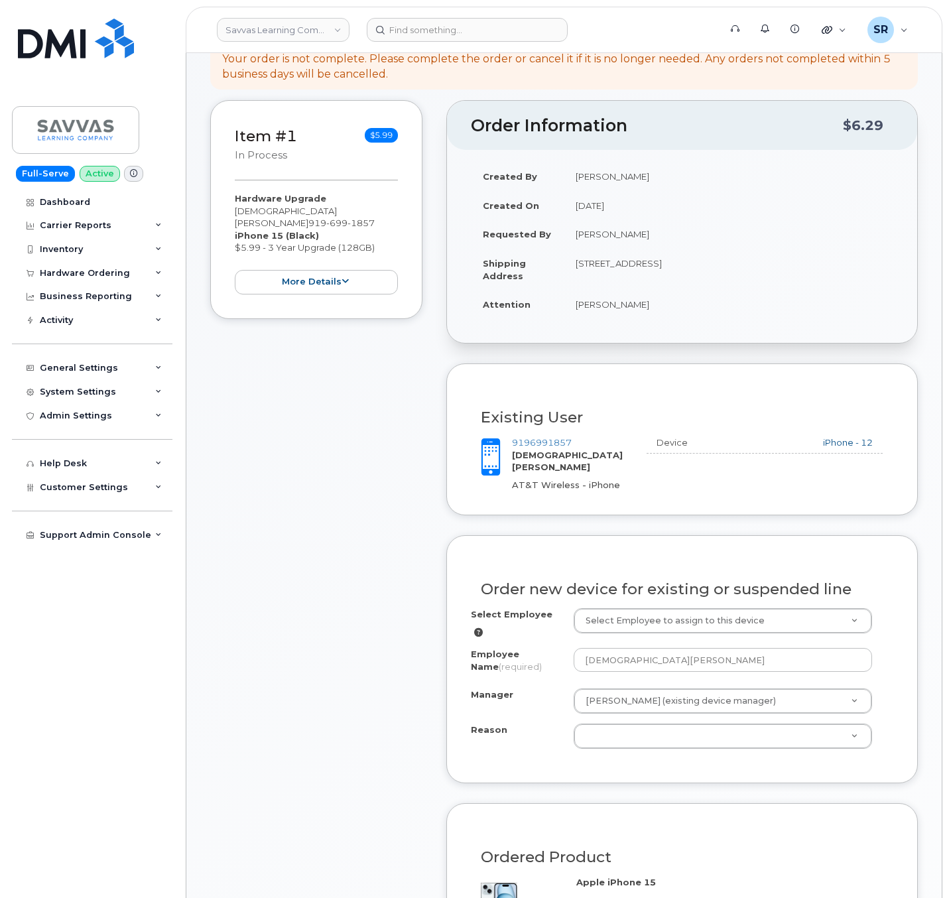
scroll to position [199, 0]
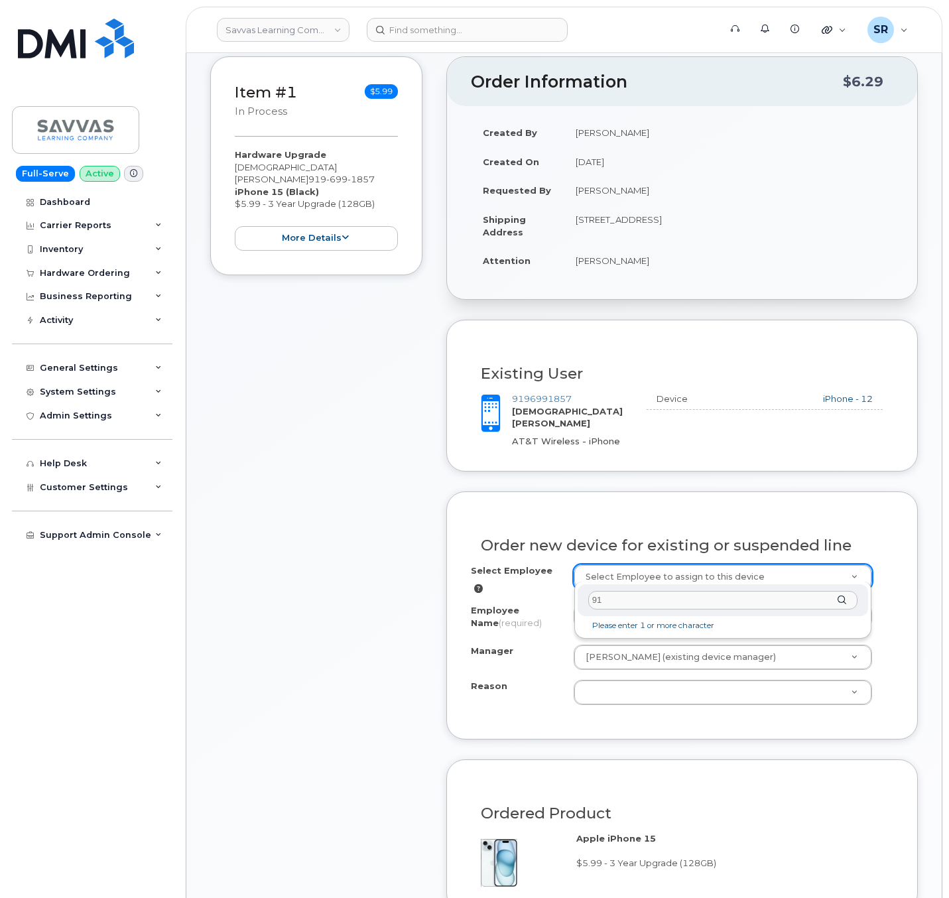
type input "9"
drag, startPoint x: 611, startPoint y: 412, endPoint x: 519, endPoint y: 414, distance: 92.2
drag, startPoint x: 513, startPoint y: 412, endPoint x: 613, endPoint y: 410, distance: 99.5
click at [613, 410] on div "9196991857 [PERSON_NAME] AT&T Wireless - iPhone" at bounding box center [574, 420] width 124 height 54
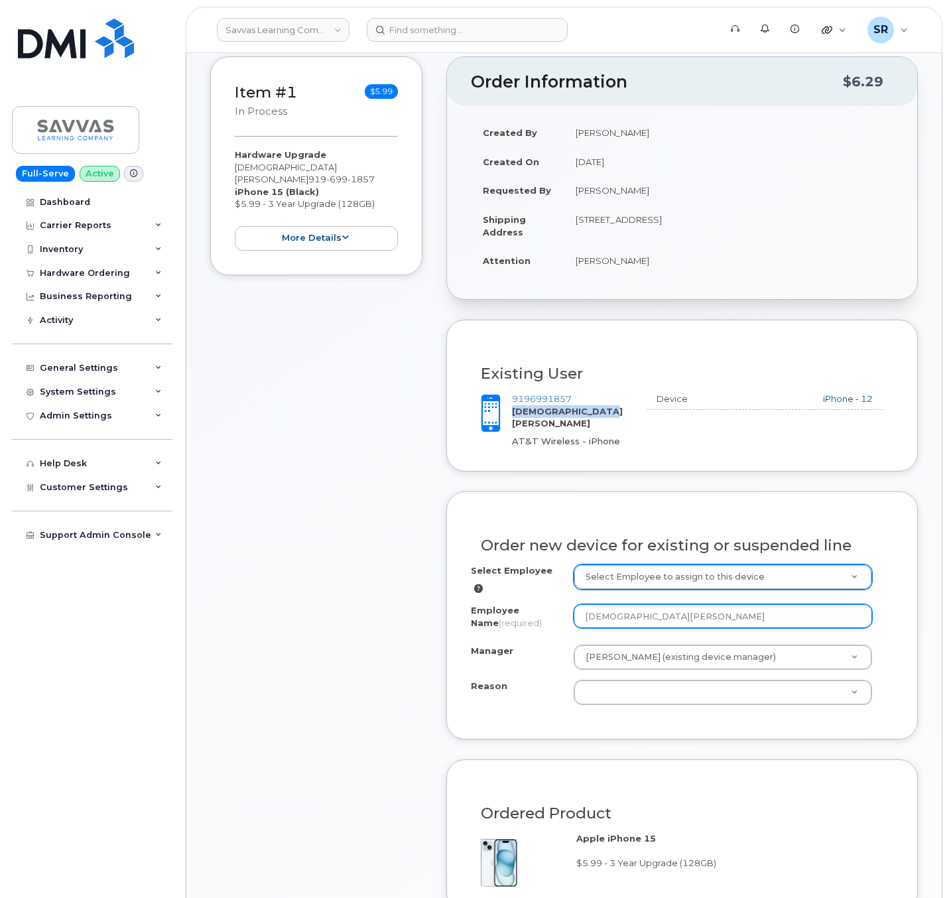
copy strong "[DEMOGRAPHIC_DATA][PERSON_NAME]"
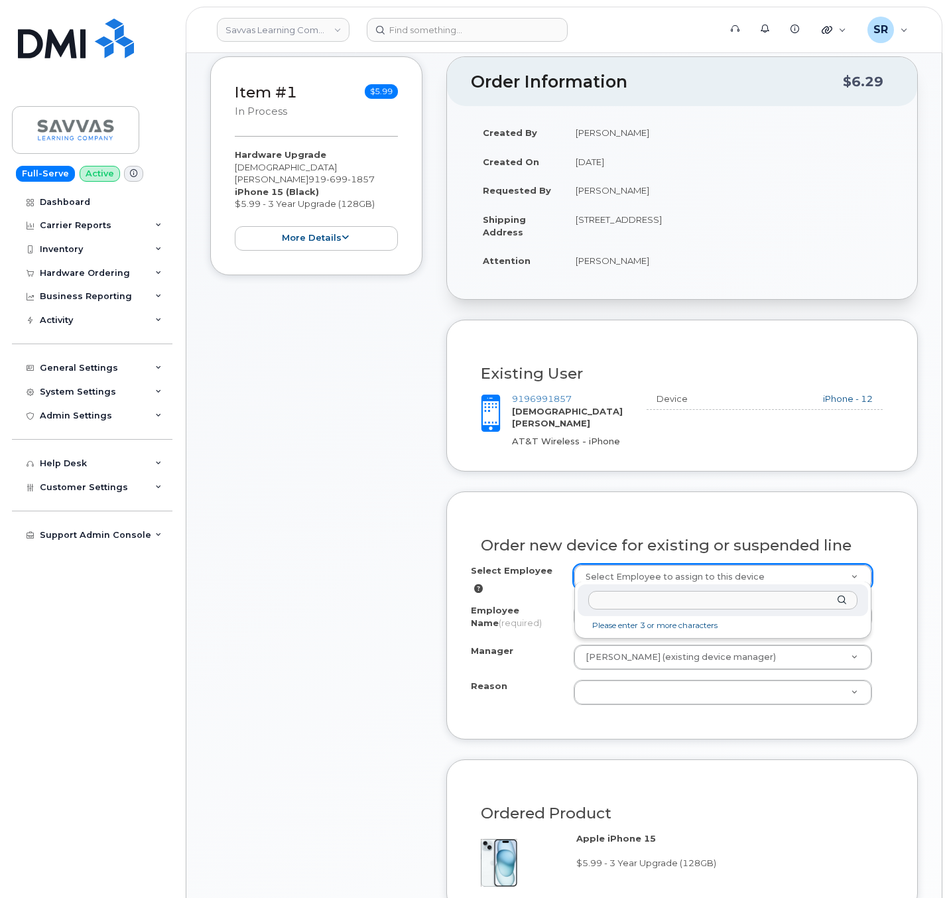
paste input "[DEMOGRAPHIC_DATA][PERSON_NAME]"
type input "[DEMOGRAPHIC_DATA][PERSON_NAME]"
click at [715, 607] on input "[DEMOGRAPHIC_DATA][PERSON_NAME]" at bounding box center [722, 600] width 269 height 19
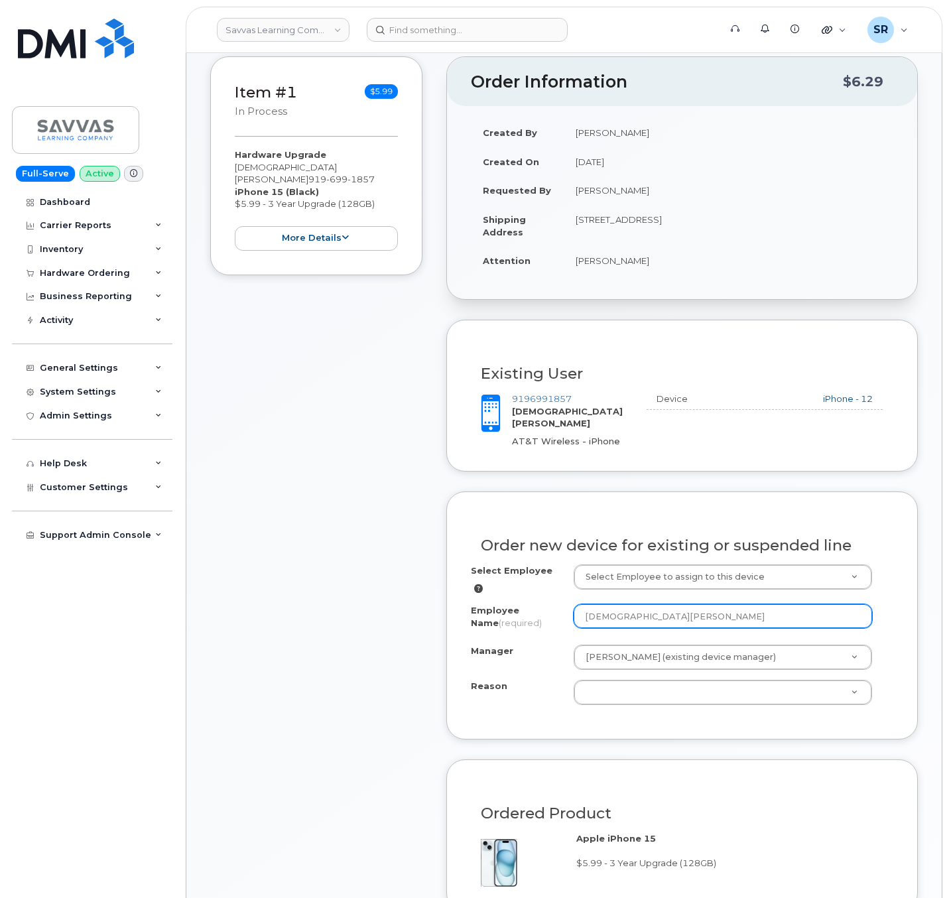
click at [779, 605] on input "[DEMOGRAPHIC_DATA][PERSON_NAME]" at bounding box center [723, 616] width 298 height 24
click at [913, 633] on div "Order new device for existing or suspended line Select Employee Select Employee…" at bounding box center [681, 615] width 471 height 248
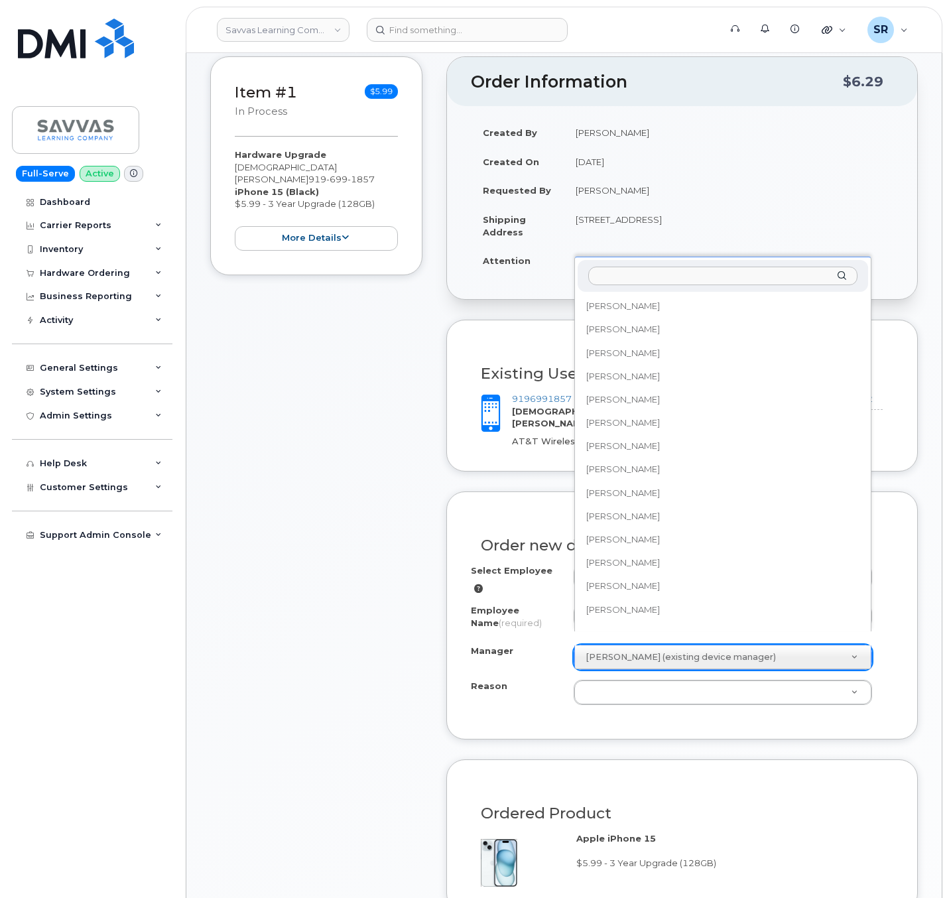
scroll to position [1044, 0]
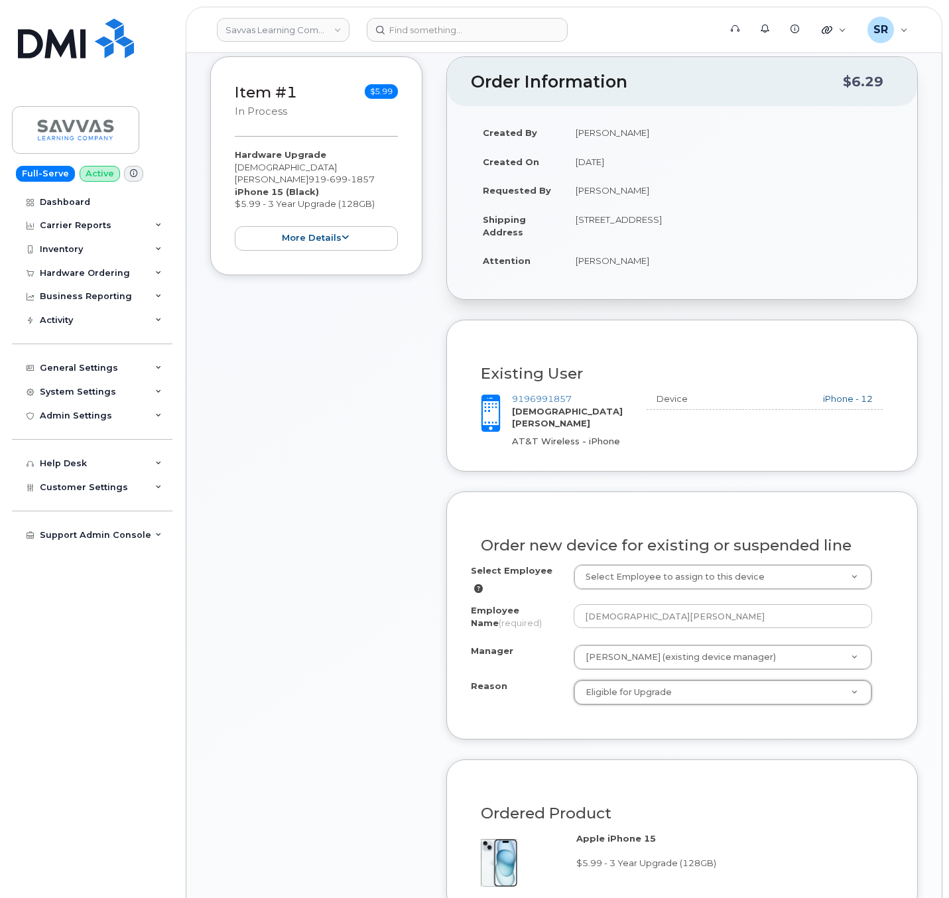
select select "eligible_for_upgrade"
click at [555, 720] on div "Order new device for existing or suspended line Select Employee Select Employee…" at bounding box center [681, 615] width 471 height 248
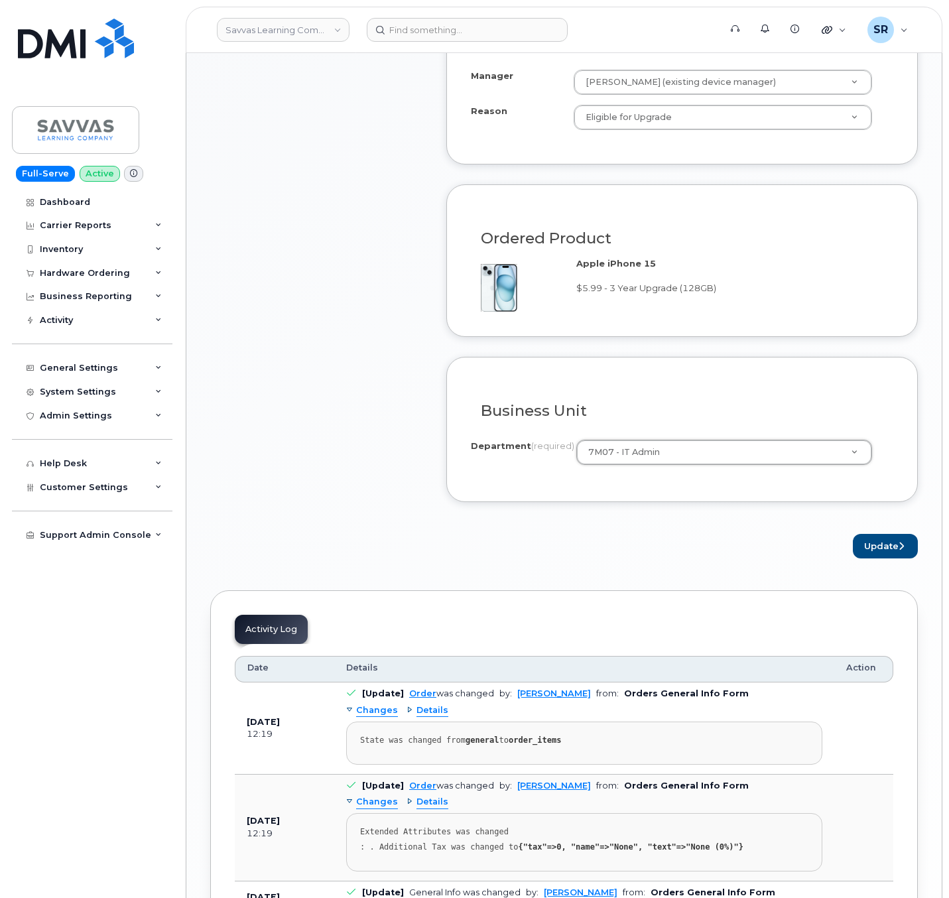
scroll to position [1052, 0]
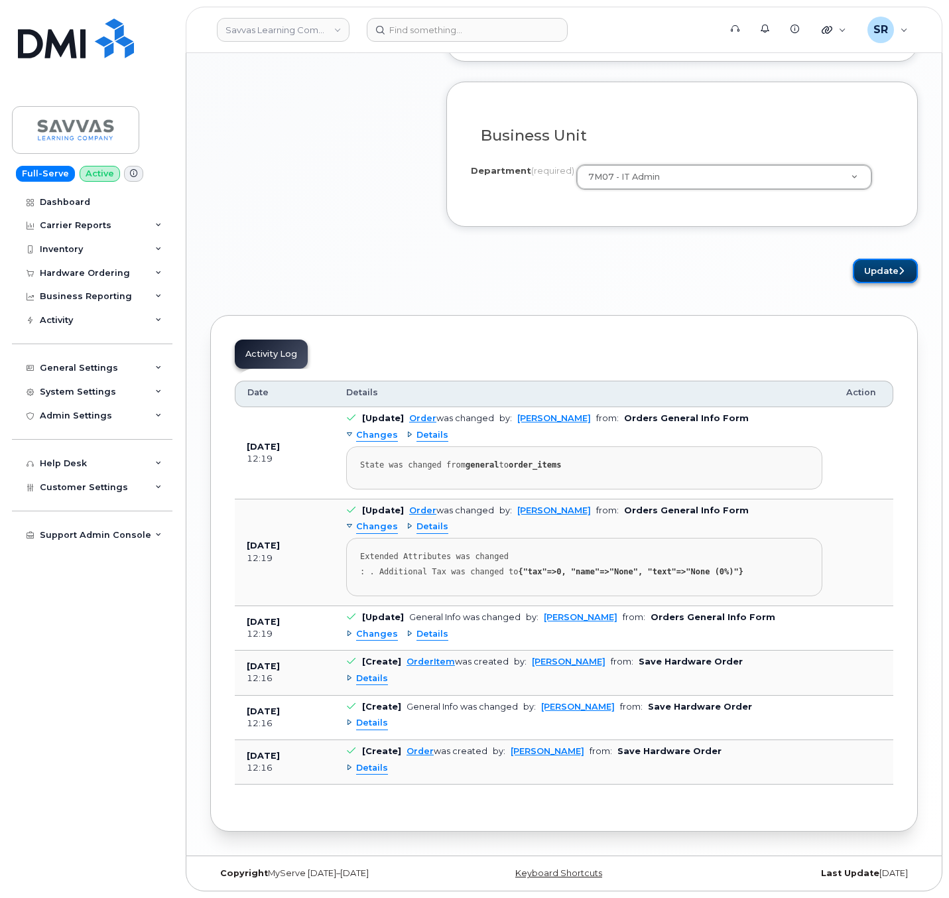
click at [890, 259] on button "Update" at bounding box center [885, 271] width 65 height 25
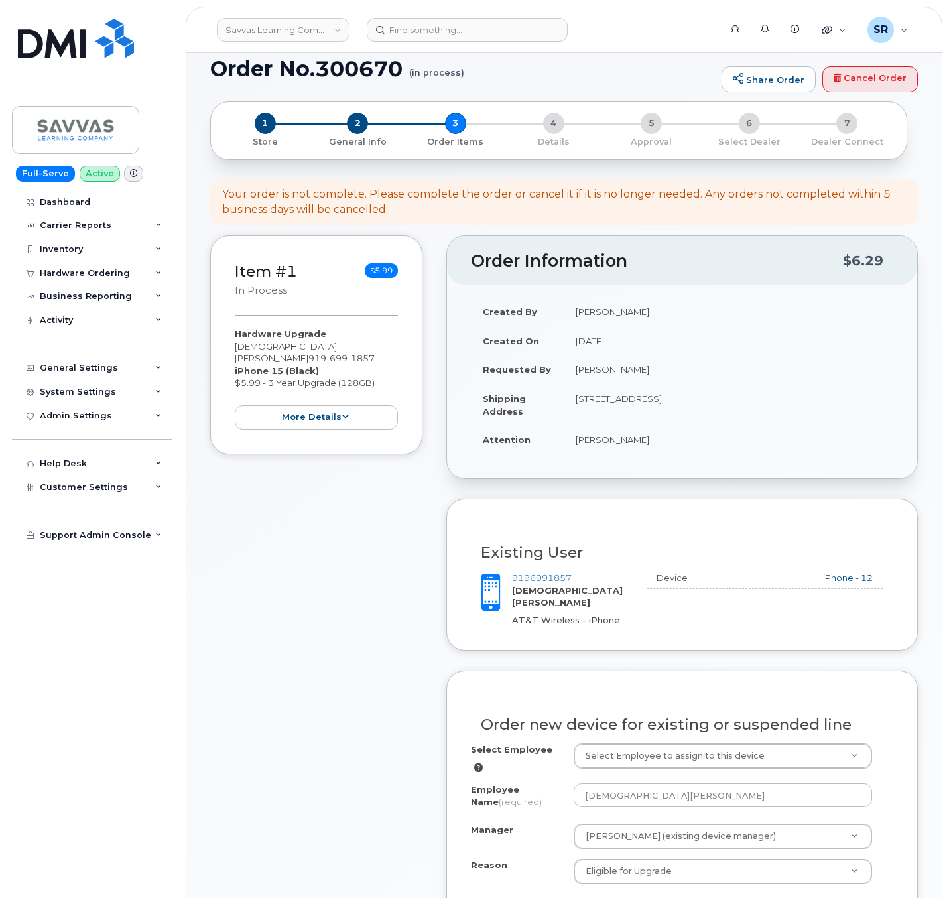
scroll to position [0, 0]
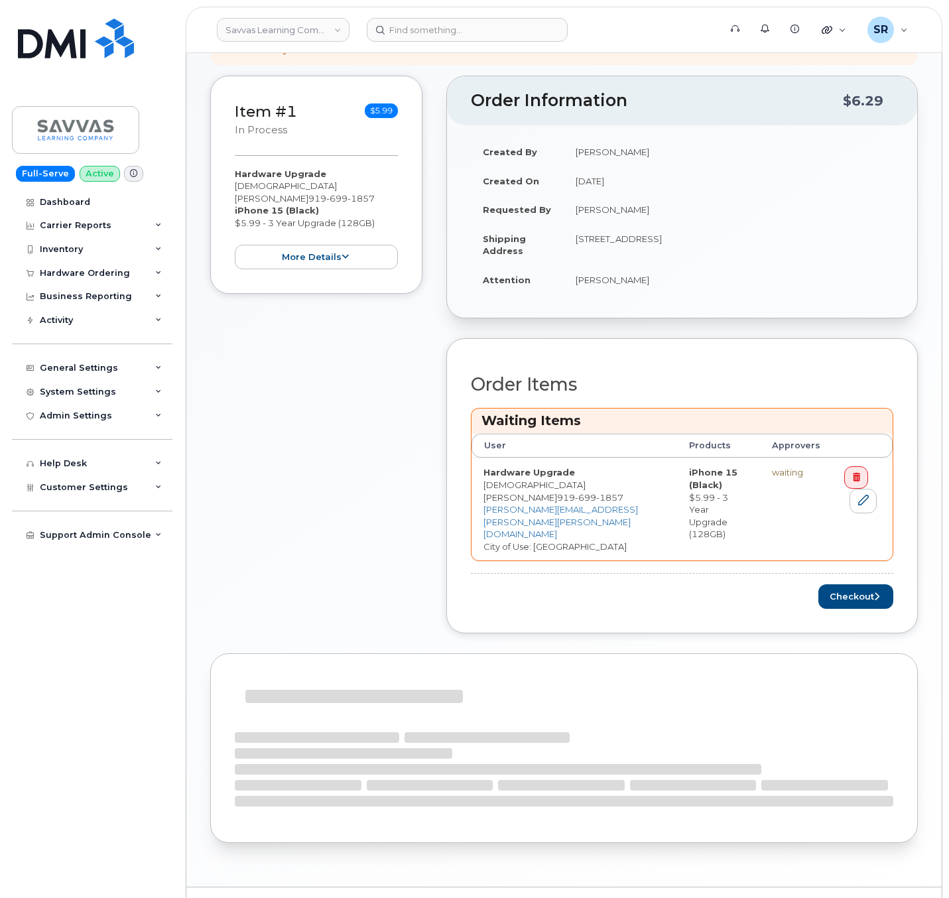
scroll to position [251, 0]
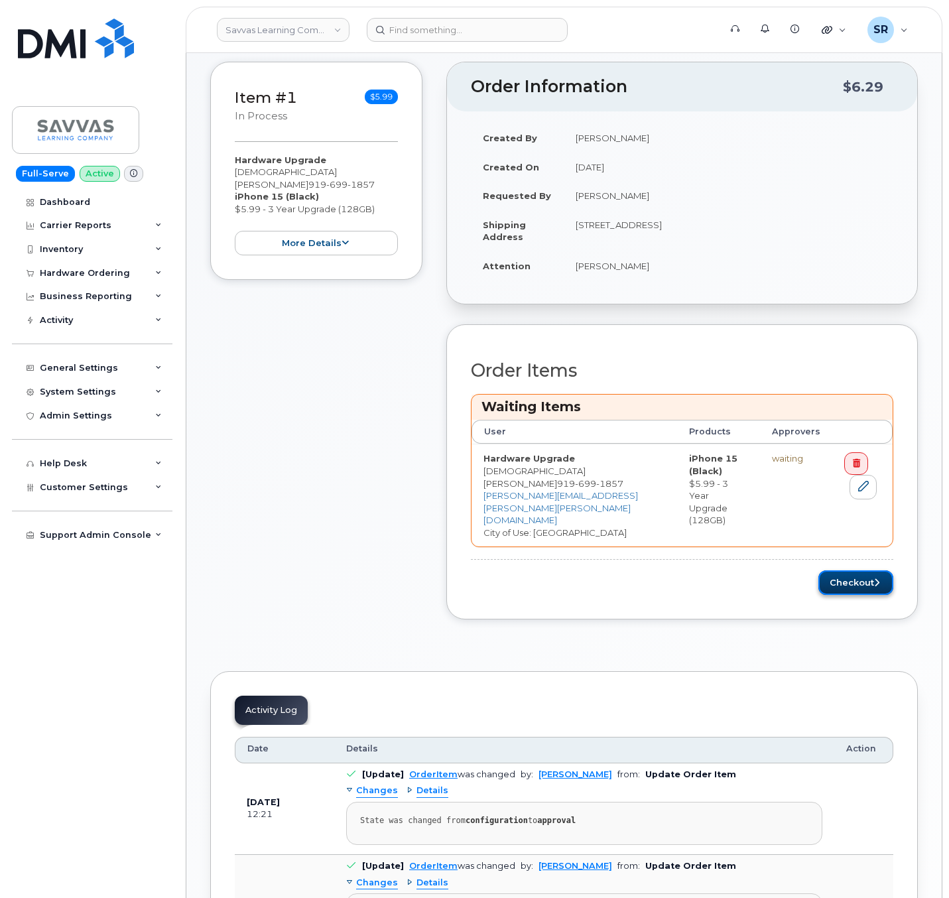
click at [863, 570] on button "Checkout" at bounding box center [855, 582] width 75 height 25
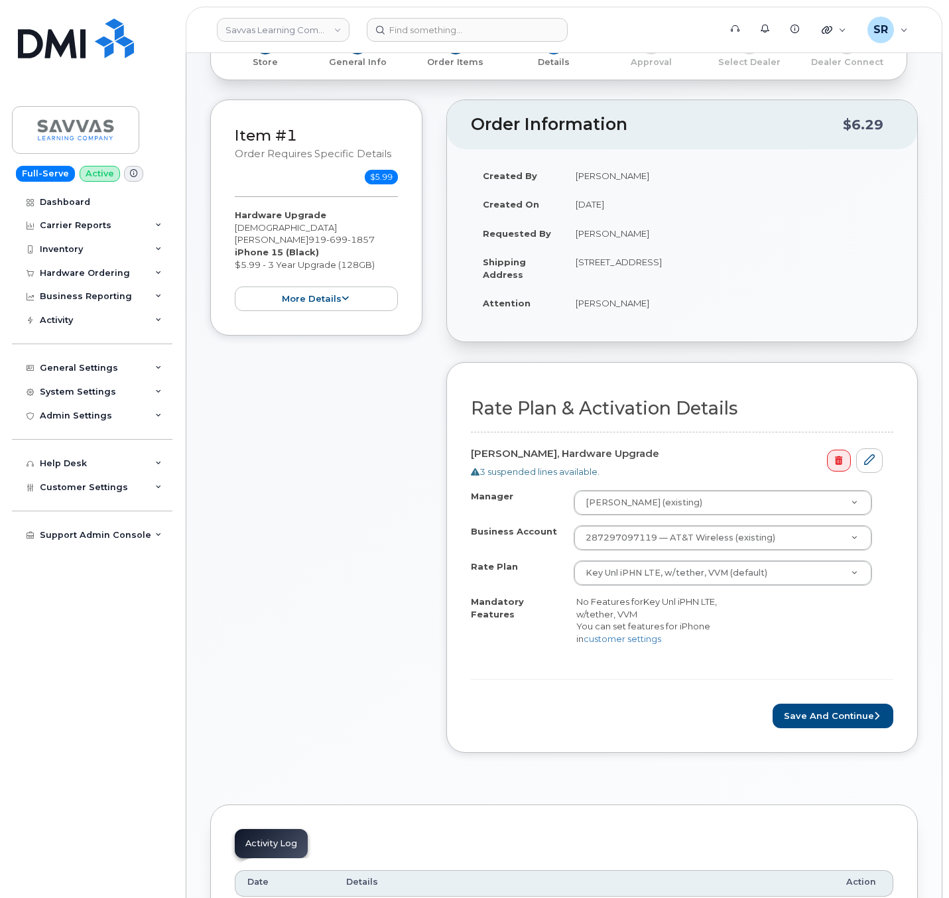
scroll to position [199, 0]
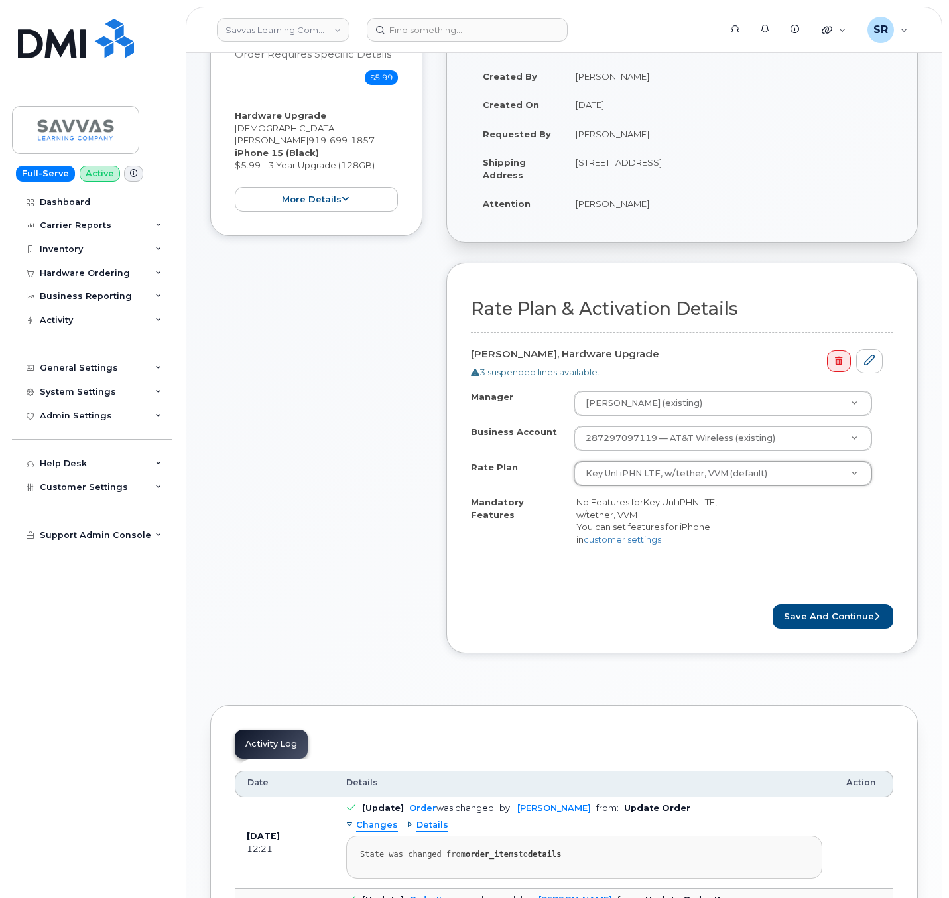
click at [641, 605] on form "Rate Plan & Activation Details [PERSON_NAME], Hardware Upgrade 3 suspended line…" at bounding box center [682, 464] width 422 height 330
click at [840, 623] on button "Save and Continue" at bounding box center [833, 616] width 121 height 25
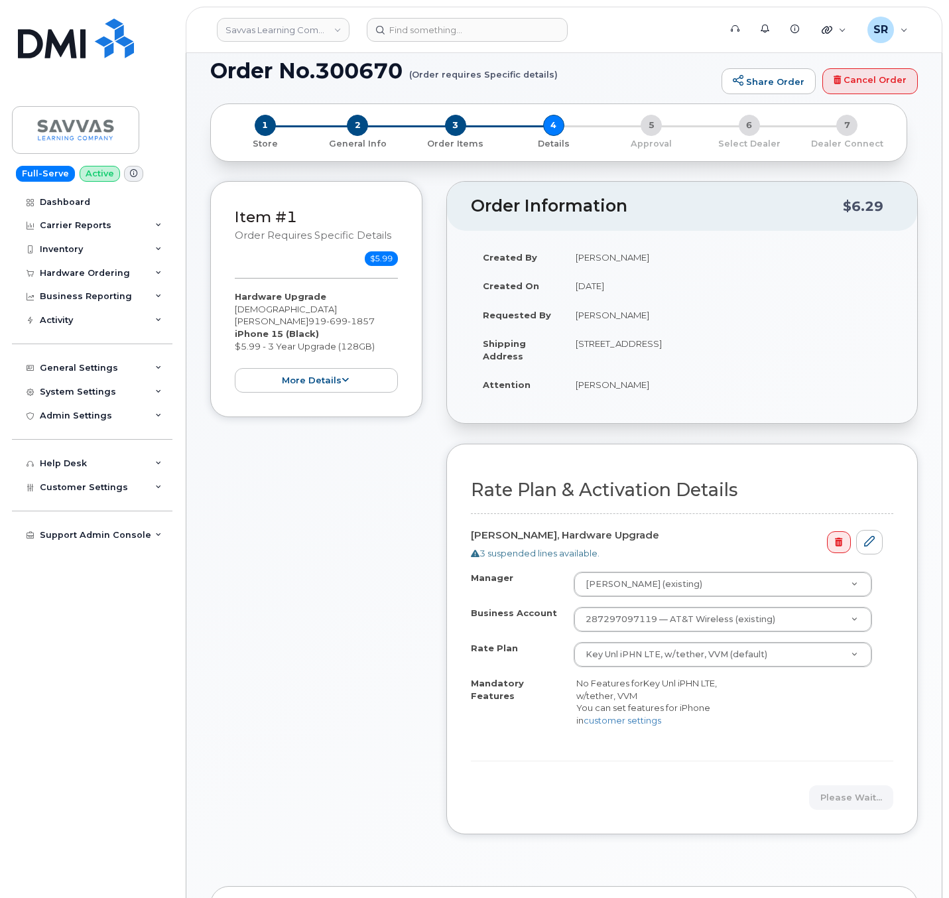
scroll to position [0, 0]
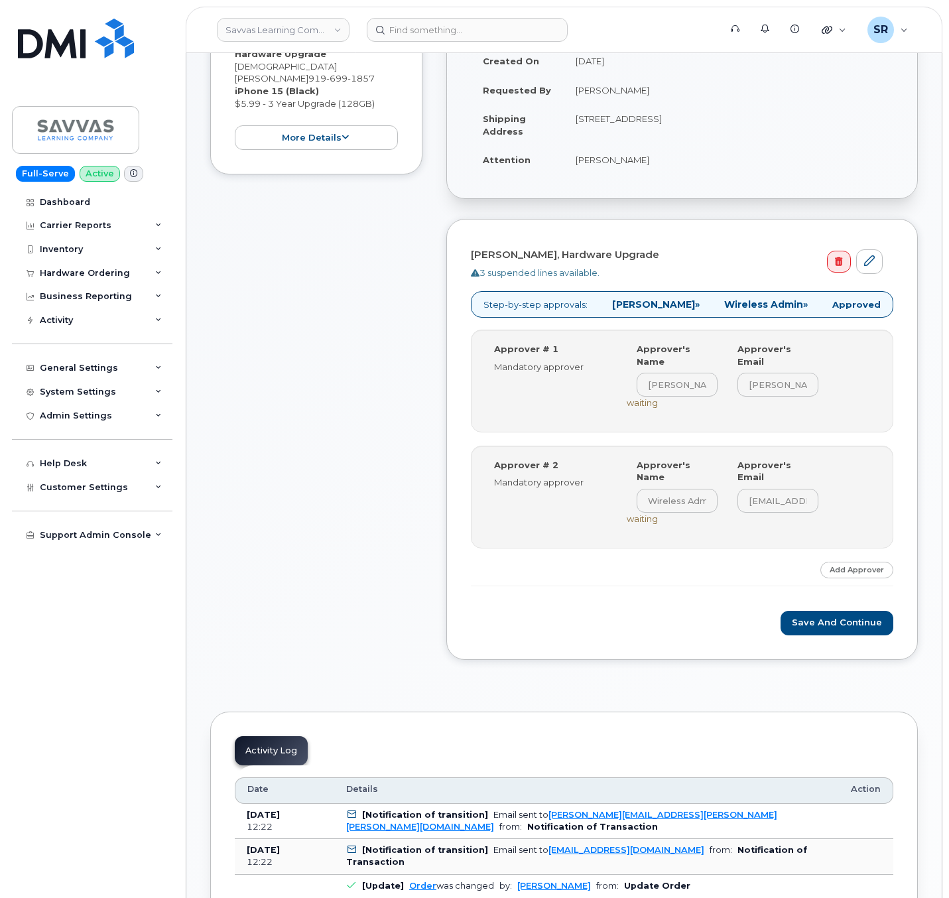
scroll to position [199, 0]
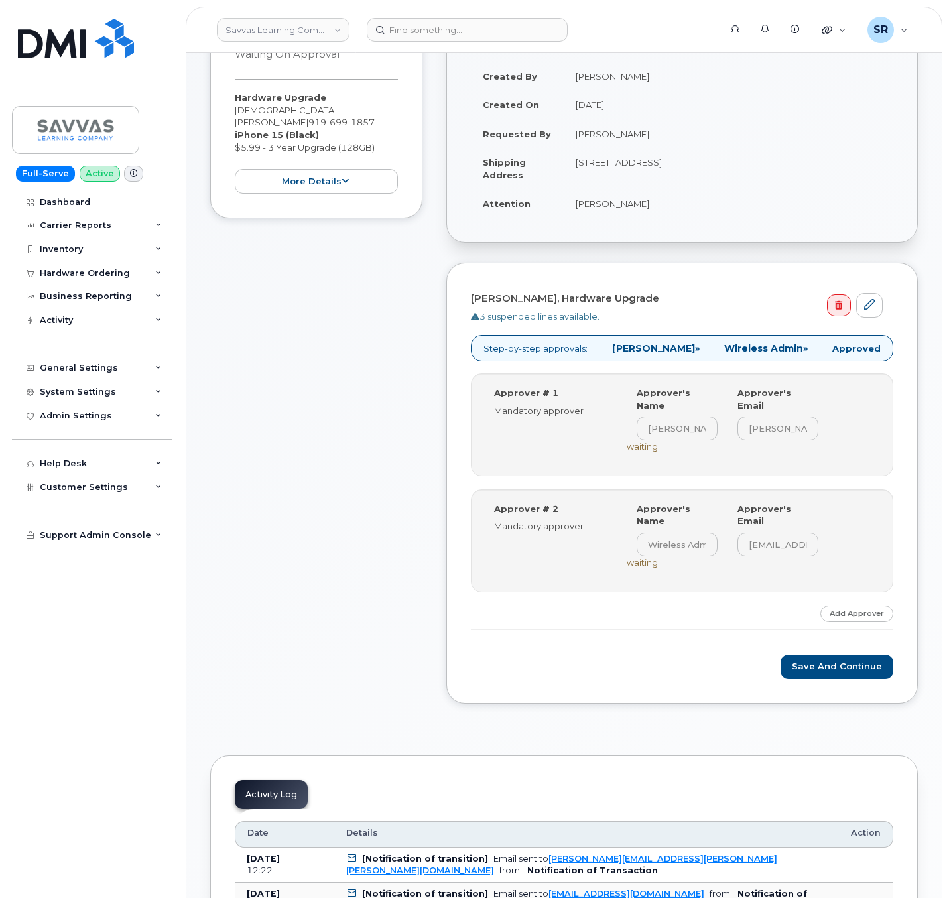
click at [615, 655] on div "Save and Continue" at bounding box center [682, 667] width 422 height 25
click at [822, 655] on button "Save and Continue" at bounding box center [837, 667] width 113 height 25
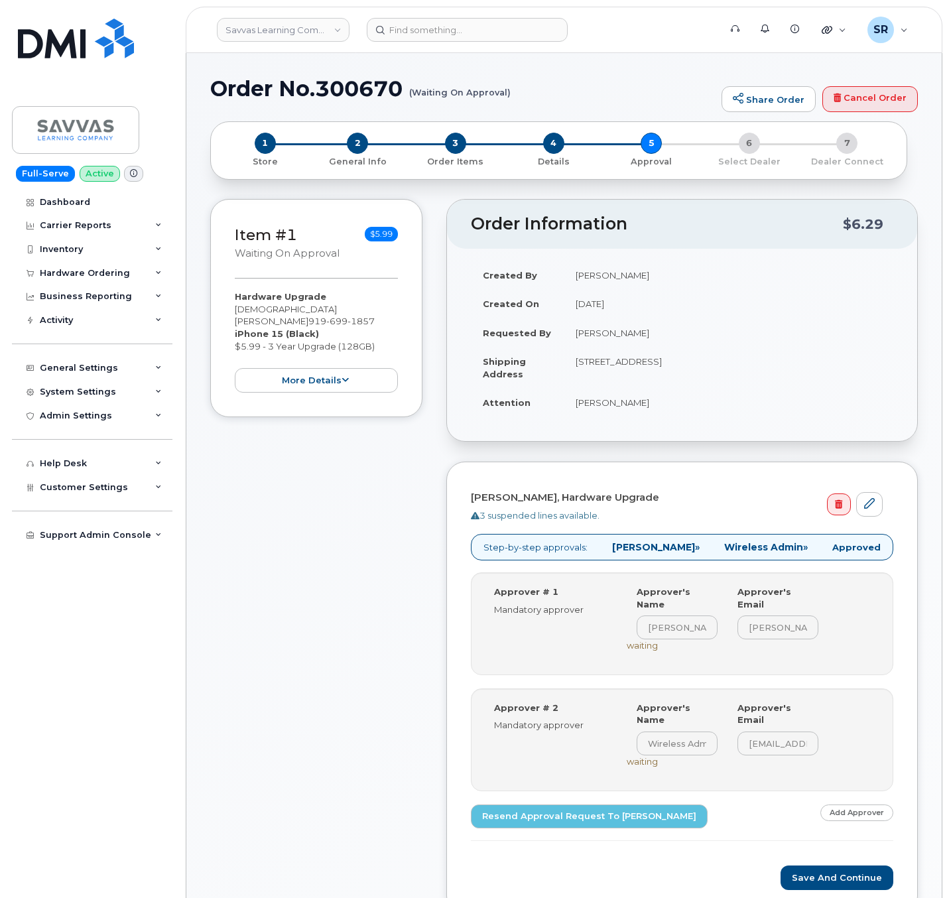
scroll to position [99, 0]
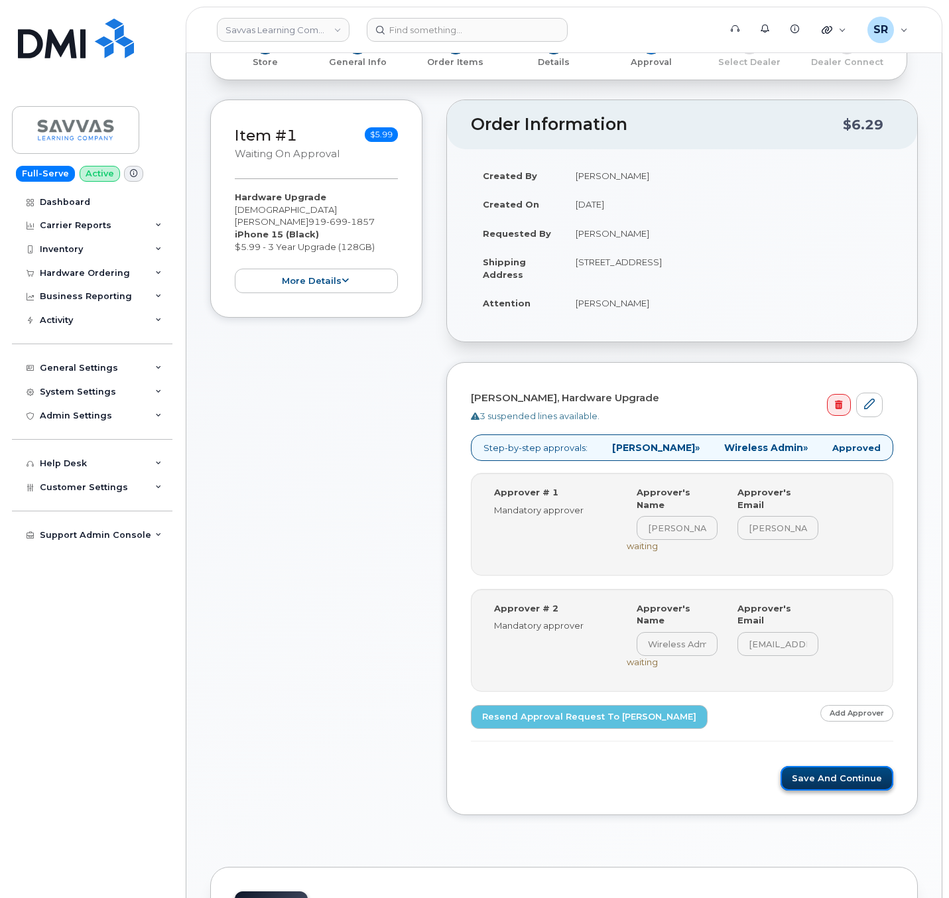
click at [826, 766] on button "Save and Continue" at bounding box center [837, 778] width 113 height 25
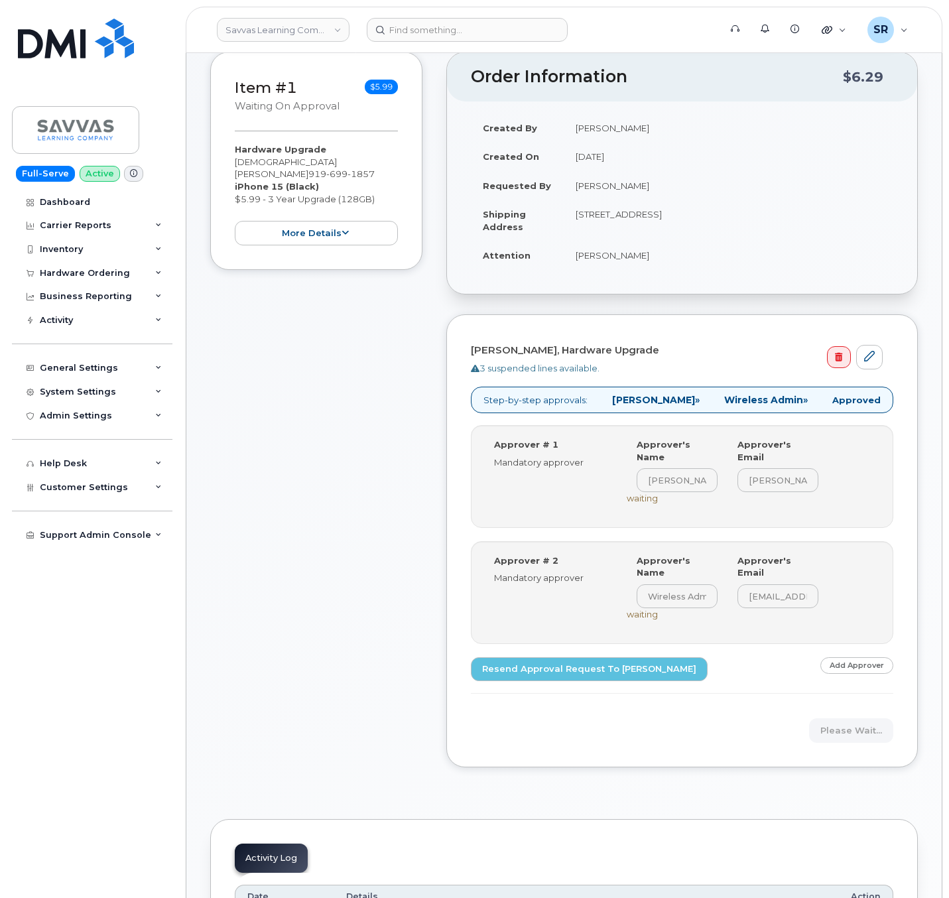
scroll to position [199, 0]
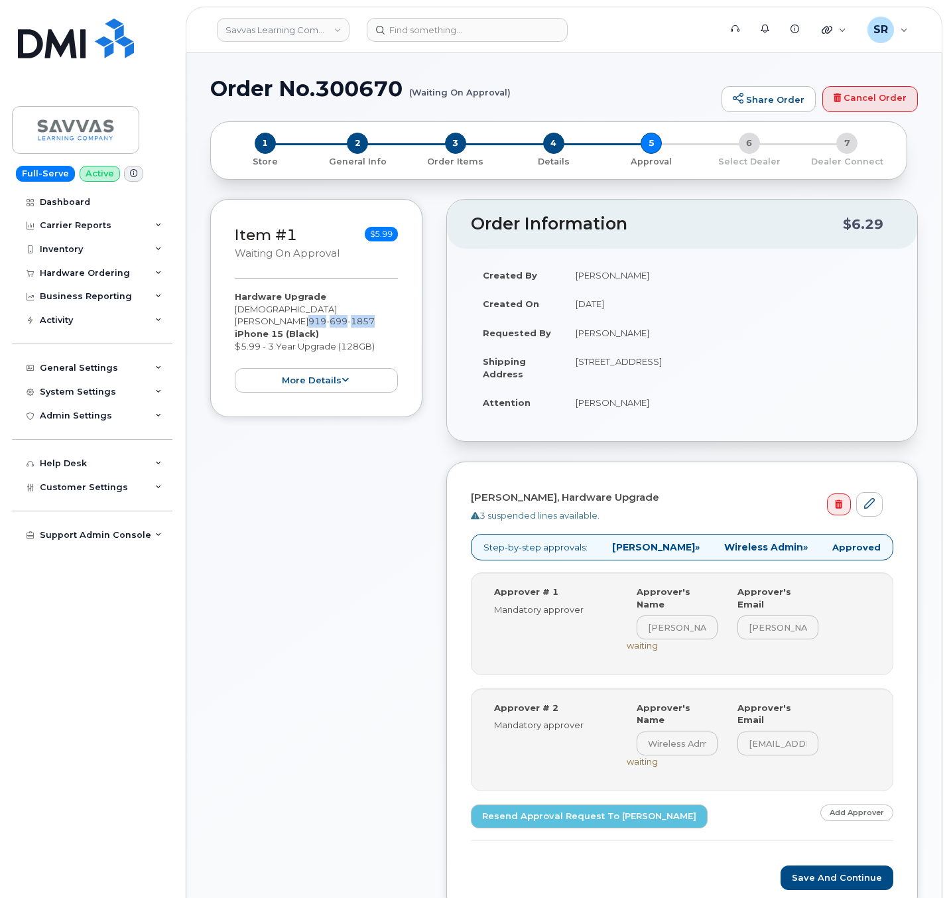
drag, startPoint x: 333, startPoint y: 308, endPoint x: 341, endPoint y: 319, distance: 13.3
click at [341, 319] on div "Hardware Upgrade KRISHNA NATARAJAN 919 699 1857 iPhone 15 (Black) $5.99 - 3 Yea…" at bounding box center [316, 341] width 163 height 102
copy span "919 699 1857"
click at [277, 321] on div "Hardware Upgrade KRISHNA NATARAJAN 919 699 1857 iPhone 15 (Black) $5.99 - 3 Yea…" at bounding box center [316, 341] width 163 height 102
drag, startPoint x: 267, startPoint y: 321, endPoint x: 334, endPoint y: 308, distance: 68.2
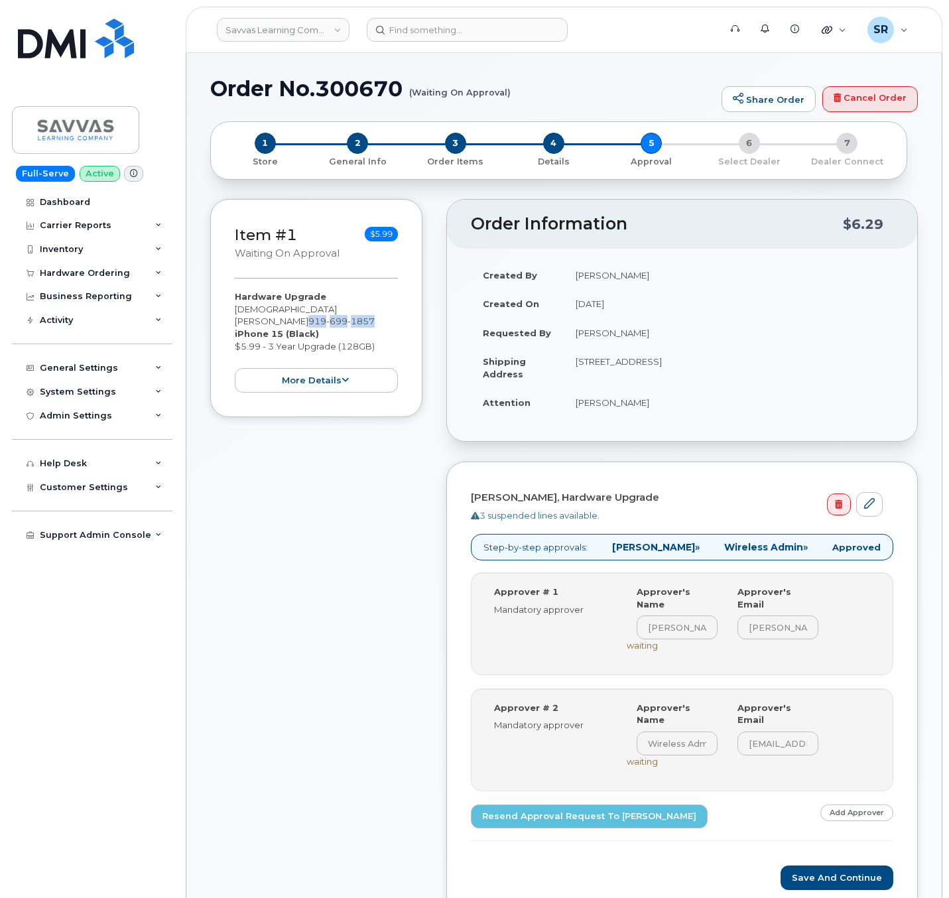
click at [334, 308] on div "Hardware Upgrade KRISHNA NATARAJAN 919 699 1857 iPhone 15 (Black) $5.99 - 3 Yea…" at bounding box center [316, 341] width 163 height 102
copy span "919 699 1857"
click at [375, 544] on div "Item #1 Waiting On Approval $5.99 Hardware Upgrade KRISHNA NATARAJAN 919 699 18…" at bounding box center [316, 566] width 212 height 735
drag, startPoint x: 401, startPoint y: 88, endPoint x: 320, endPoint y: 86, distance: 80.3
click at [320, 86] on h1 "Order No.300670 (Waiting On Approval)" at bounding box center [462, 88] width 505 height 23
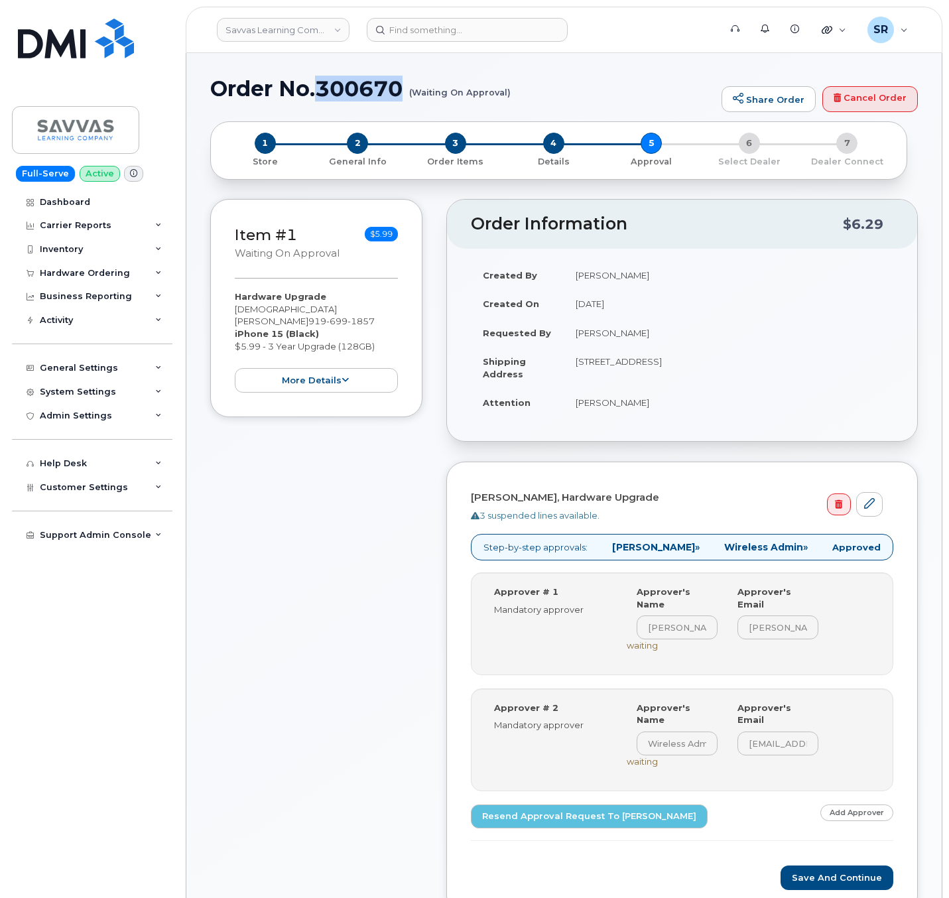
copy h1 "300670"
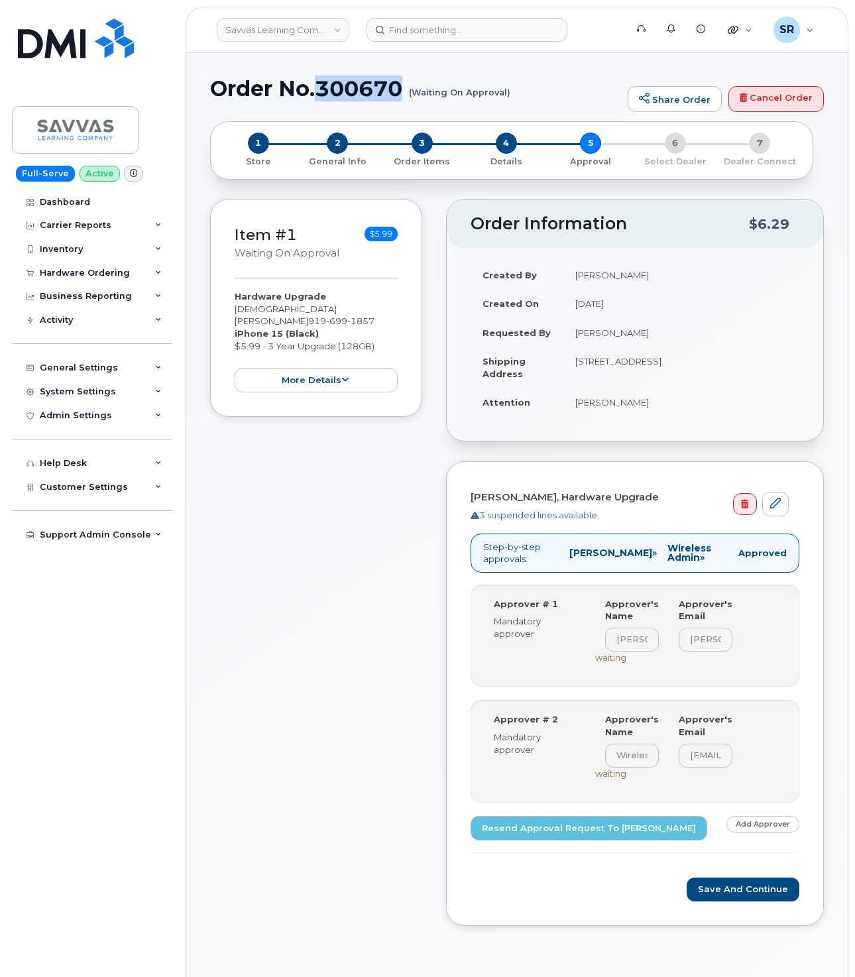
click at [317, 92] on h1 "Order No.300670 (Waiting On Approval)" at bounding box center [415, 88] width 411 height 23
drag, startPoint x: 317, startPoint y: 92, endPoint x: 406, endPoint y: 90, distance: 88.9
click at [406, 90] on h1 "Order No.300670 (Waiting On Approval)" at bounding box center [415, 88] width 411 height 23
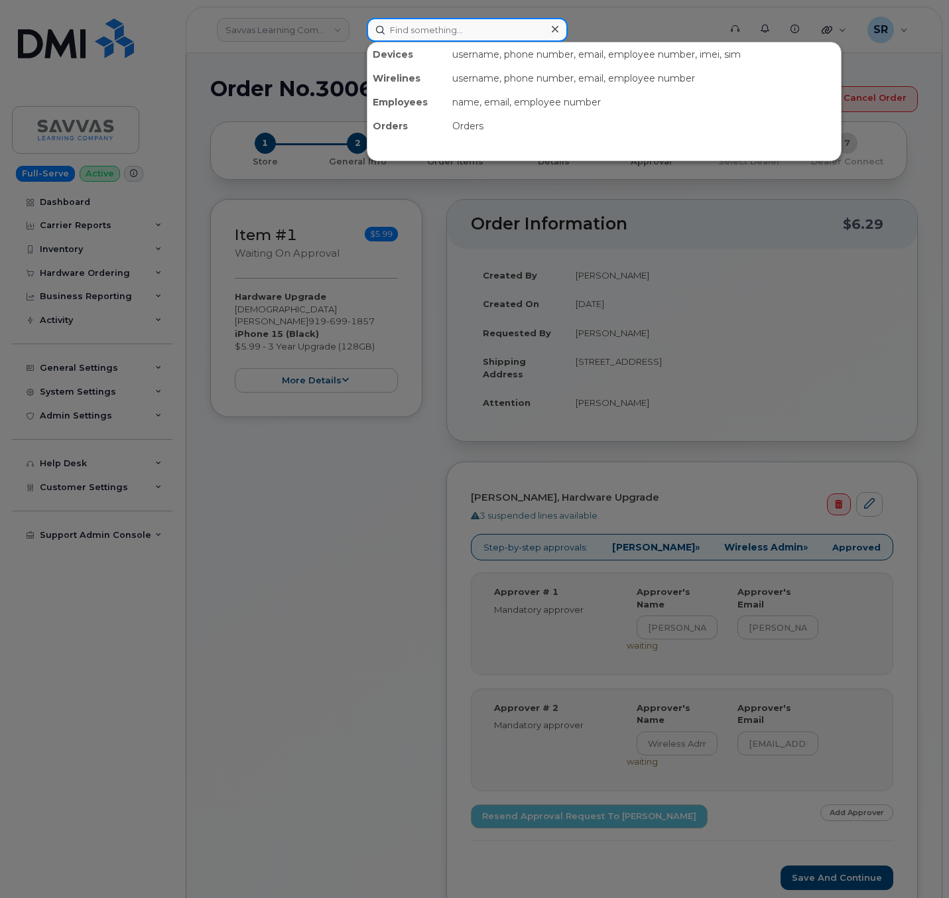
click at [432, 34] on input at bounding box center [467, 30] width 201 height 24
paste input "9196991857"
type input "9196991857"
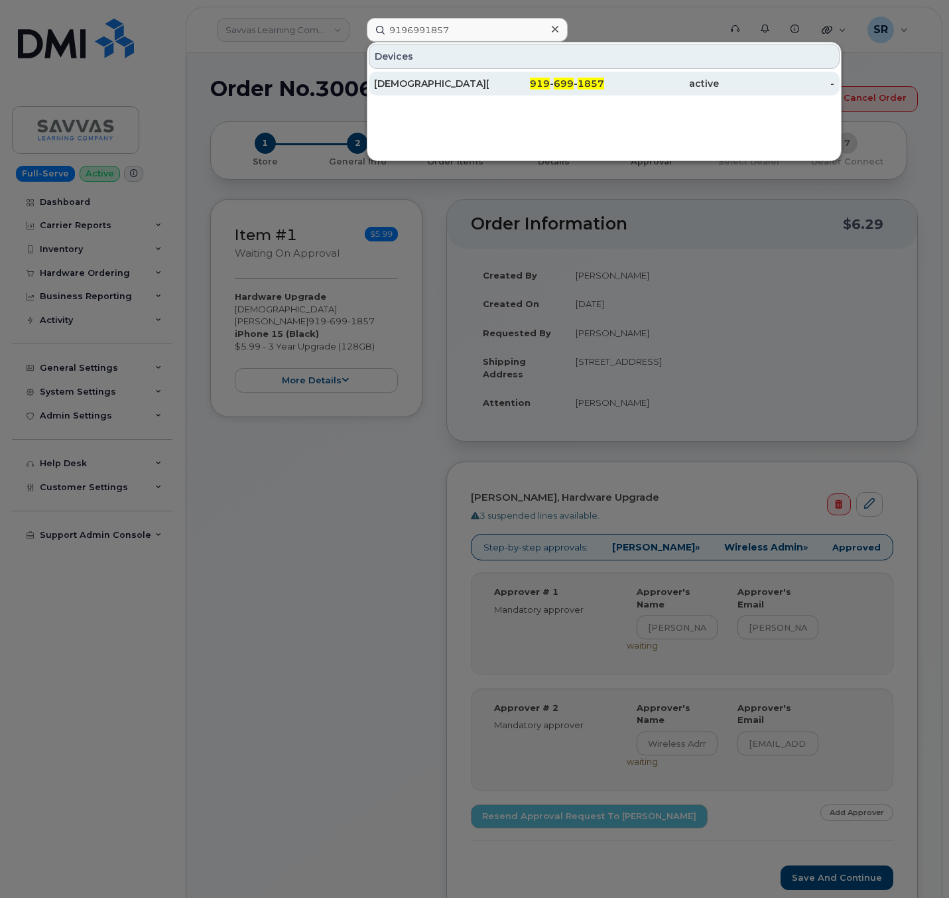
click at [462, 80] on div "[DEMOGRAPHIC_DATA][PERSON_NAME]" at bounding box center [431, 83] width 115 height 13
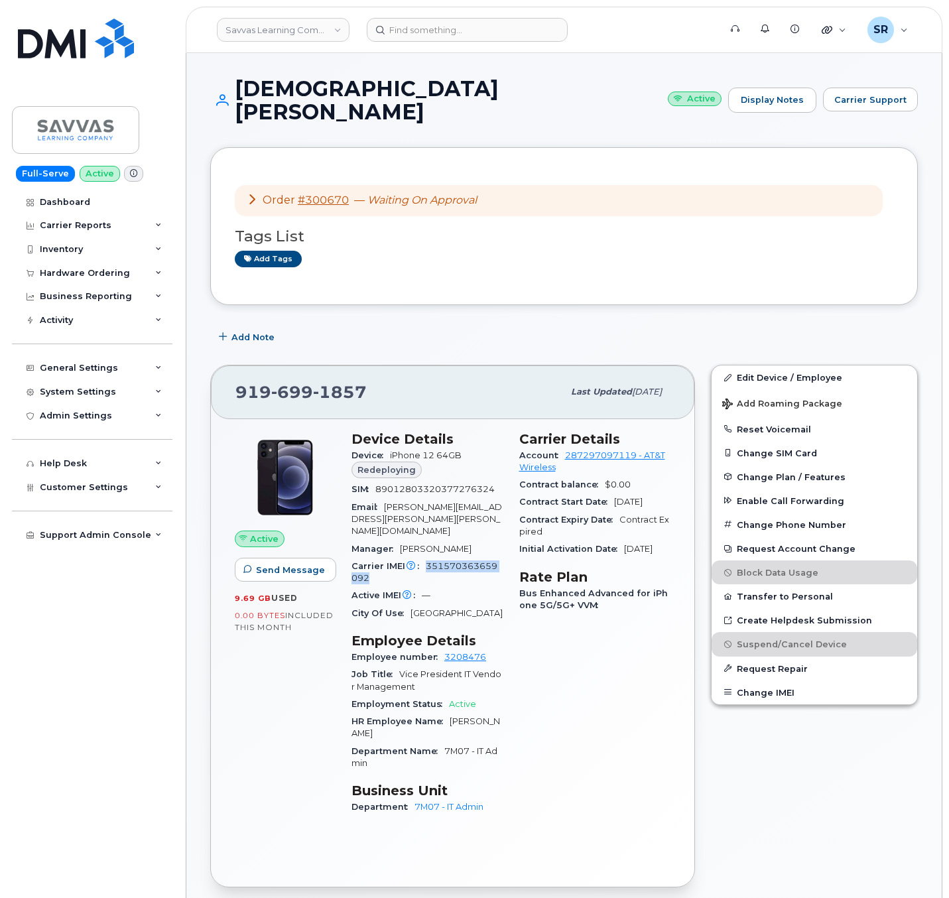
drag, startPoint x: 387, startPoint y: 552, endPoint x: 426, endPoint y: 534, distance: 43.6
click at [426, 558] on div "Carrier IMEI Carrier IMEI is reported during the last billing cycle or change o…" at bounding box center [427, 573] width 152 height 30
copy span "351570363659092"
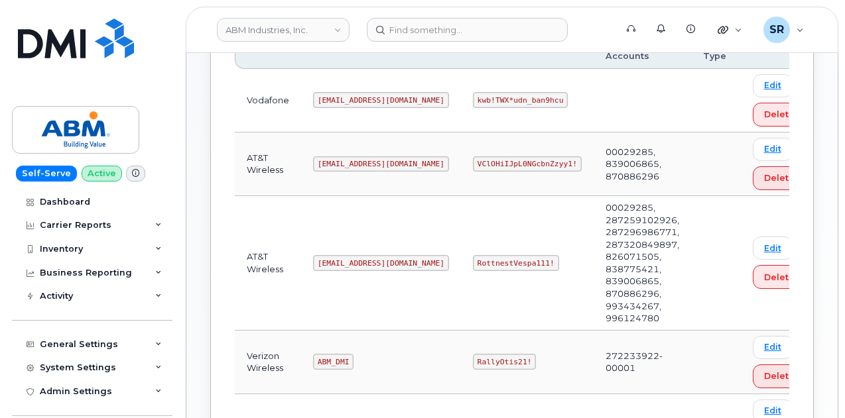
scroll to position [271, 0]
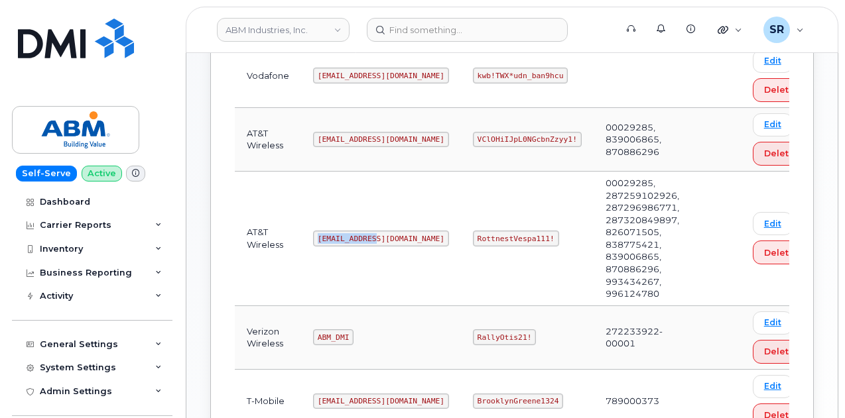
drag, startPoint x: 316, startPoint y: 231, endPoint x: 371, endPoint y: 233, distance: 54.4
click at [371, 233] on code "[EMAIL_ADDRESS][DOMAIN_NAME]" at bounding box center [381, 239] width 136 height 16
copy code "[EMAIL_ADDRESS][DOMAIN_NAME]"
click at [332, 231] on code "[EMAIL_ADDRESS][DOMAIN_NAME]" at bounding box center [381, 239] width 136 height 16
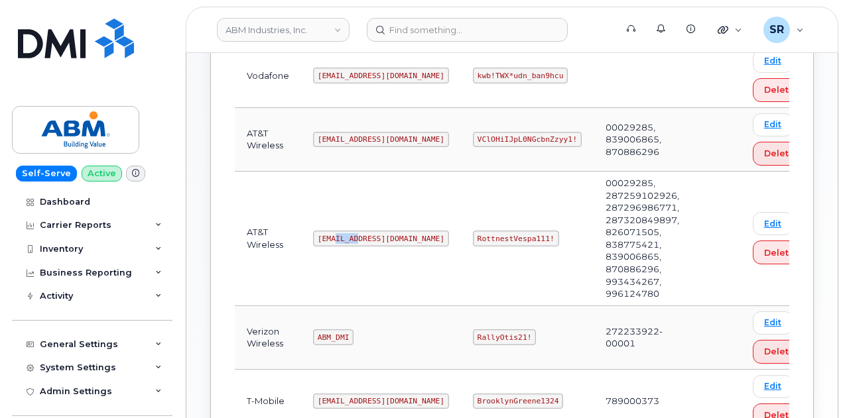
click at [332, 231] on code "[EMAIL_ADDRESS][DOMAIN_NAME]" at bounding box center [381, 239] width 136 height 16
click at [473, 238] on code "RottnestVespa111!" at bounding box center [516, 239] width 86 height 16
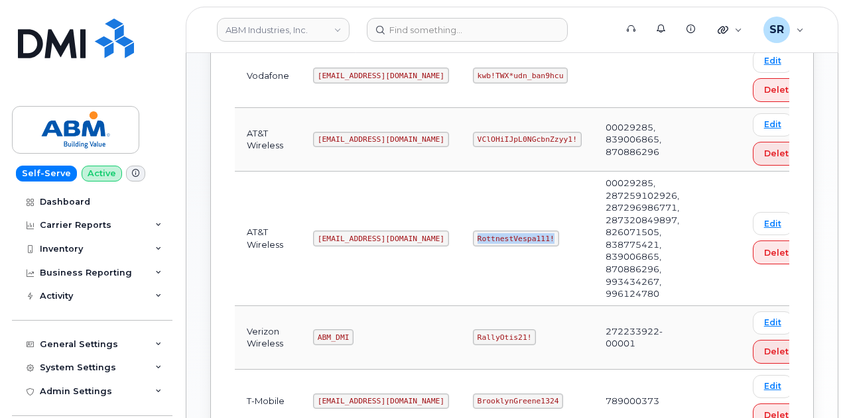
copy code "RottnestVespa111!"
